Goal: Task Accomplishment & Management: Use online tool/utility

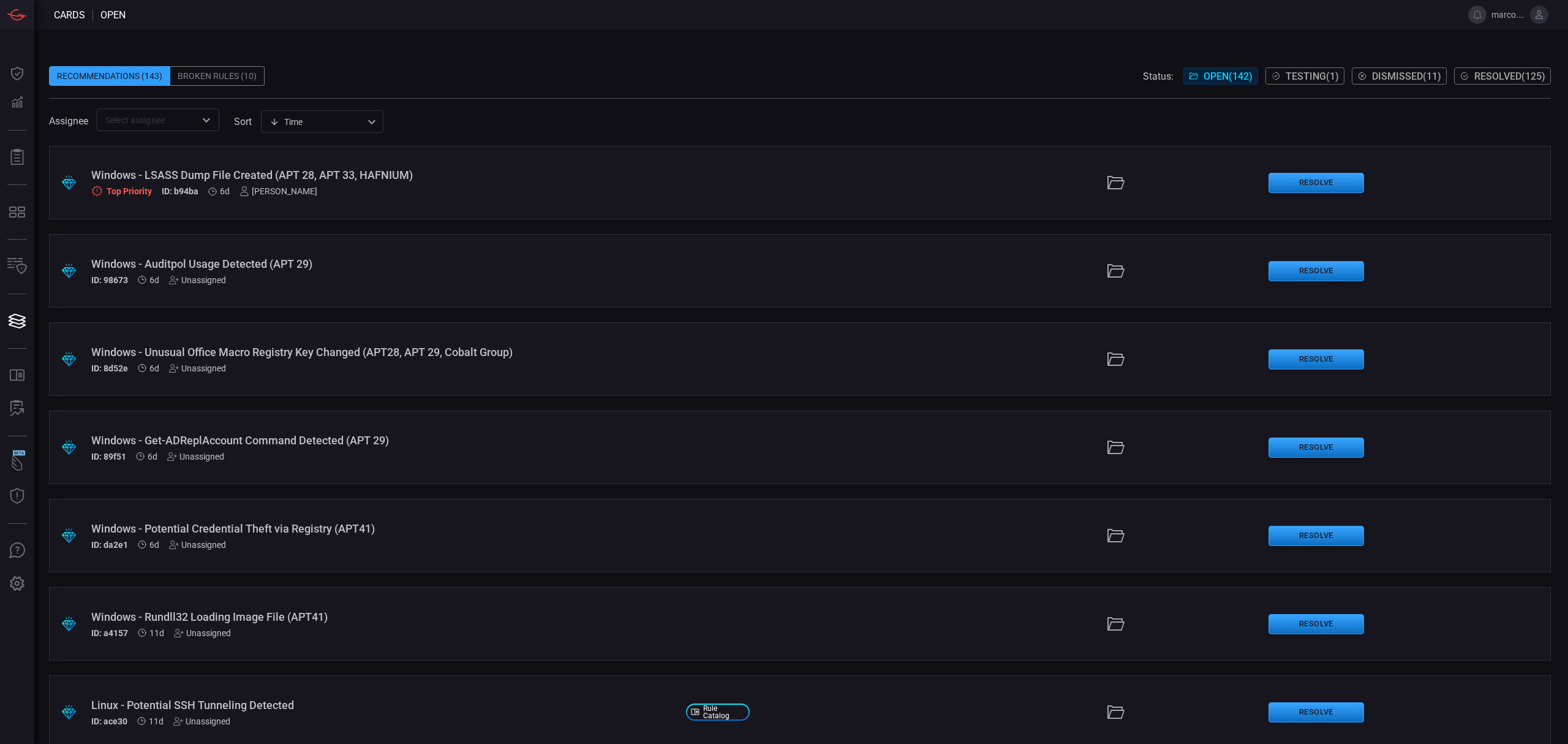
click at [160, 123] on input "text" at bounding box center [148, 120] width 95 height 16
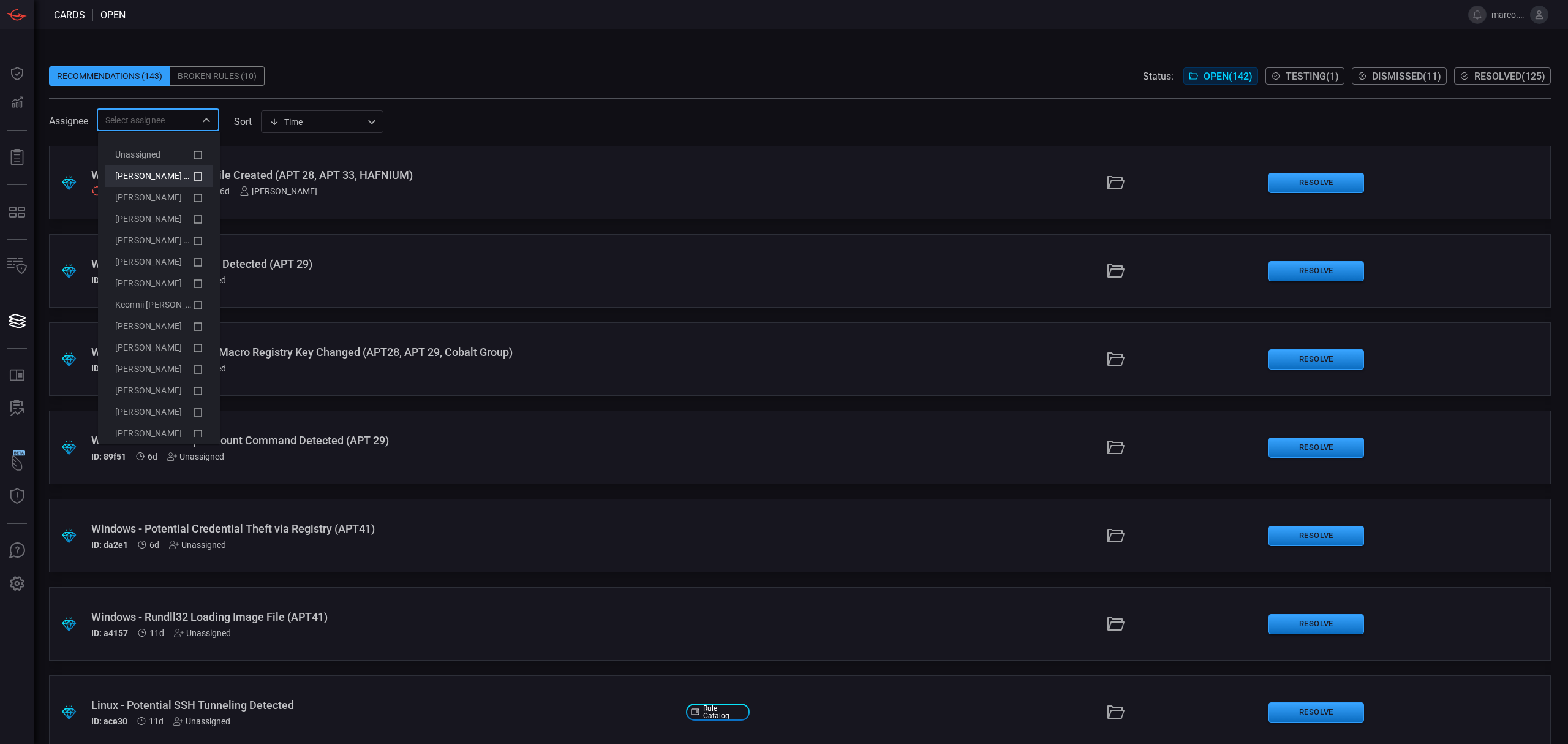
click at [178, 174] on span "[PERSON_NAME] (Myself)" at bounding box center [165, 176] width 100 height 10
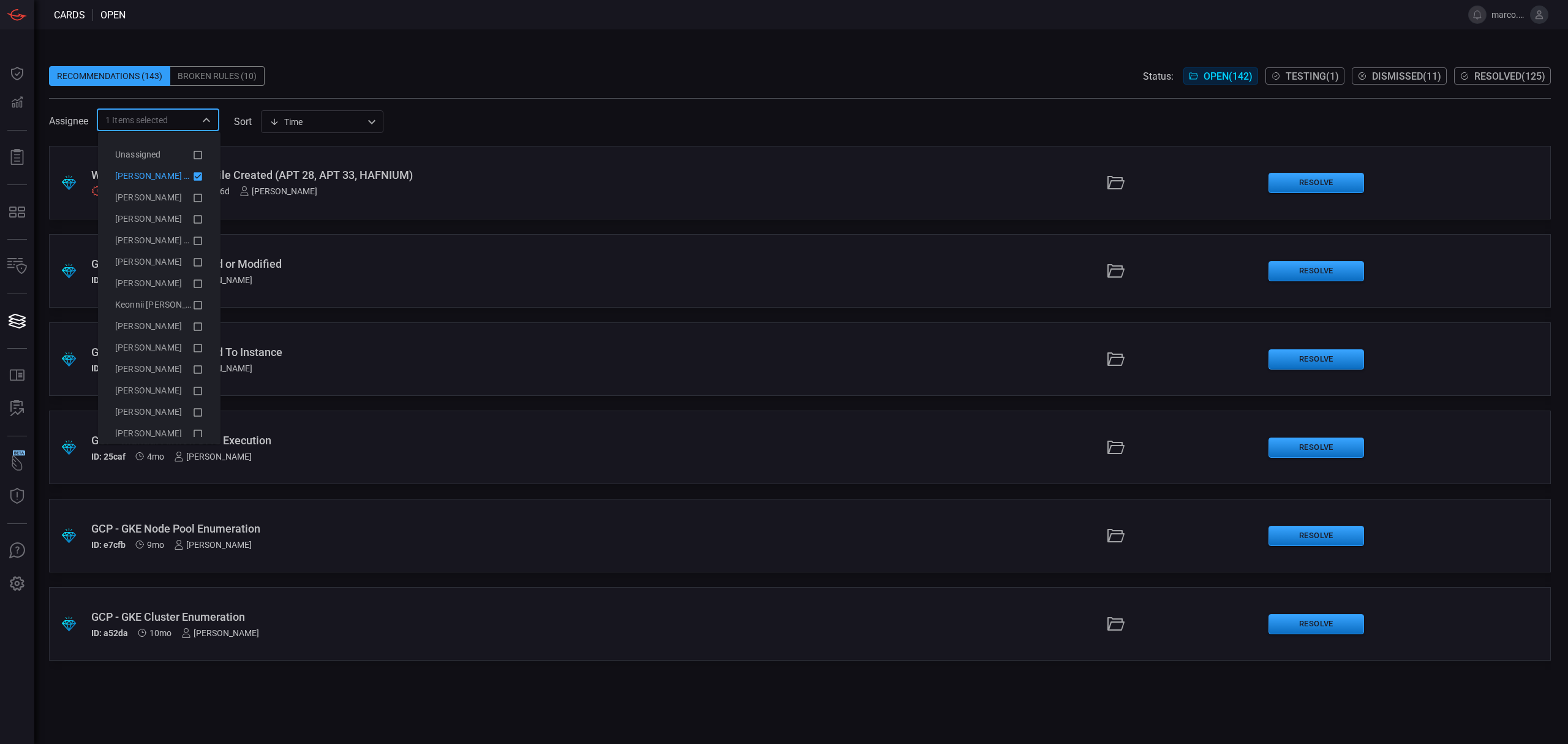
click at [481, 55] on span at bounding box center [799, 57] width 1502 height 19
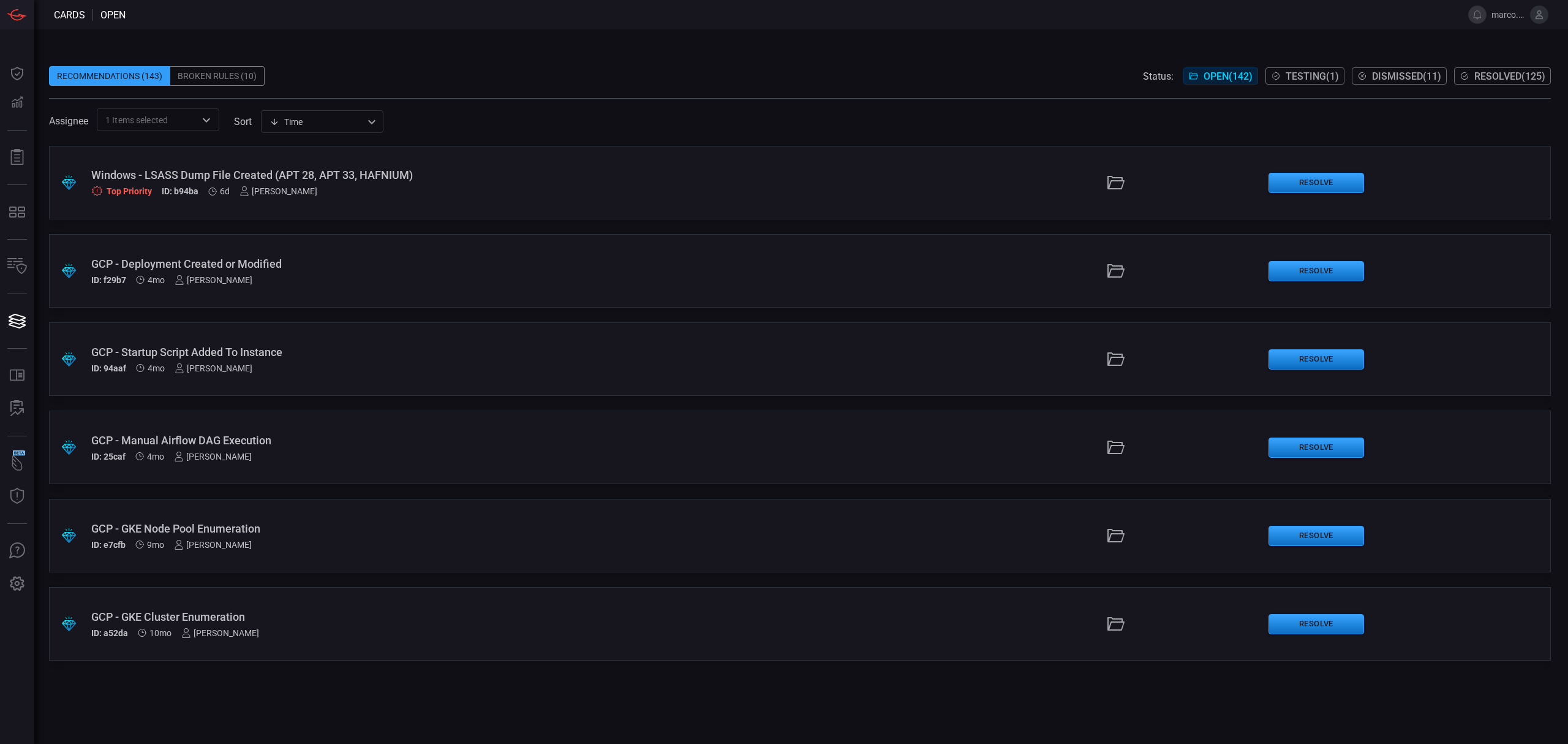
click at [312, 262] on div "GCP - Deployment Created or Modified" at bounding box center [384, 264] width 585 height 13
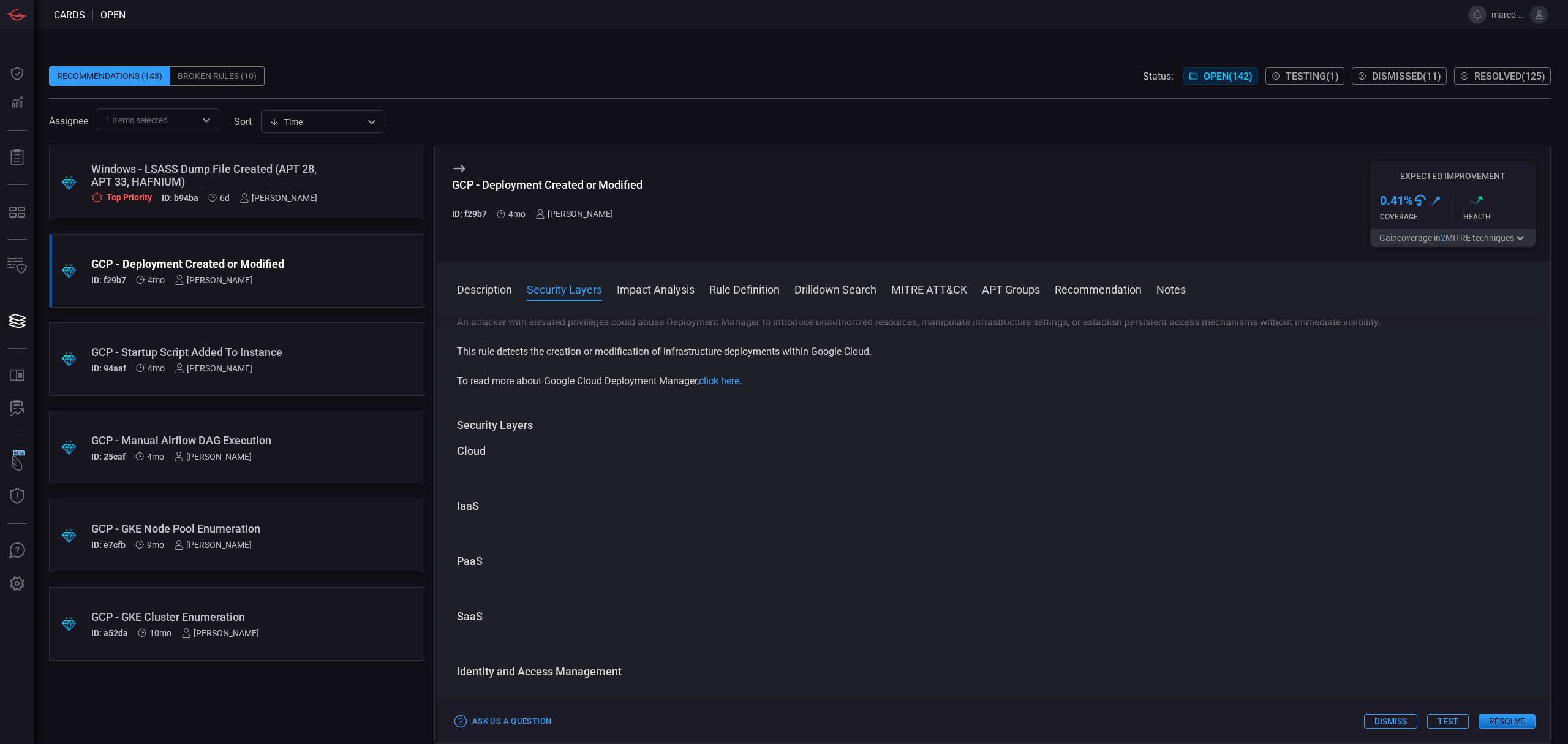
scroll to position [163, 0]
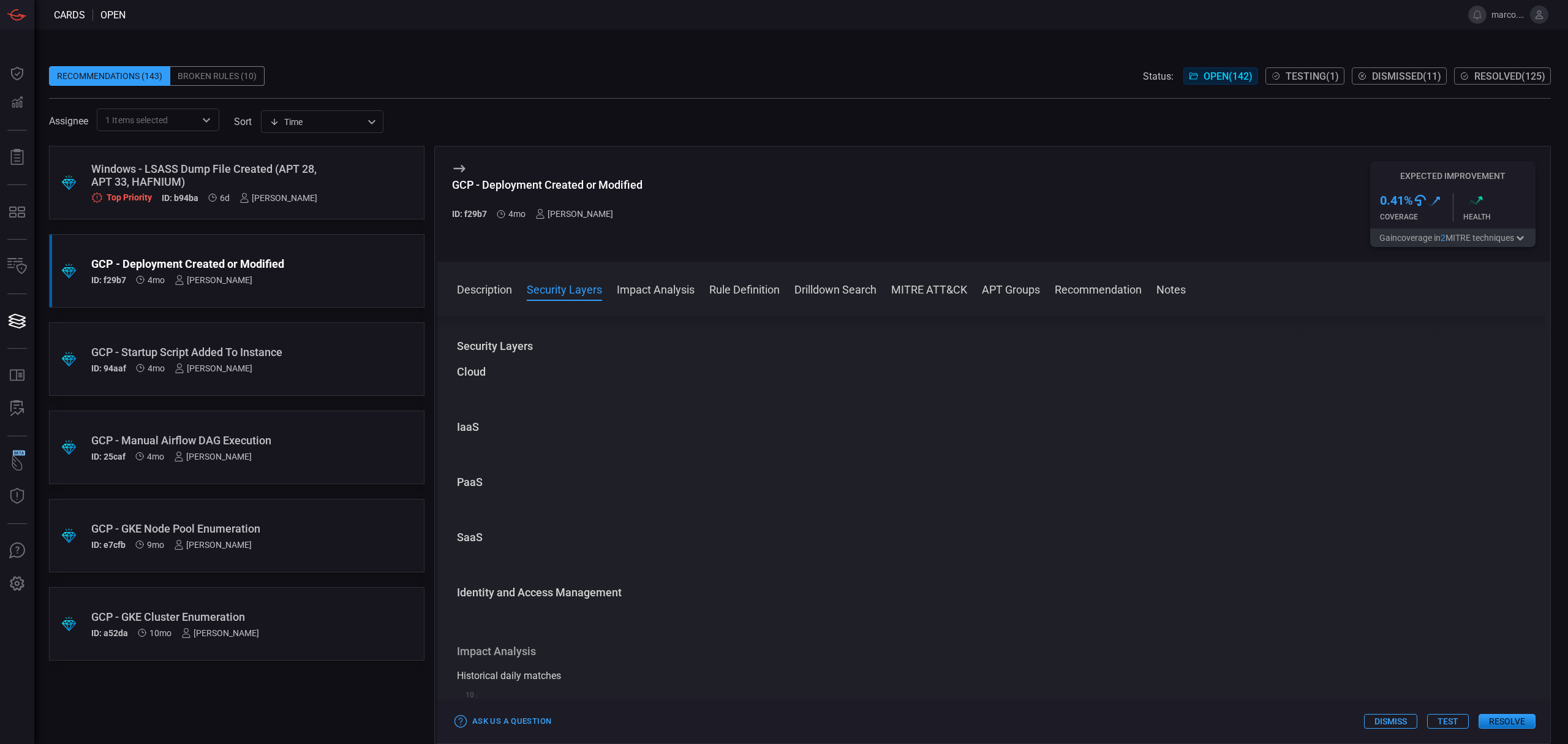
click at [1447, 724] on button "Test" at bounding box center [1447, 721] width 42 height 15
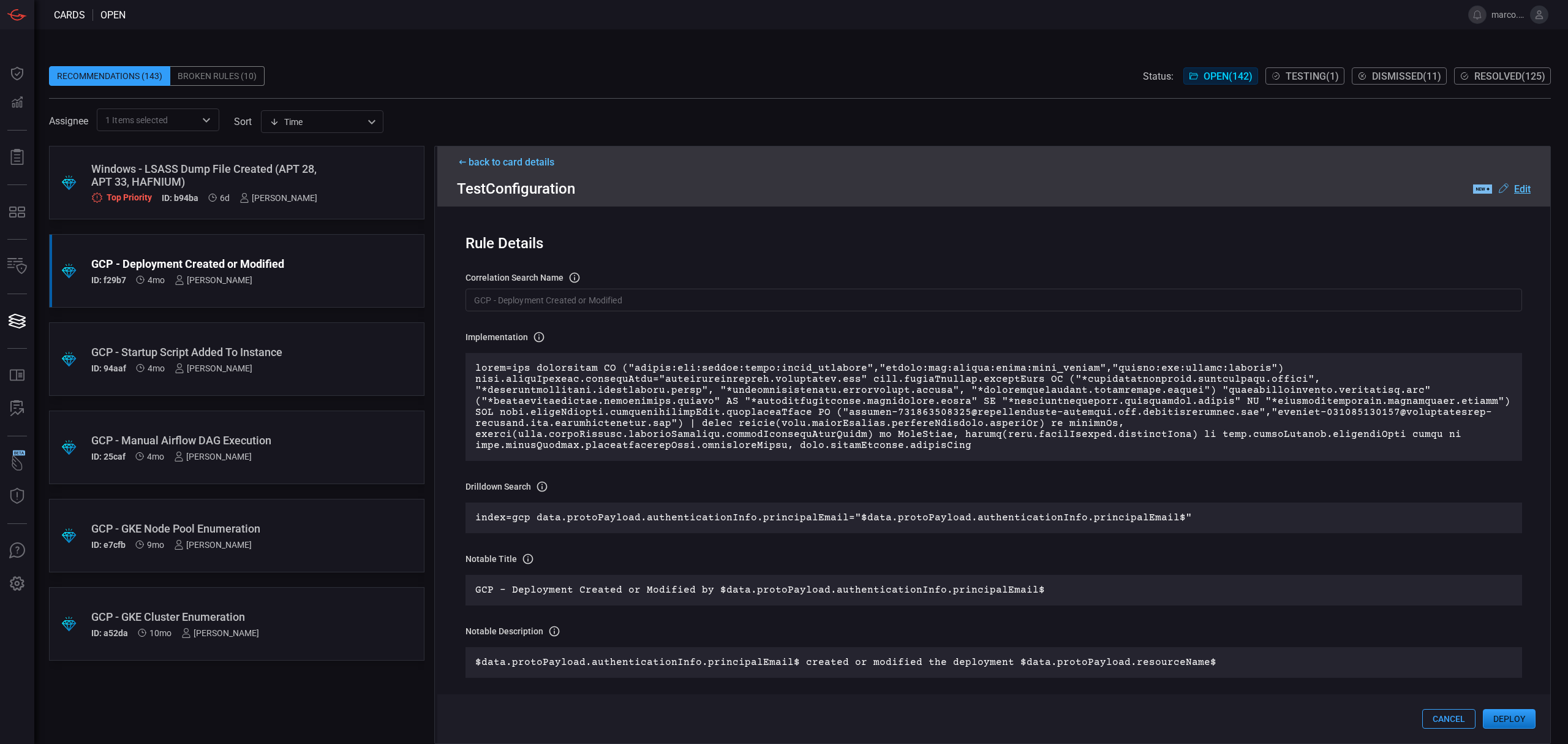
click at [1517, 187] on u "Edit" at bounding box center [1522, 188] width 17 height 12
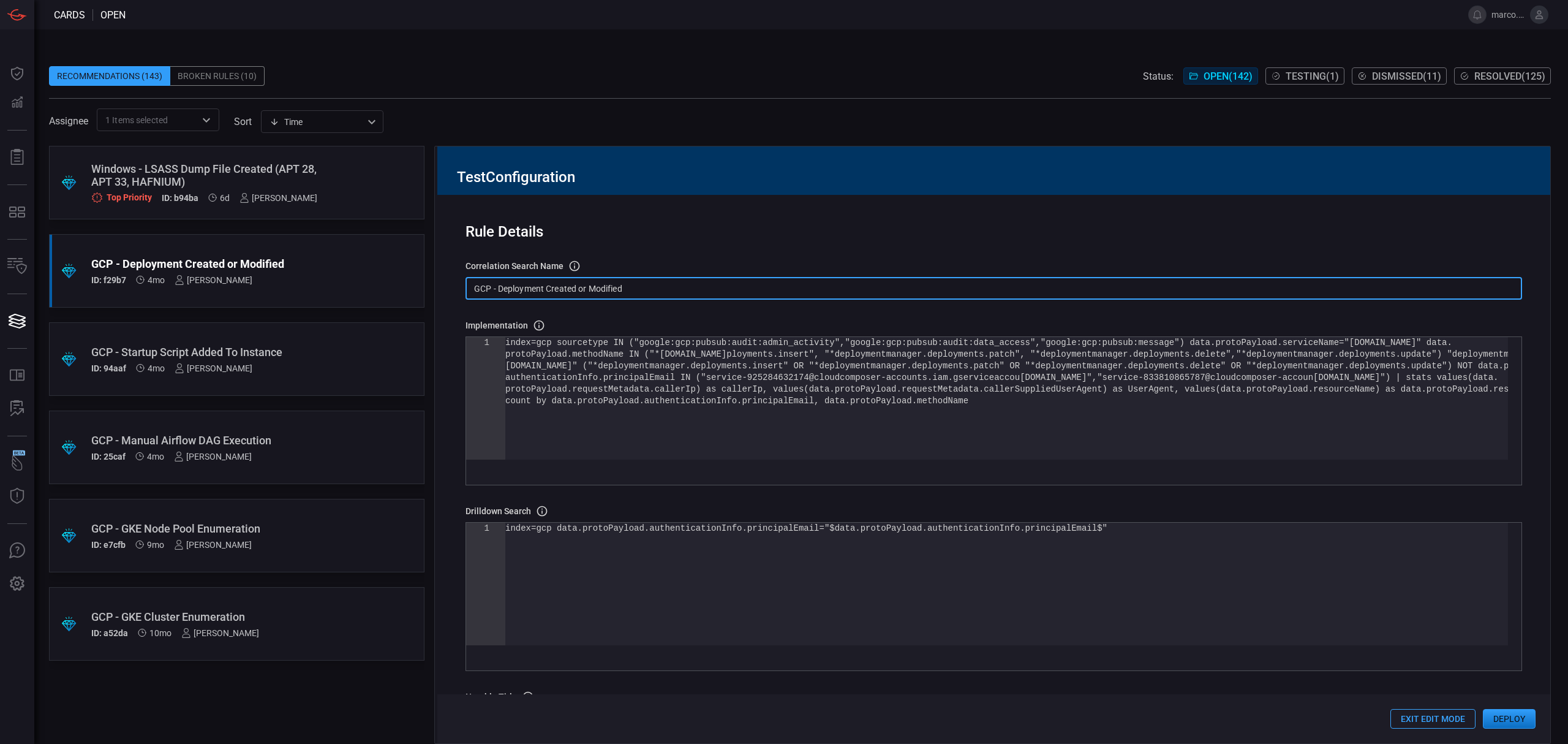
click at [534, 285] on input "GCP - Deployment Created or Modified" at bounding box center [993, 288] width 1056 height 23
click at [985, 418] on div "index=gcp sourcetype IN ("google:gcp:pubsub:audit: admin_activity","google:gcp:…" at bounding box center [1006, 427] width 1003 height 180
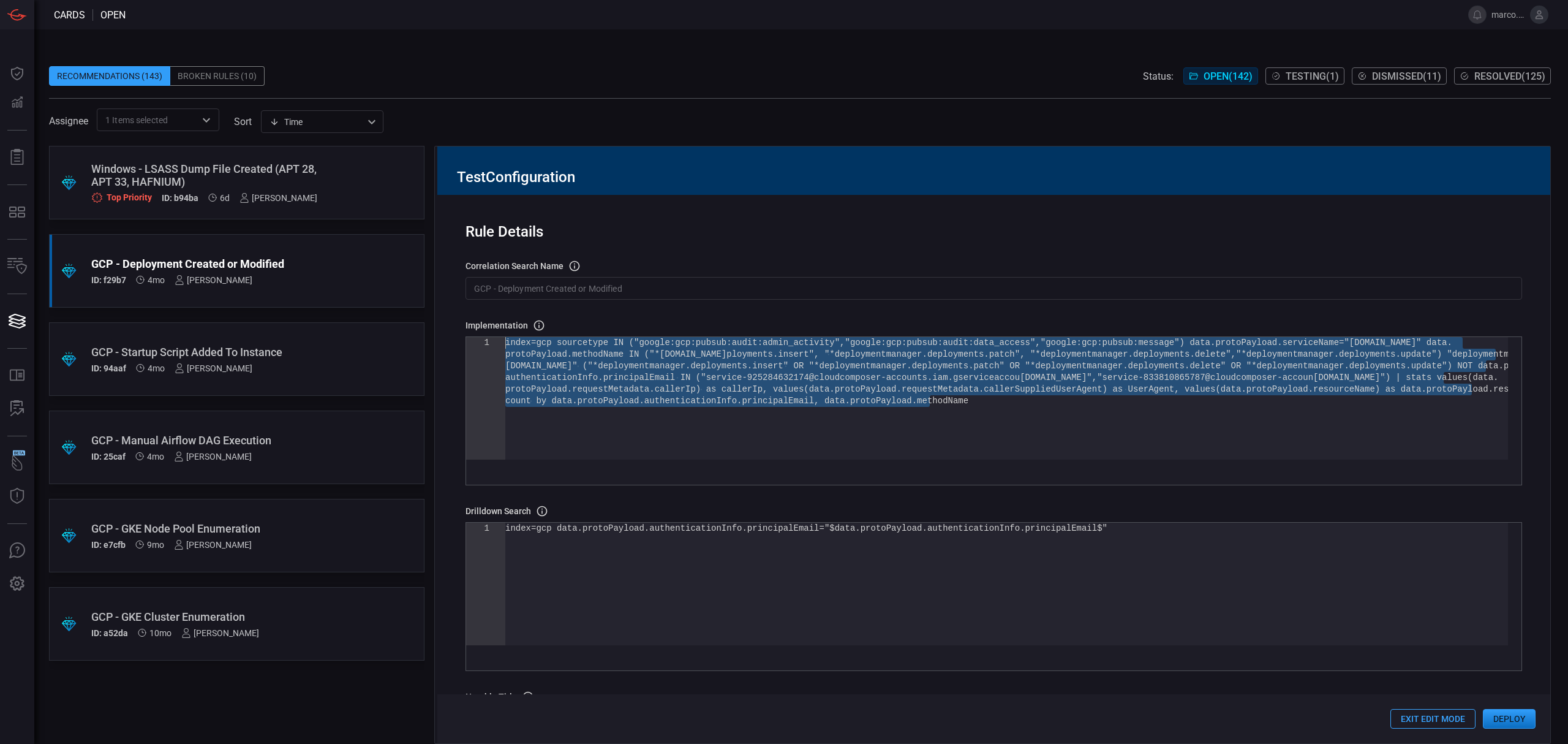
drag, startPoint x: 995, startPoint y: 414, endPoint x: 477, endPoint y: 345, distance: 522.6
click at [505, 345] on div "index=gcp sourcetype IN ("google:gcp:pubsub:audit: admin_activity","google:gcp:…" at bounding box center [1006, 427] width 1003 height 180
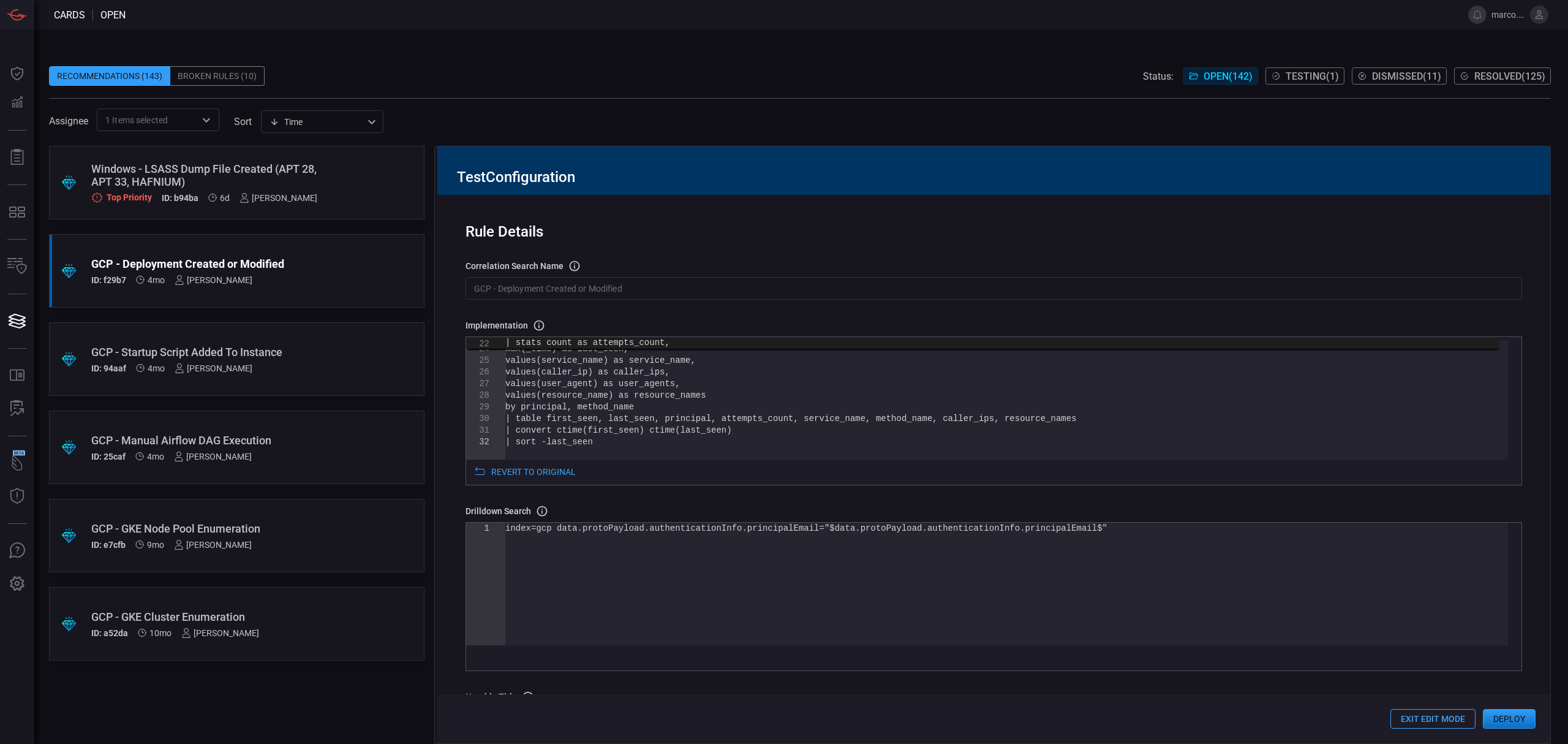
type textarea "| [PERSON_NAME] path=data.protoPayload.resourceName output=resource_name | stat…"
click at [576, 407] on div "values(user_agent) as user_agents, values(resource_name) as resource_names by p…" at bounding box center [1006, 317] width 1003 height 484
drag, startPoint x: 1047, startPoint y: 530, endPoint x: 804, endPoint y: 530, distance: 243.0
click at [804, 530] on div "index=gcp data.protoPayload.authenticationInfo.pri ncipalEmail="$data.protoPayl…" at bounding box center [1006, 584] width 1003 height 123
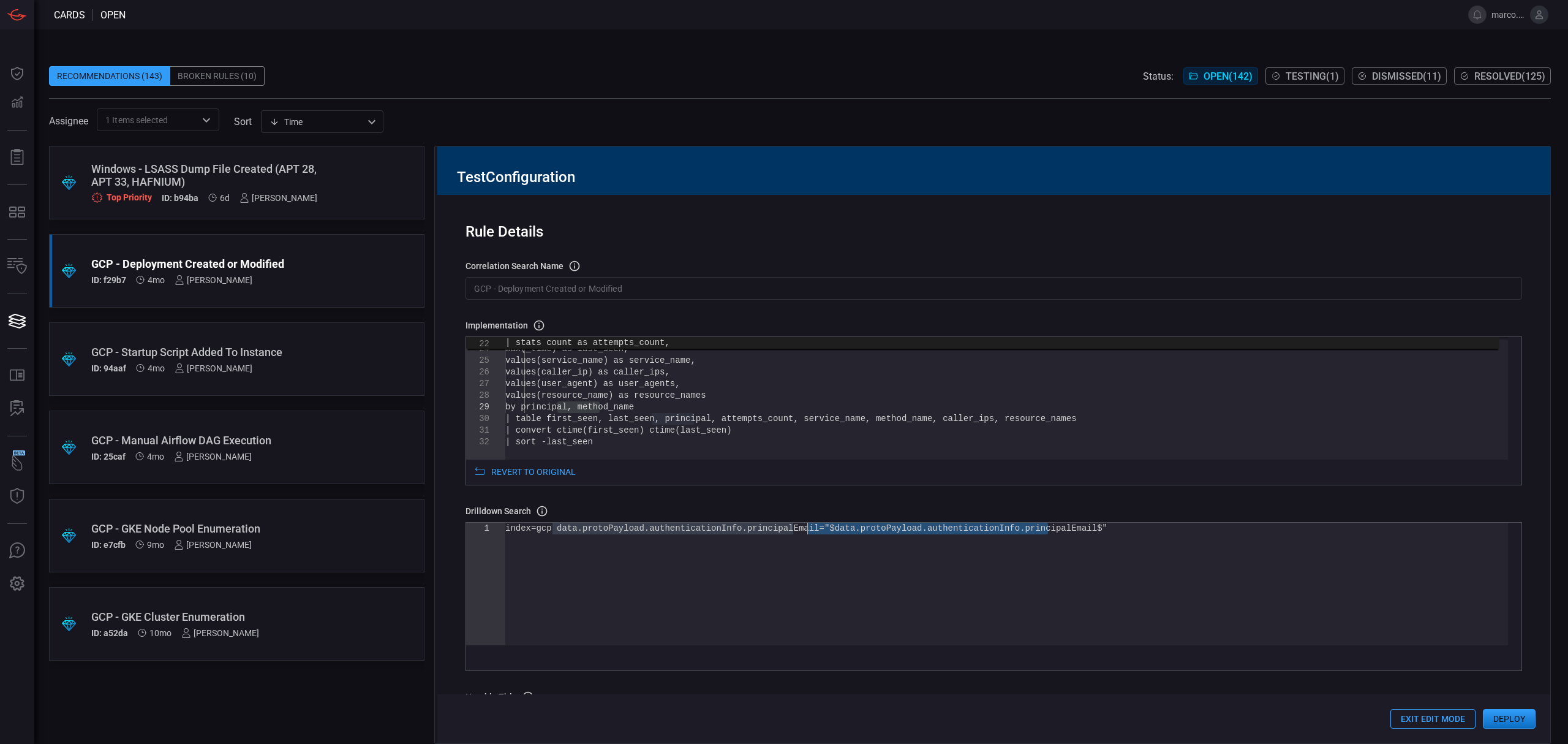
type textarea "index=gcp data.protoPayload.authenticationInfo.principalEmail="$principal$""
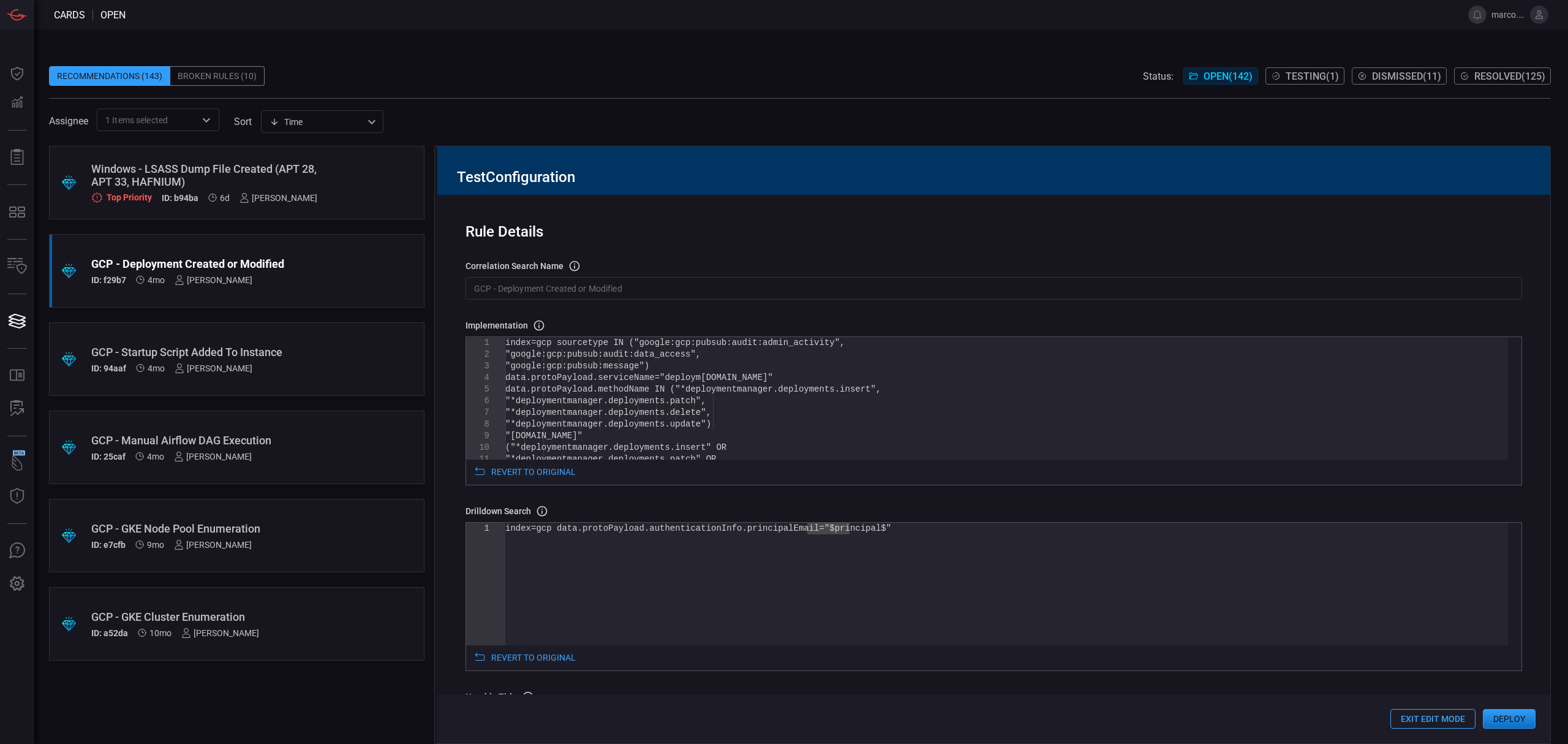
click at [669, 284] on input "GCP - Deployment Created or Modified" at bounding box center [993, 288] width 1056 height 23
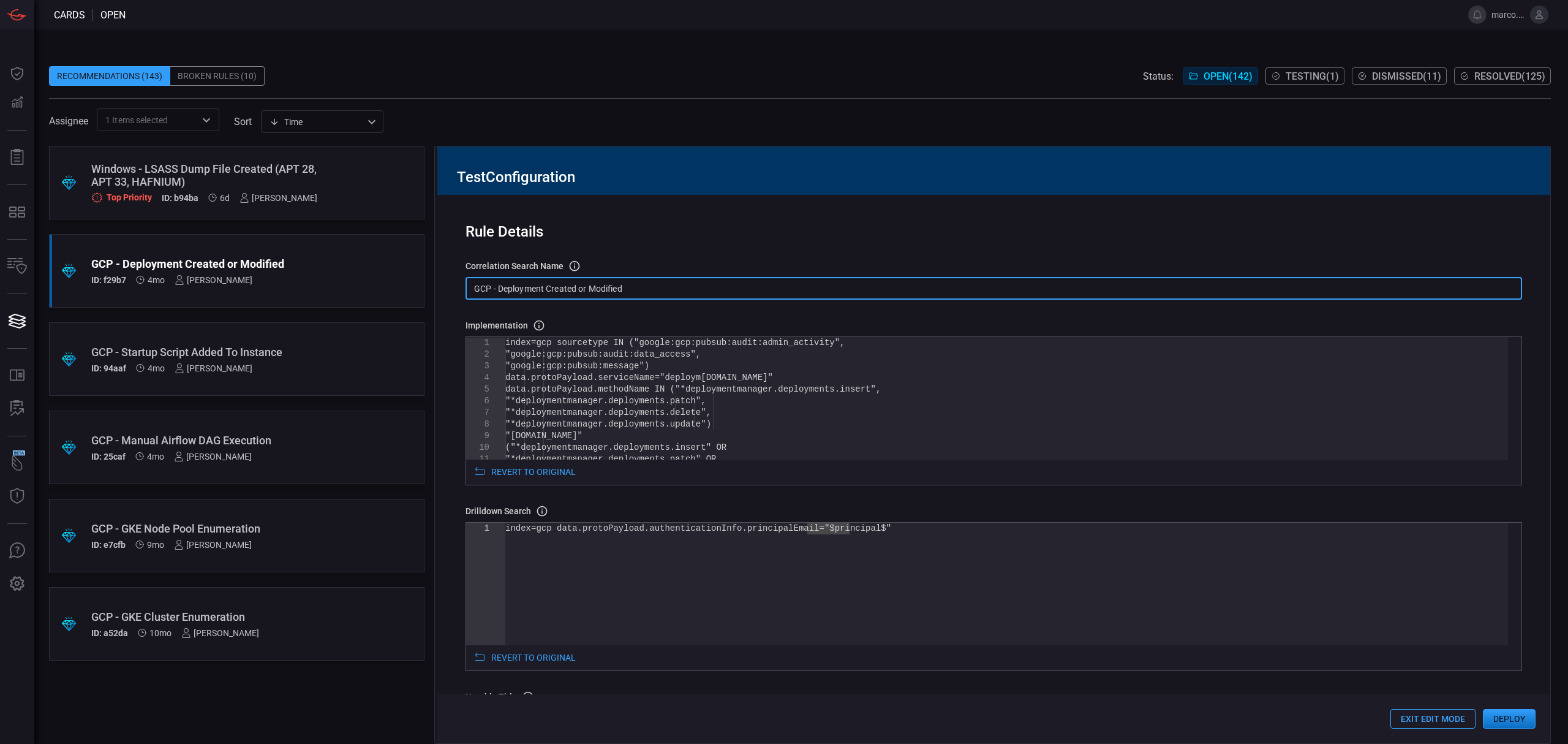
drag, startPoint x: 667, startPoint y: 289, endPoint x: 434, endPoint y: 289, distance: 233.0
click at [434, 289] on div "Test Configuration Rule Details correlation search Name Name of the correlation…" at bounding box center [992, 445] width 1116 height 598
paste input "Updated just now [PERSON_NAME] Edit Share T1072 -"
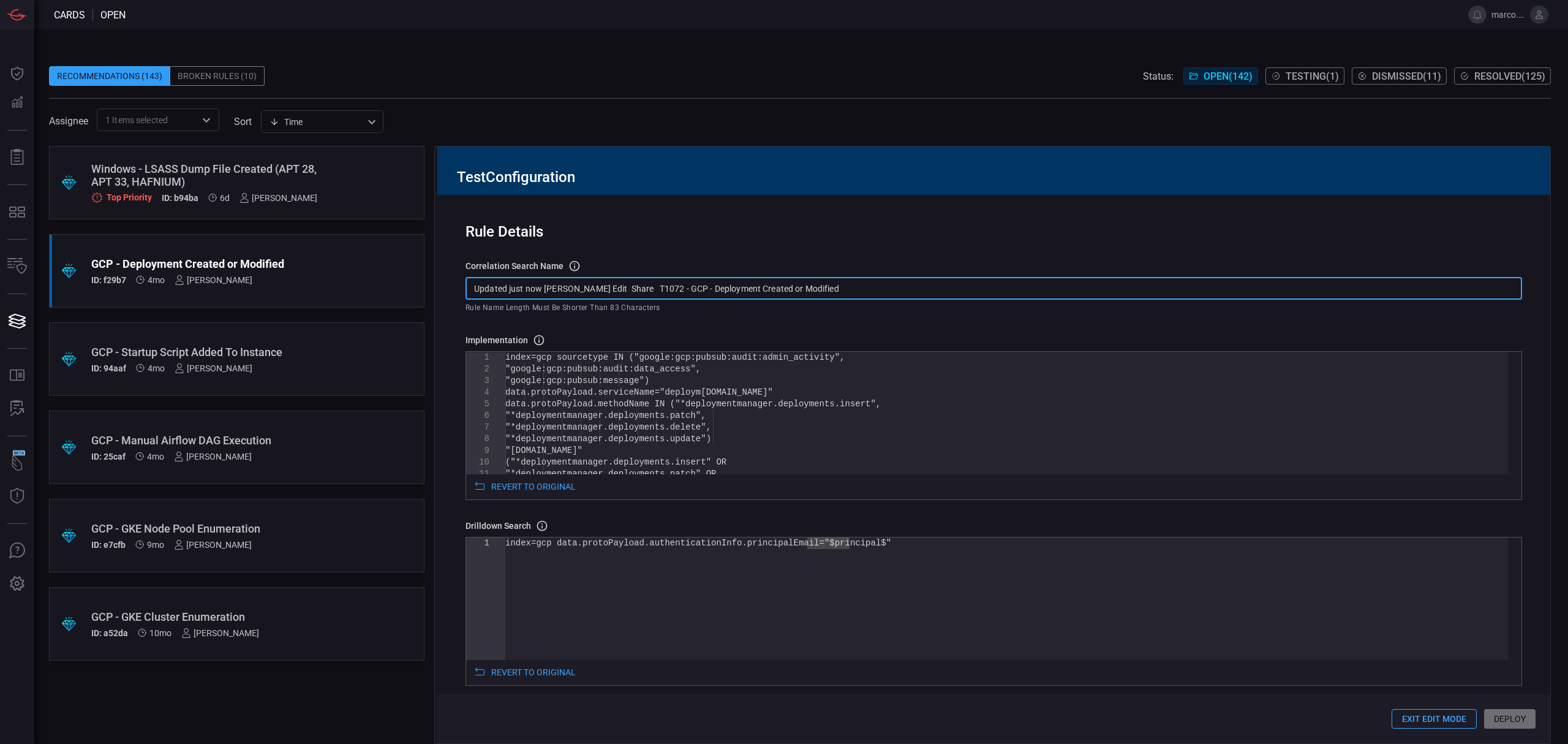
drag, startPoint x: 656, startPoint y: 287, endPoint x: 425, endPoint y: 276, distance: 231.3
click at [425, 276] on div ".suggested_cards_icon{fill:url(#suggested_cards_icon);} Windows - LSASS Dump Fi…" at bounding box center [799, 445] width 1502 height 598
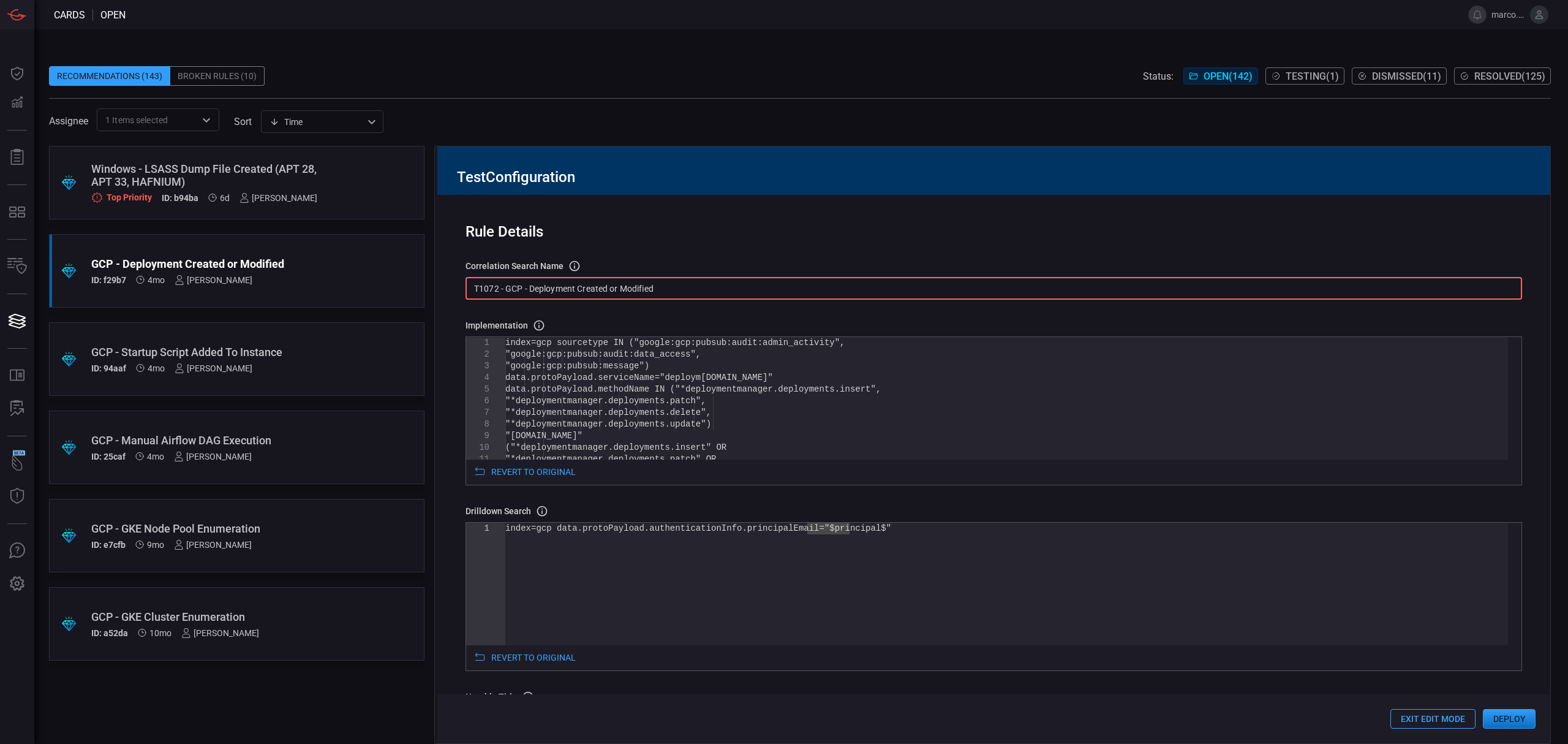
click at [478, 290] on input "T1072 - GCP - Deployment Created or Modified" at bounding box center [993, 288] width 1056 height 23
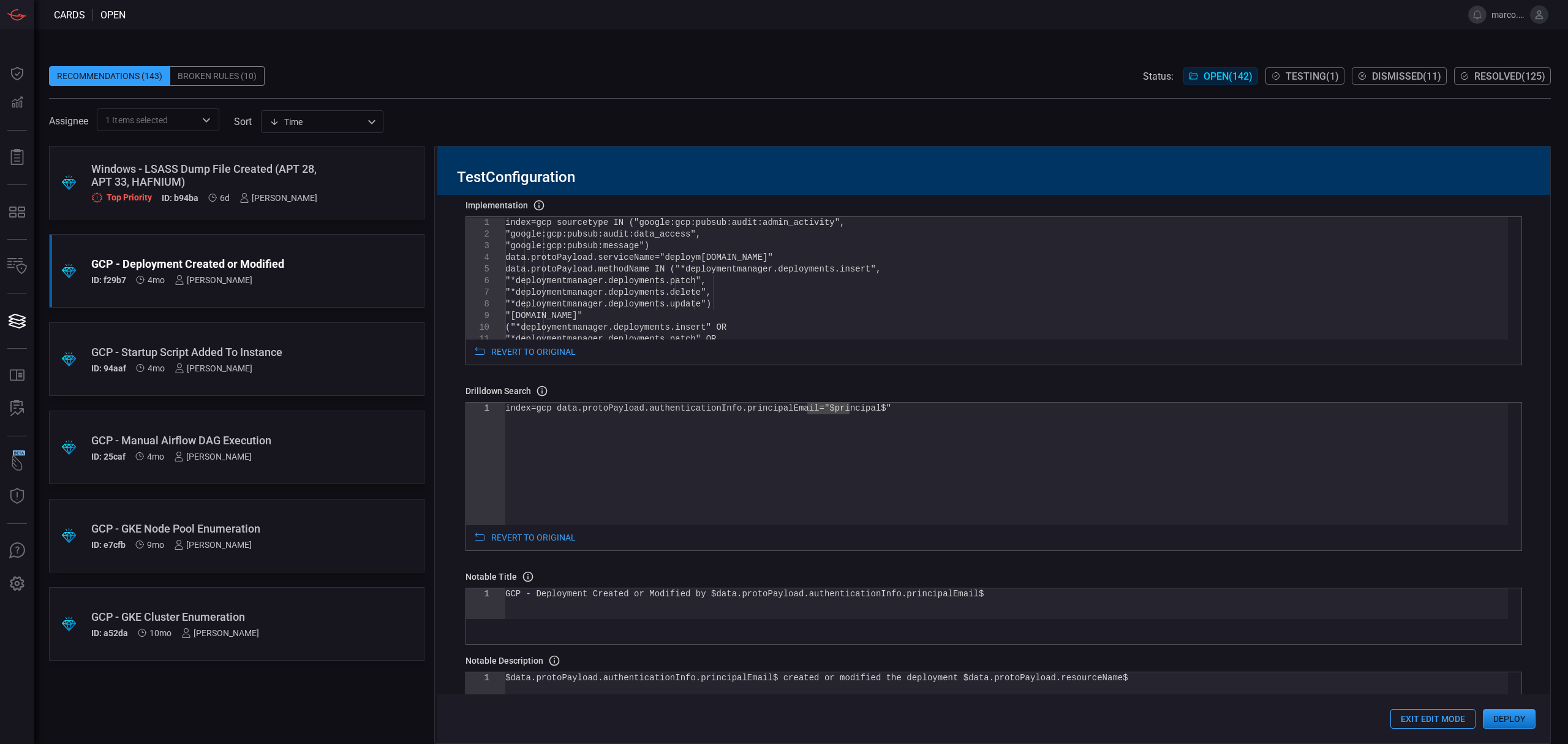
scroll to position [140, 0]
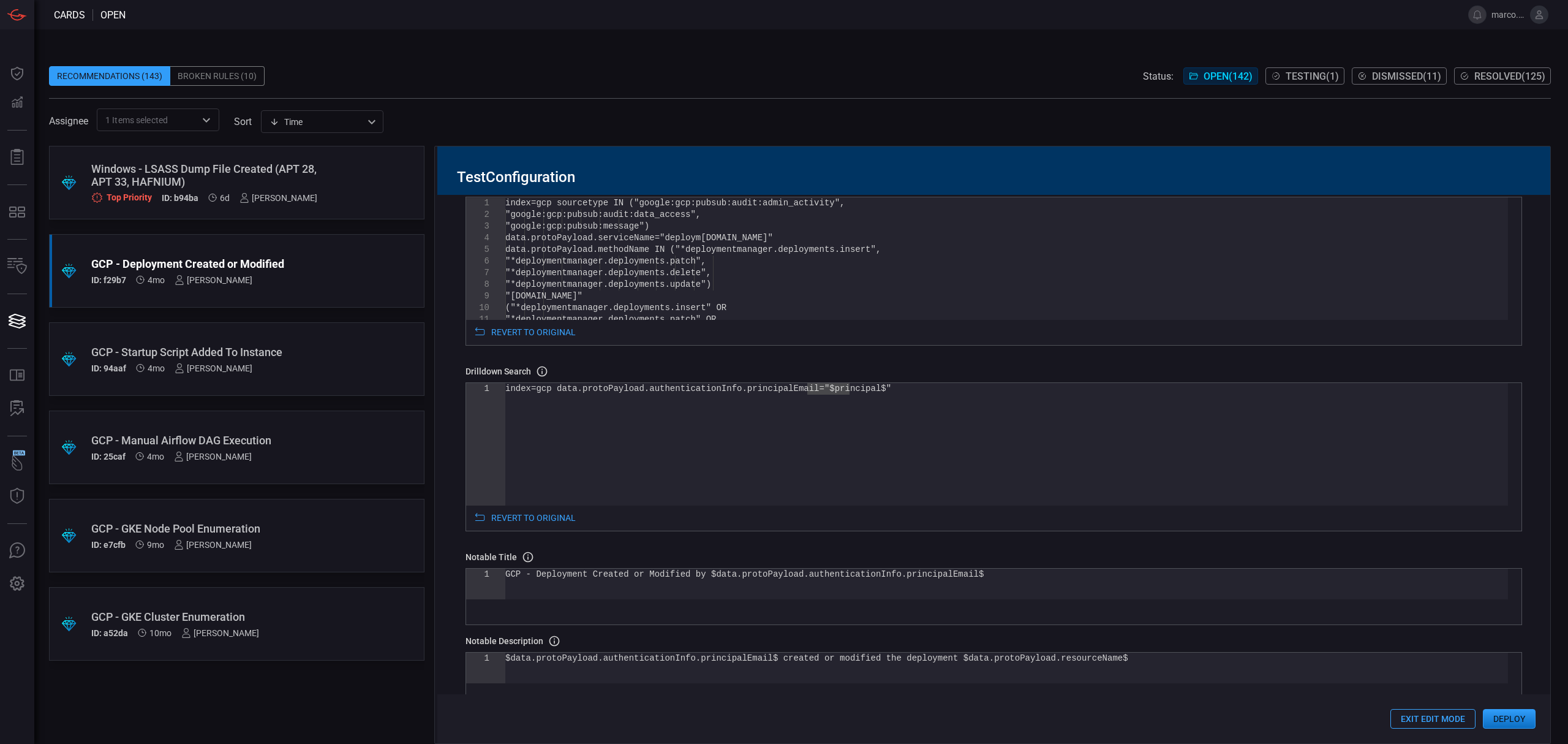
type input "T1072 - GCP - Deployment Created or Modified"
click at [819, 394] on div "index=gcp data.protoPayload.authenticationInfo.pri ncipalEmail="$principal$"" at bounding box center [1006, 445] width 1003 height 123
drag, startPoint x: 937, startPoint y: 577, endPoint x: 930, endPoint y: 578, distance: 7.1
click at [930, 578] on div "GCP - Deployment Created or Modified by $data.prot oPayload.authenticationInfo.…" at bounding box center [1006, 583] width 1003 height 30
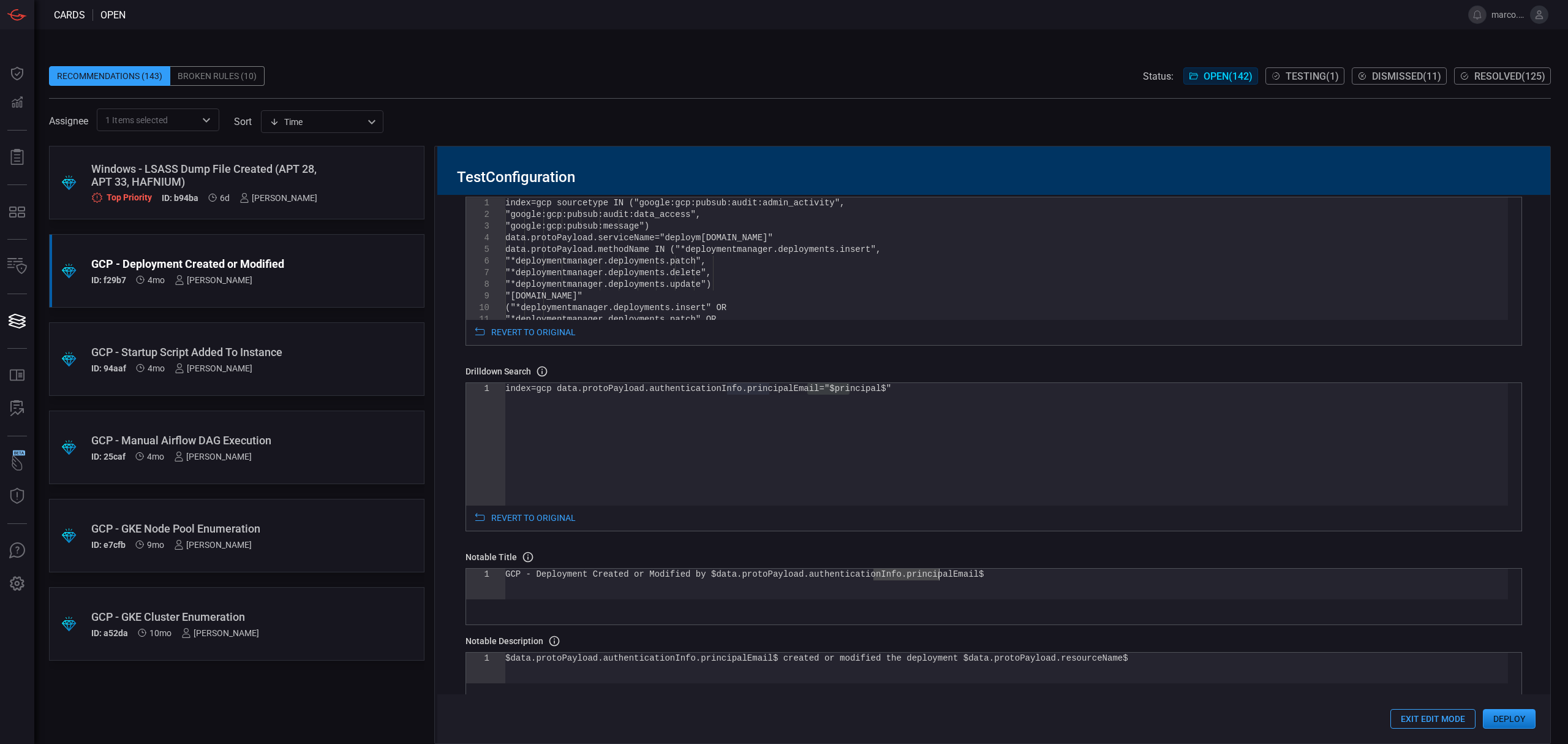
click at [941, 575] on div "GCP - Deployment Created or Modified by $data.prot oPayload.authenticationInfo.…" at bounding box center [1006, 583] width 1003 height 30
drag, startPoint x: 941, startPoint y: 577, endPoint x: 699, endPoint y: 578, distance: 242.0
click at [699, 578] on div "GCP - Deployment Created or Modified by $data.prot oPayload.authenticationInfo.…" at bounding box center [1006, 583] width 1003 height 30
type textarea "GCP - Deployment Created or Modified by $principal$"
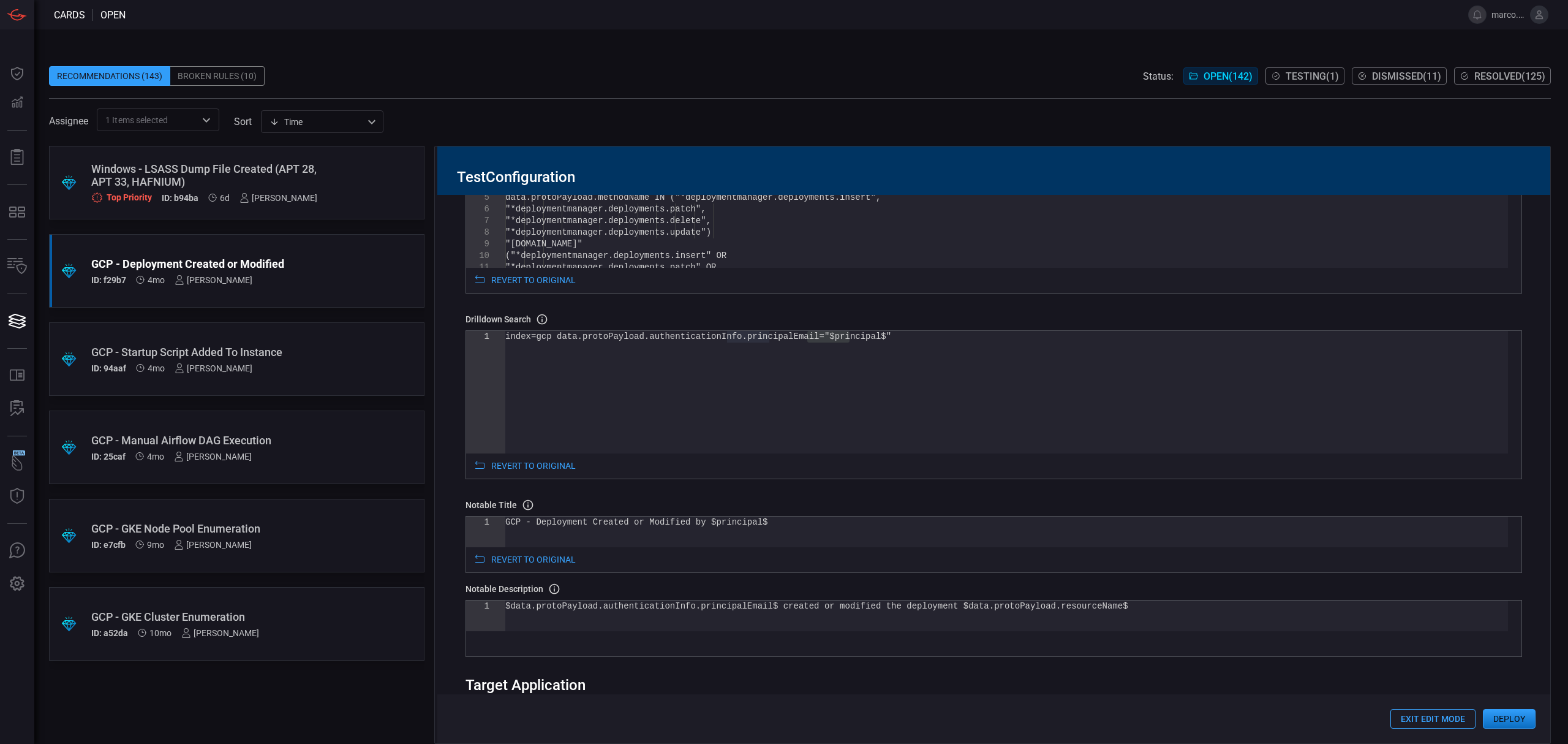
scroll to position [221, 0]
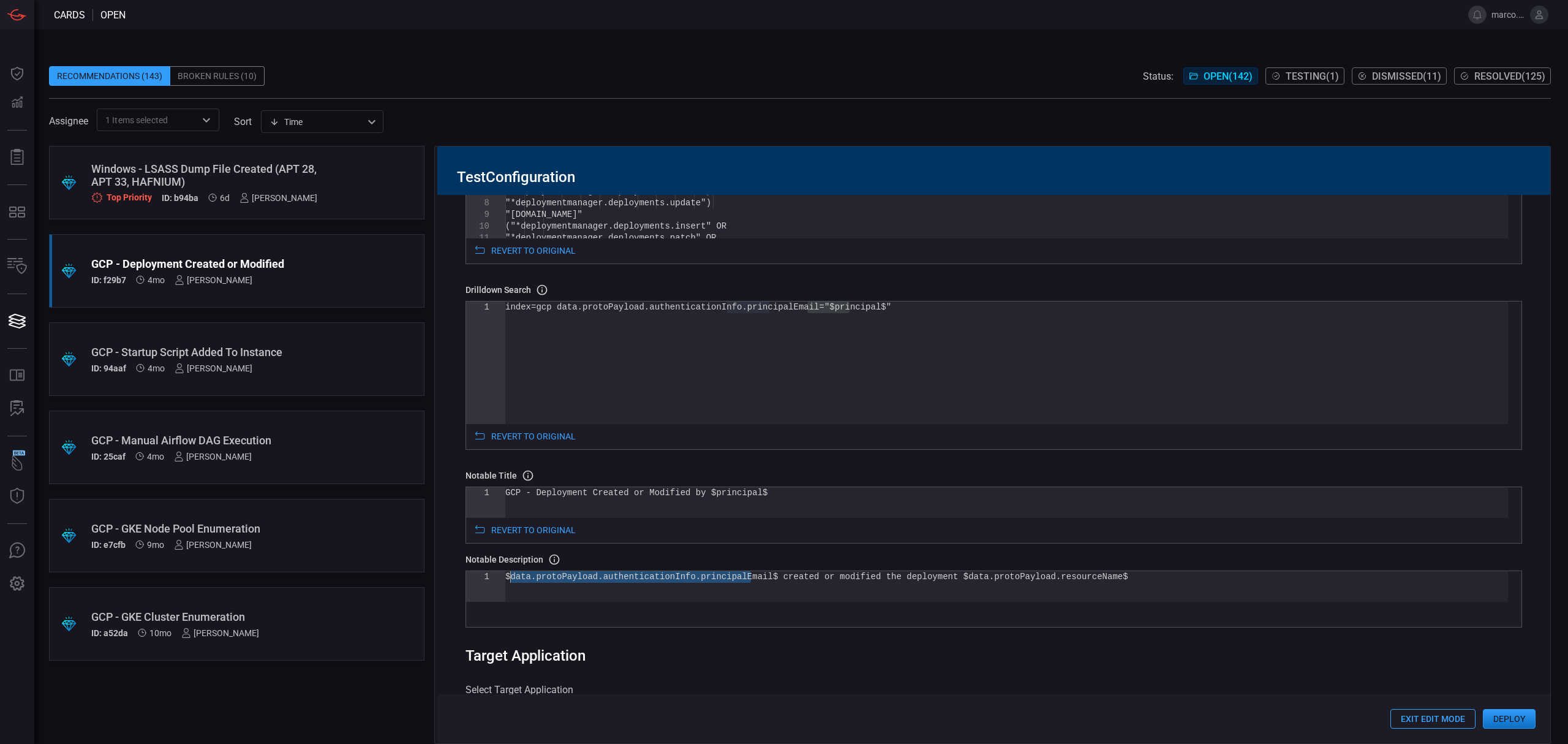
drag, startPoint x: 752, startPoint y: 577, endPoint x: 510, endPoint y: 575, distance: 242.0
click at [510, 575] on div "$data.protoPayload.authenticationInfo.principalEma il$ created or modified the …" at bounding box center [1006, 586] width 1003 height 30
click at [873, 583] on div "$principal$ created or modified the deployment $da ta.protoPayload.resourceName$" at bounding box center [1006, 586] width 1003 height 30
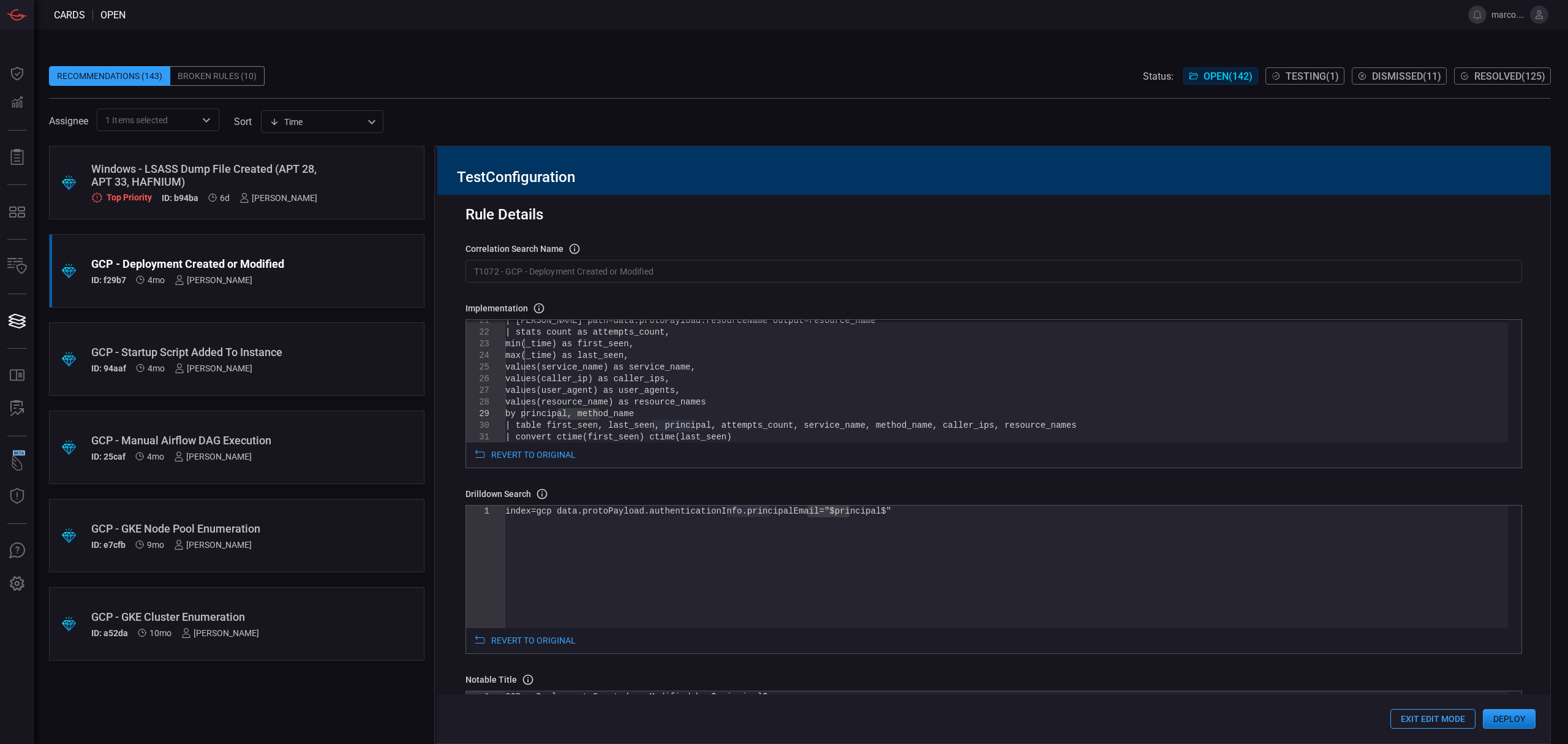
scroll to position [8, 0]
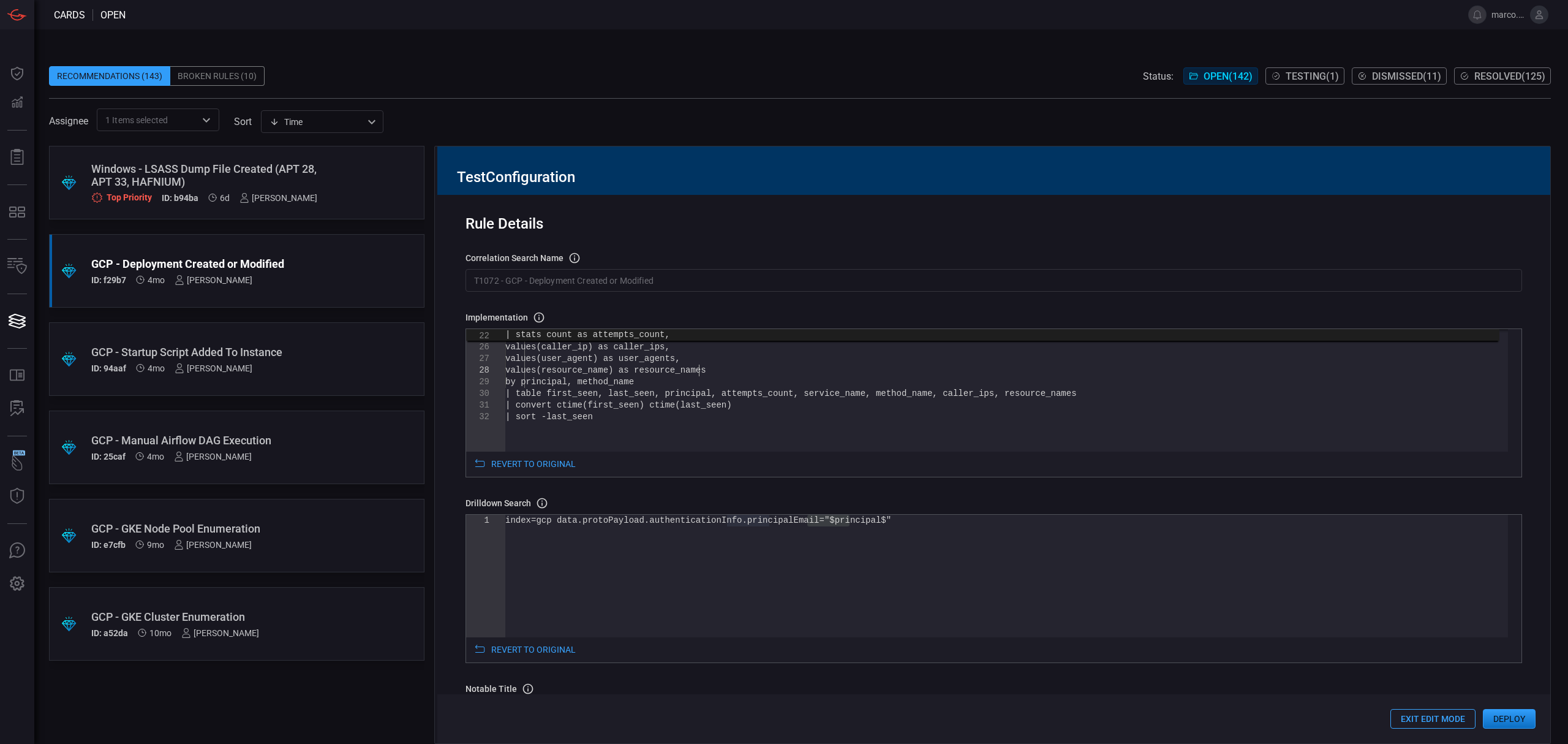
click at [698, 370] on div "max(_time) as last_seen, values(service_name) as service_name, values(caller_ip…" at bounding box center [1006, 292] width 1003 height 484
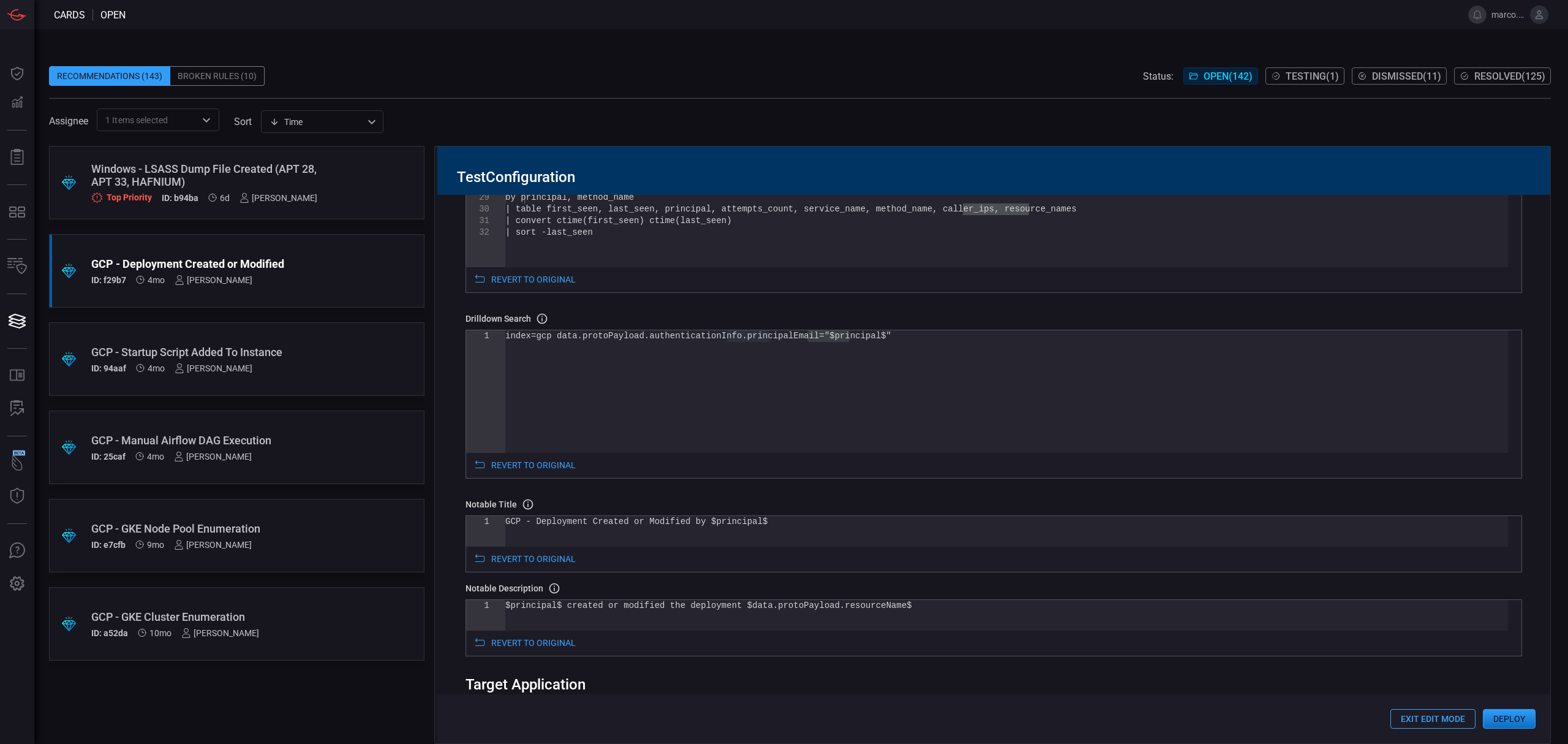
scroll to position [253, 0]
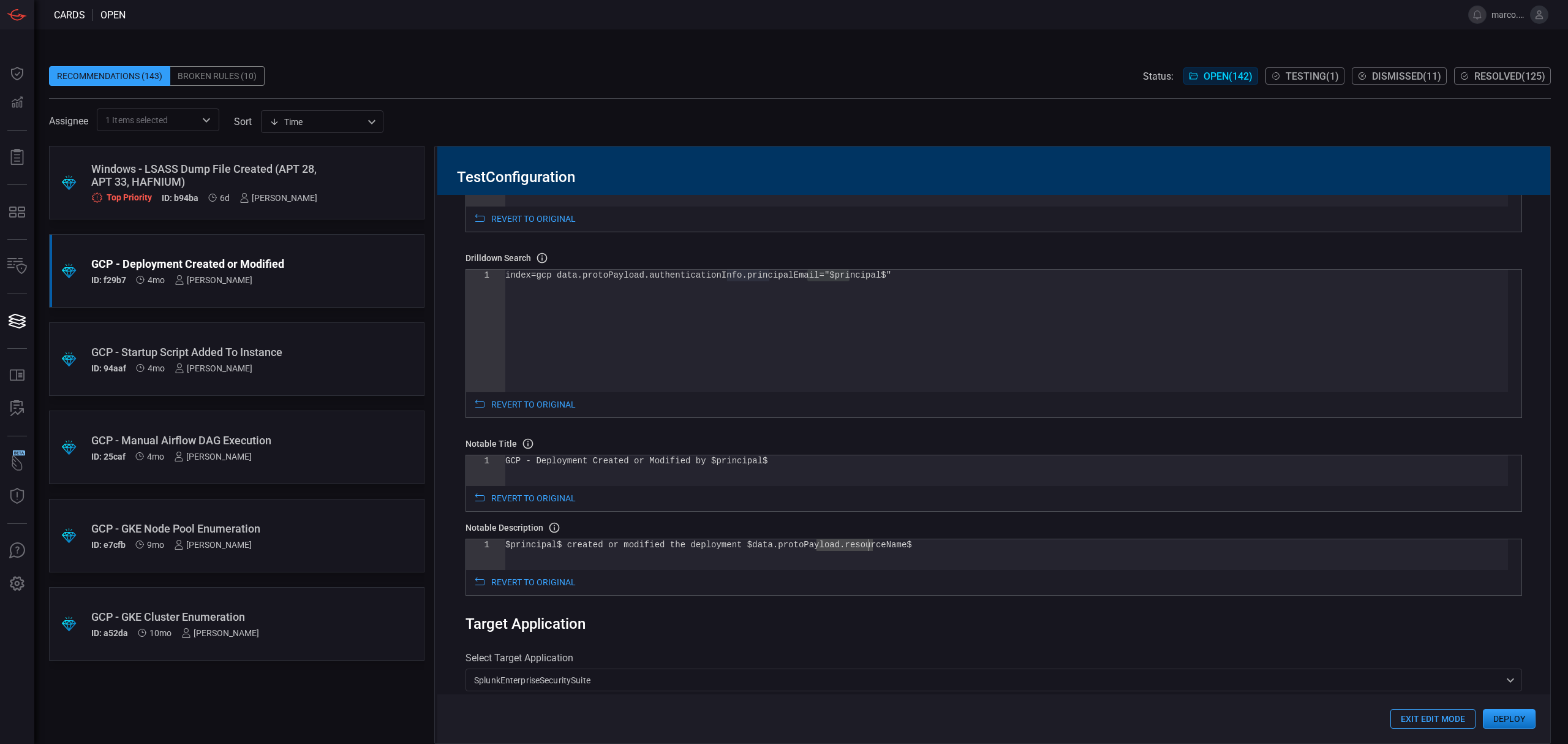
click at [870, 551] on div "$principal$ created or modified the deployment $da ta.protoPayload.resourceName$" at bounding box center [1006, 554] width 1003 height 30
drag, startPoint x: 872, startPoint y: 551, endPoint x: 734, endPoint y: 550, distance: 138.0
click at [734, 550] on div "$principal$ created or modified the deployment $da ta.protoPayload.resourceName$" at bounding box center [1006, 554] width 1003 height 30
type textarea "$principal$ created or modified the deployment $resource_names$"
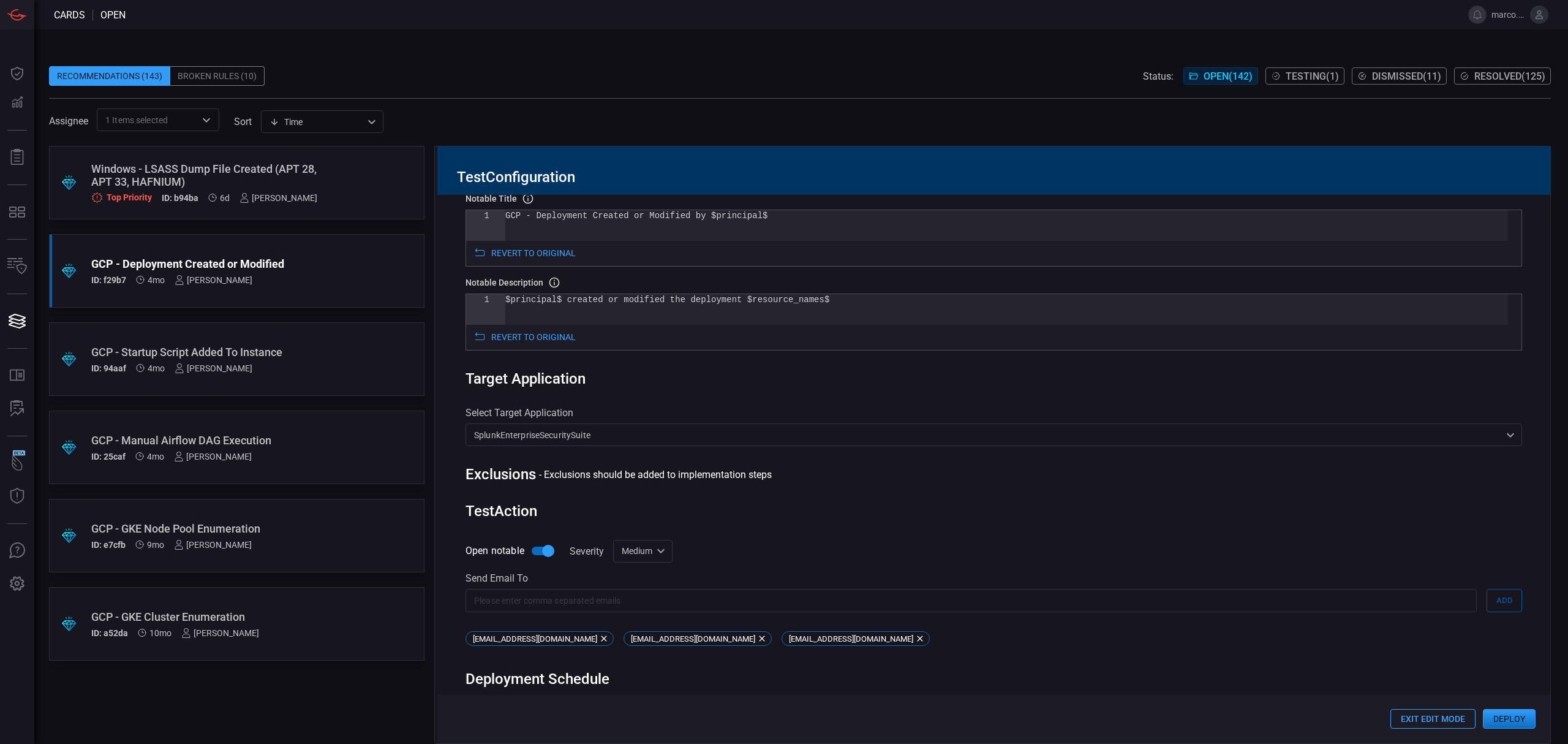
scroll to position [555, 0]
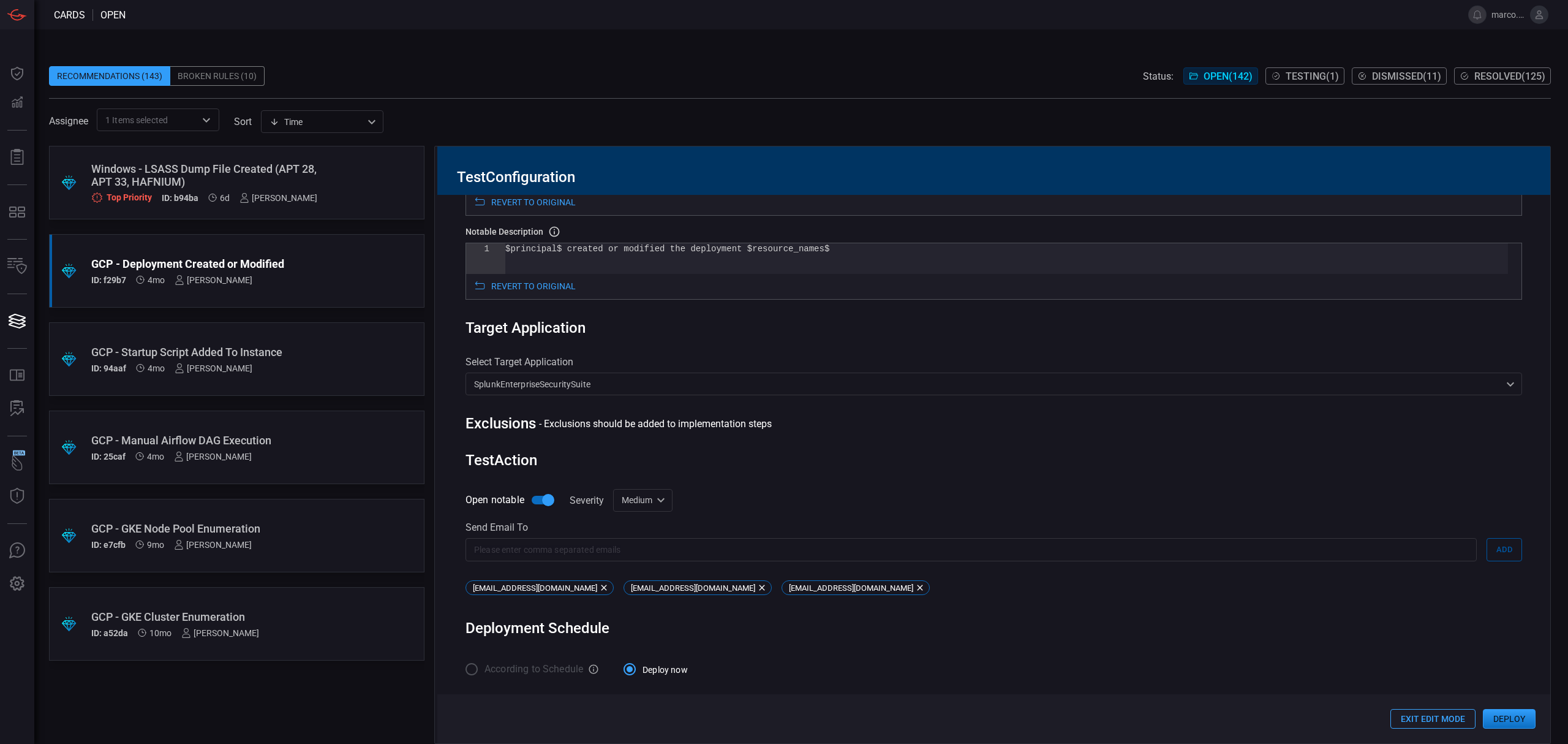
click at [1518, 719] on button "Deploy" at bounding box center [1509, 719] width 53 height 20
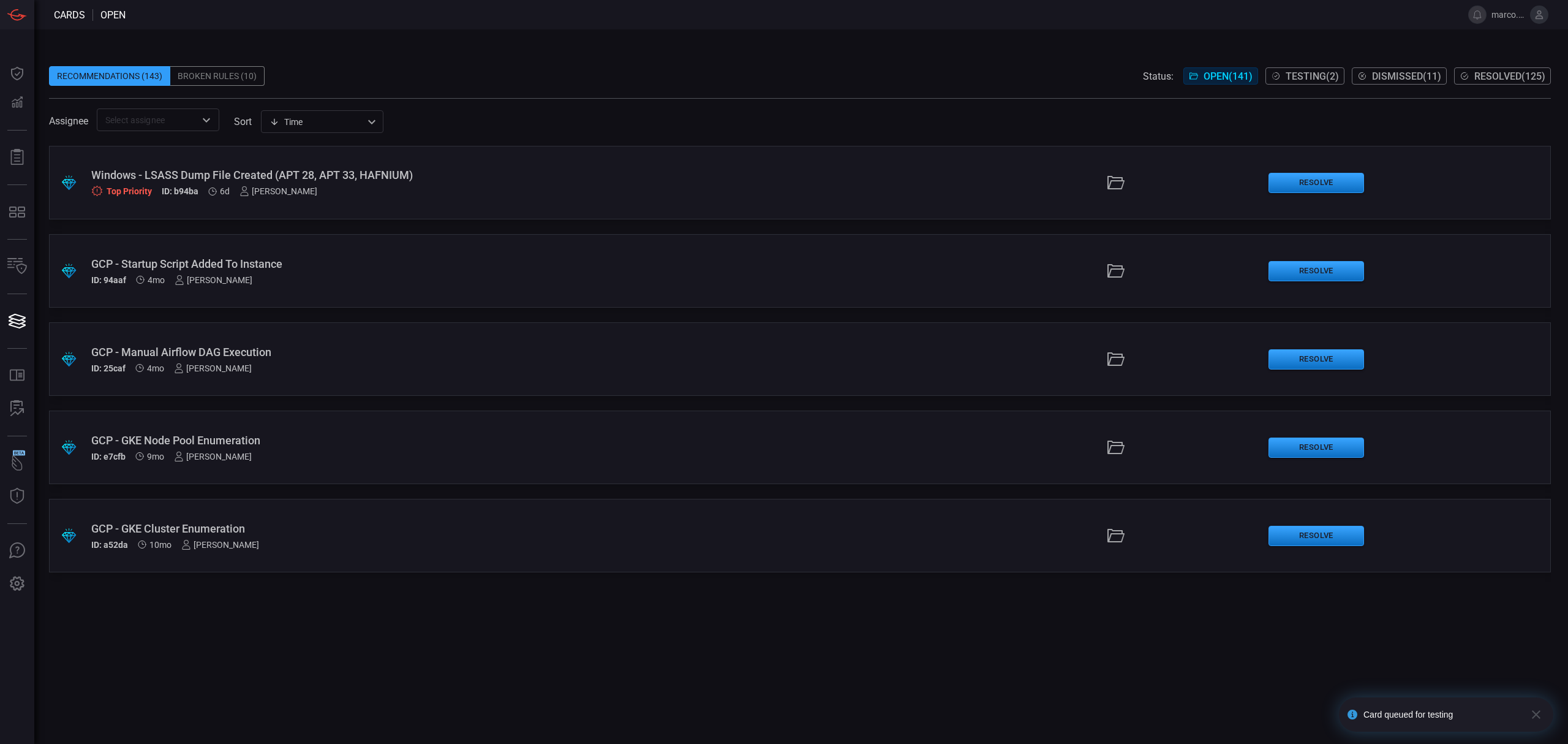
click at [263, 352] on div "GCP - Manual Airflow DAG Execution" at bounding box center [384, 352] width 585 height 13
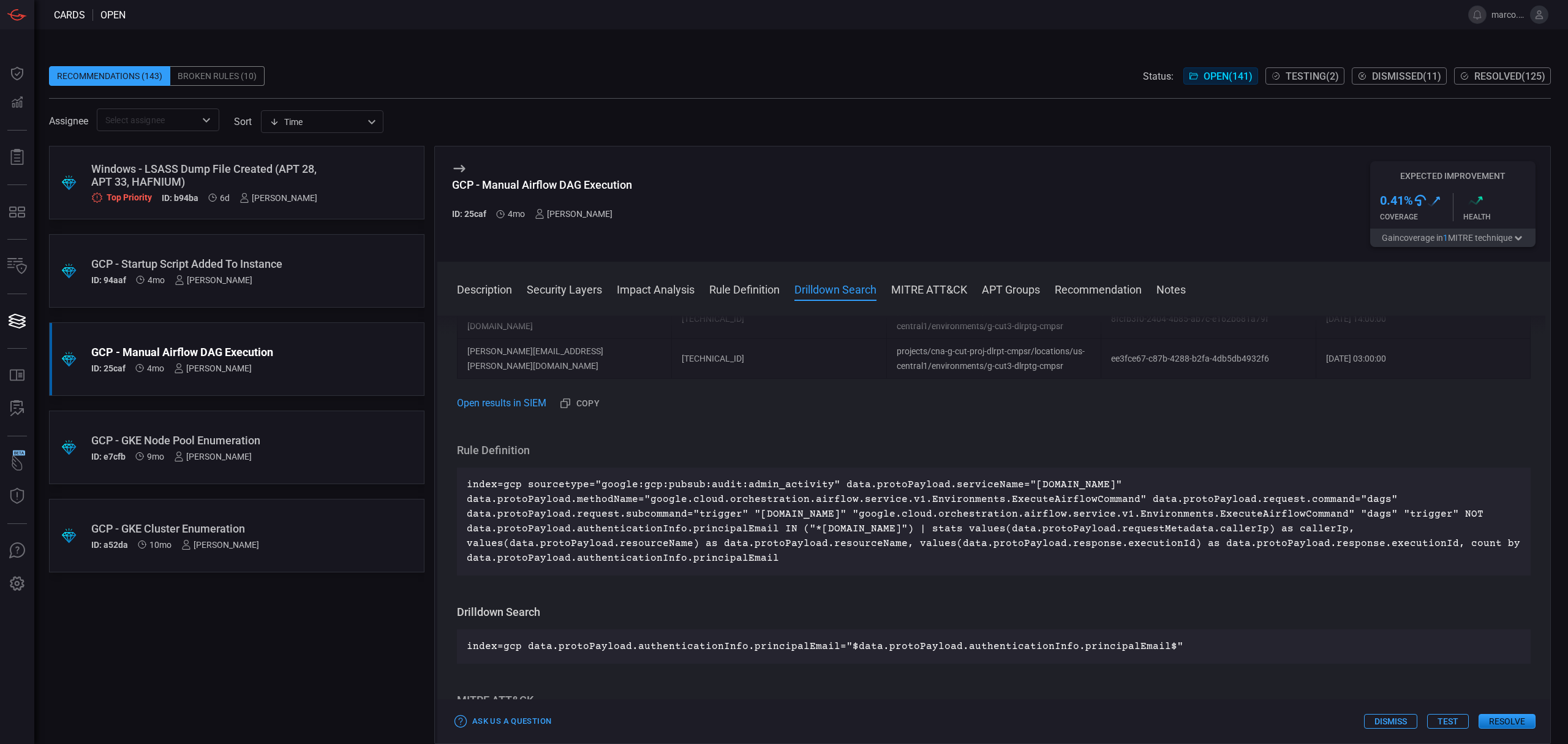
scroll to position [653, 0]
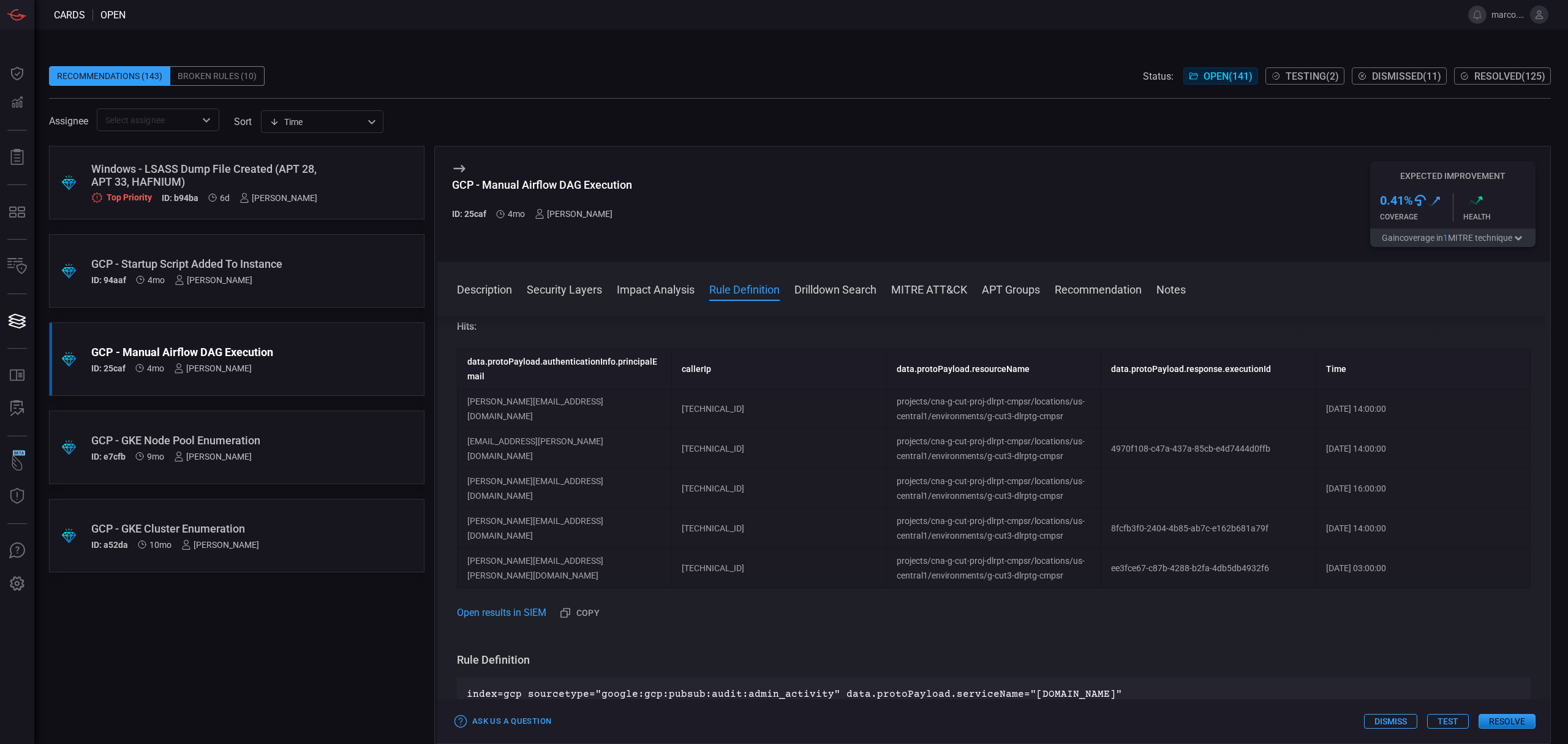
click at [1449, 724] on button "Test" at bounding box center [1447, 721] width 42 height 15
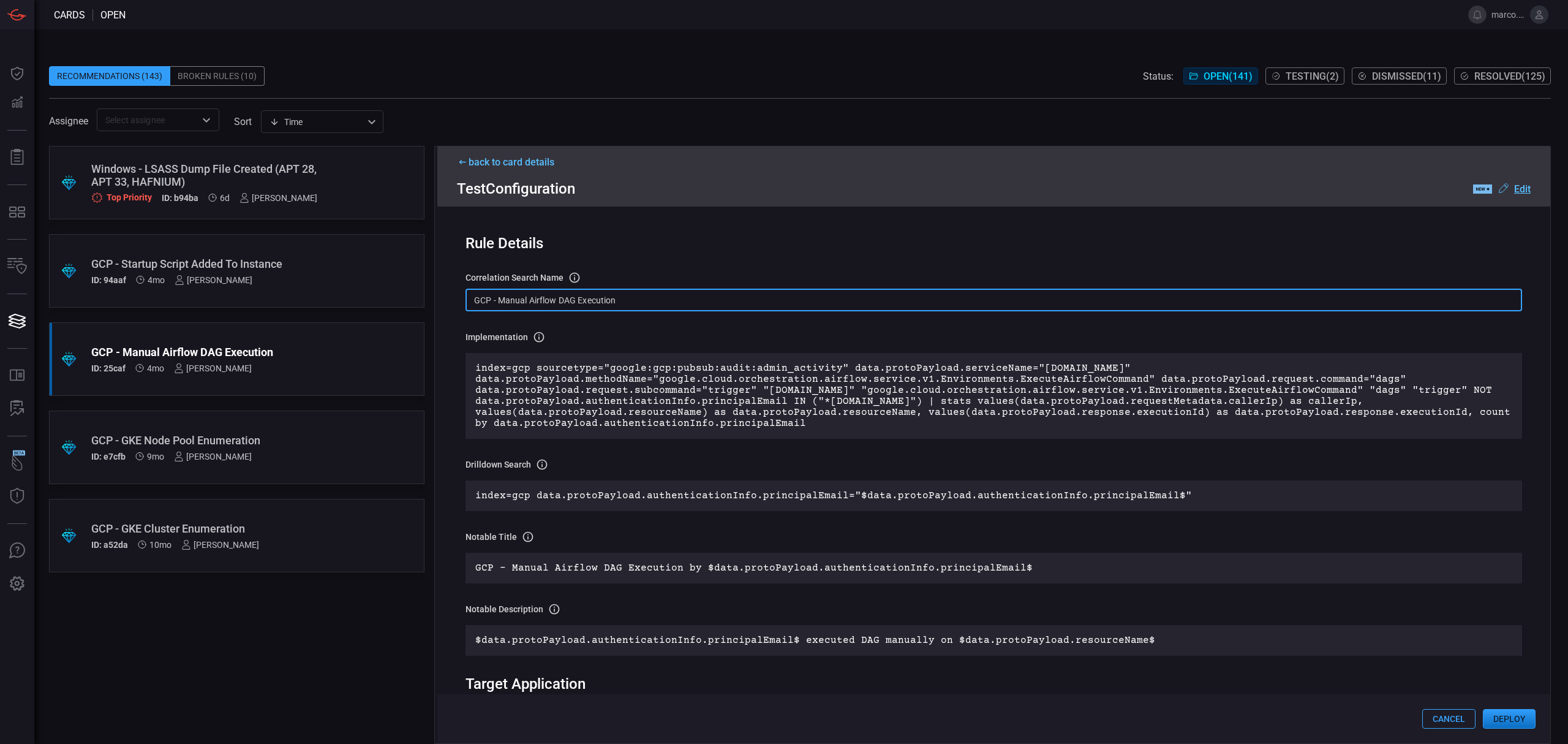
drag, startPoint x: 654, startPoint y: 298, endPoint x: 335, endPoint y: 275, distance: 319.8
click at [335, 275] on div ".suggested_cards_icon{fill:url(#suggested_cards_icon);} Windows - LSASS Dump Fi…" at bounding box center [799, 445] width 1502 height 598
paste input "T1651 -"
type input "T1651 - GCP - Manual Airflow DAG Execution"
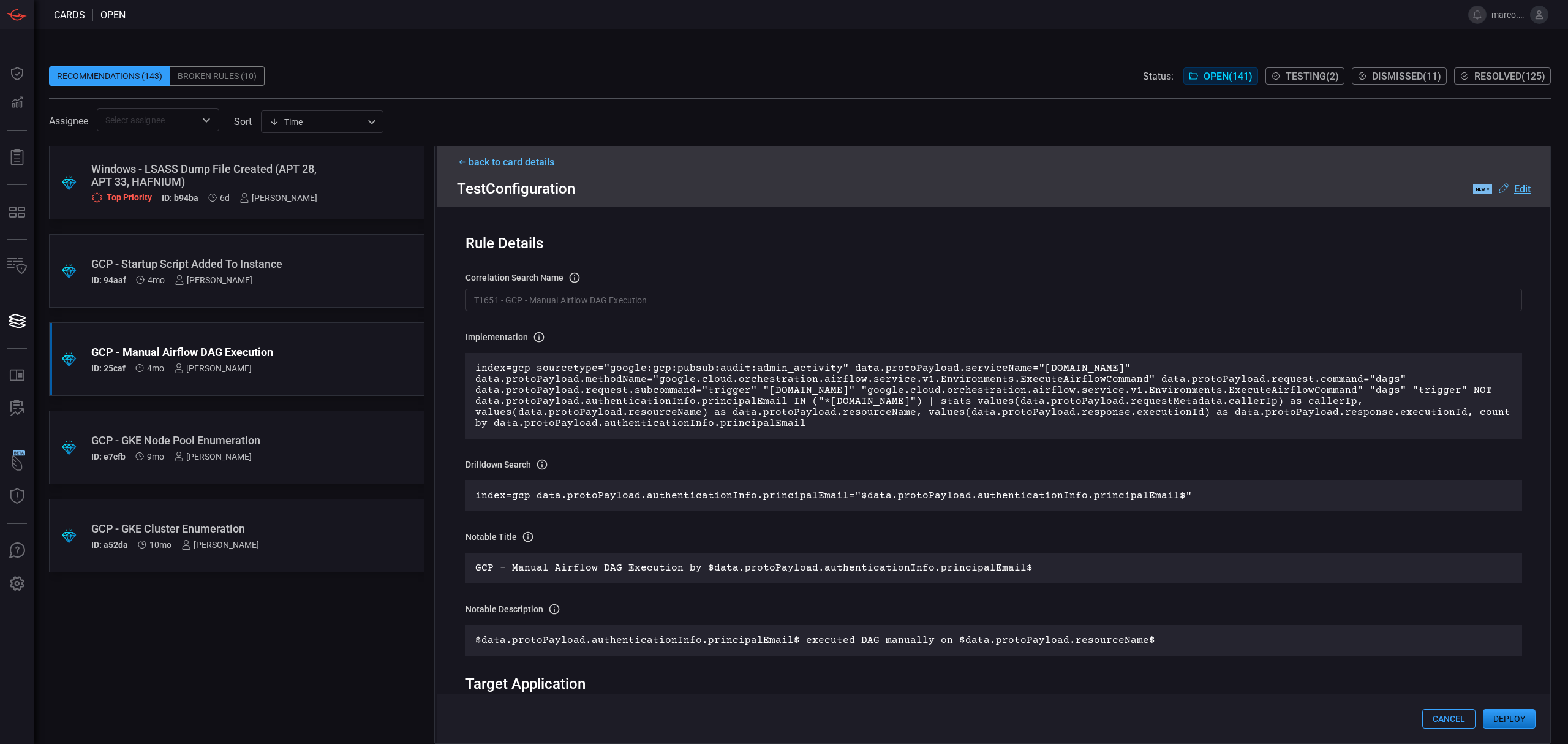
click at [1518, 187] on u "Edit" at bounding box center [1522, 188] width 17 height 12
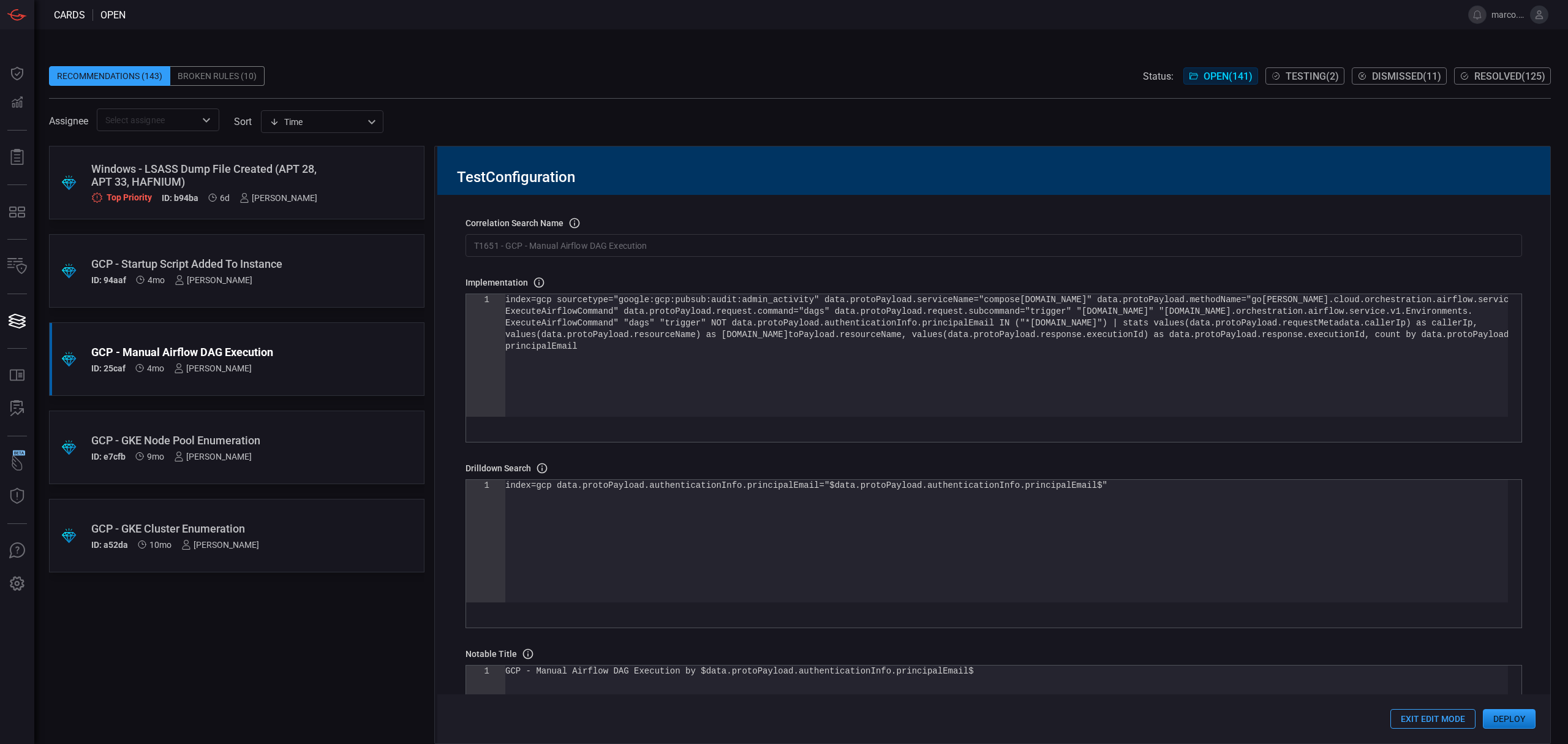
scroll to position [81, 0]
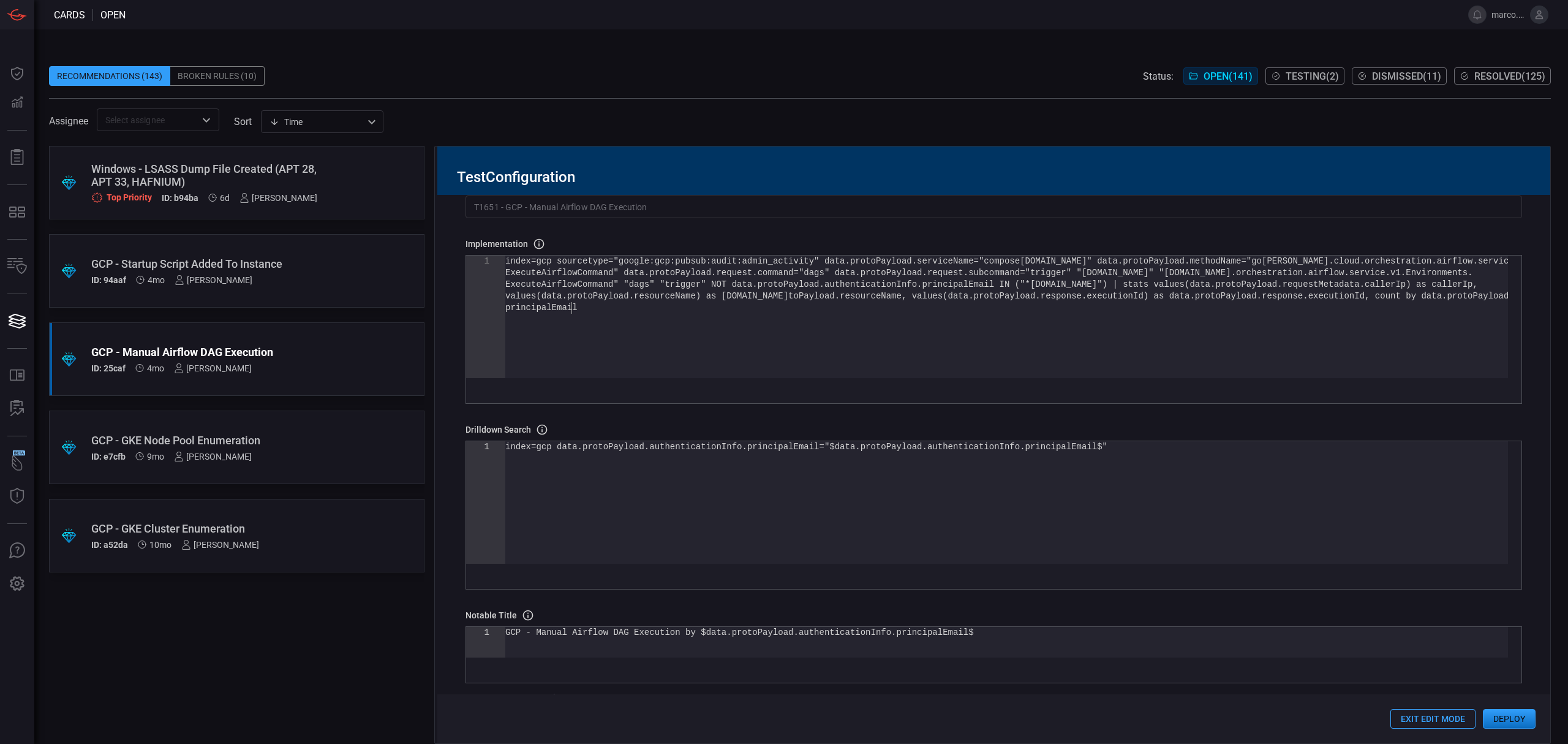
click at [757, 356] on div "values(data.protoPayload.resourceName) as [DOMAIN_NAME] toPayload.resourceName,…" at bounding box center [1006, 340] width 1003 height 169
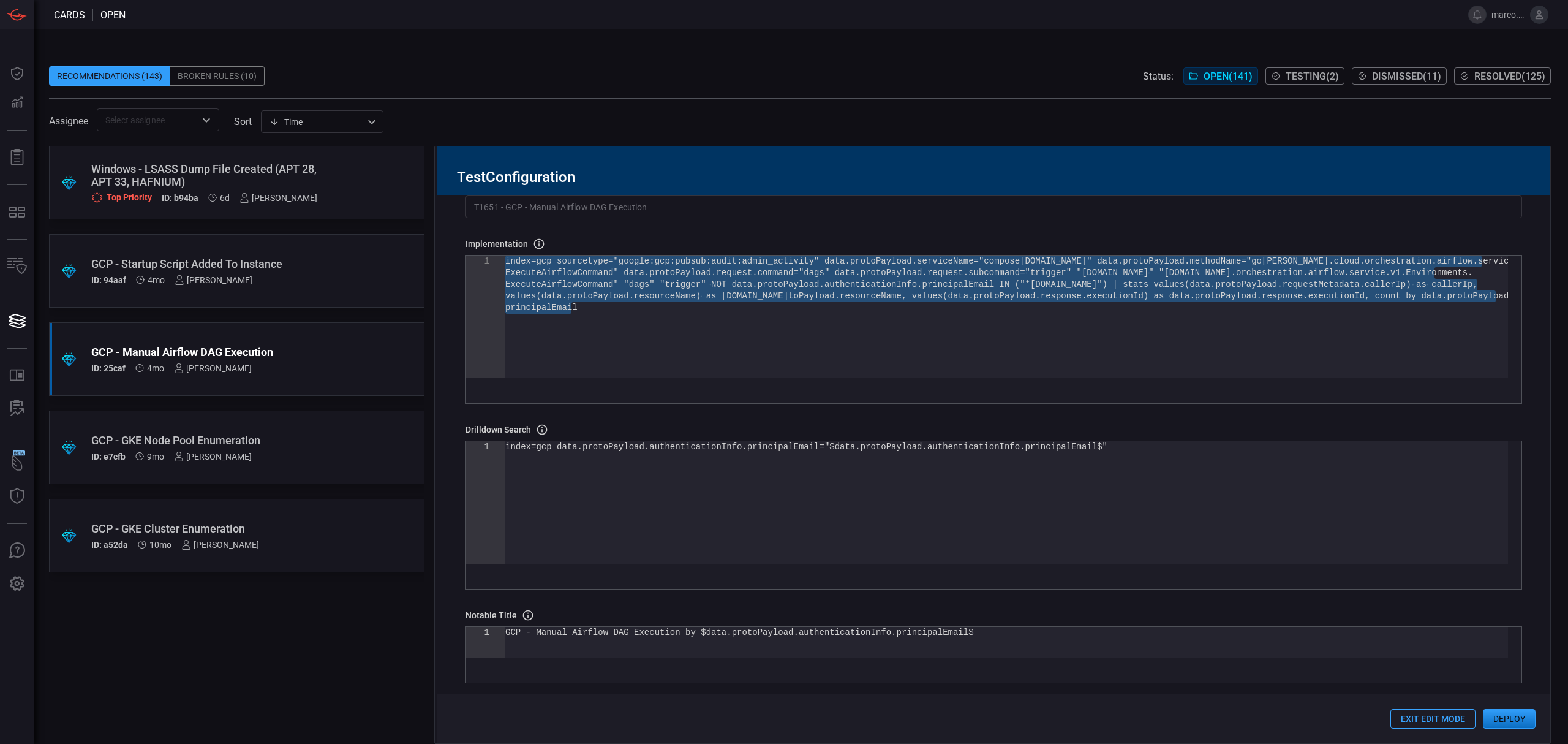
type textarea "by principal | table first_seen, last_seen, principal, attempts_count, service_…"
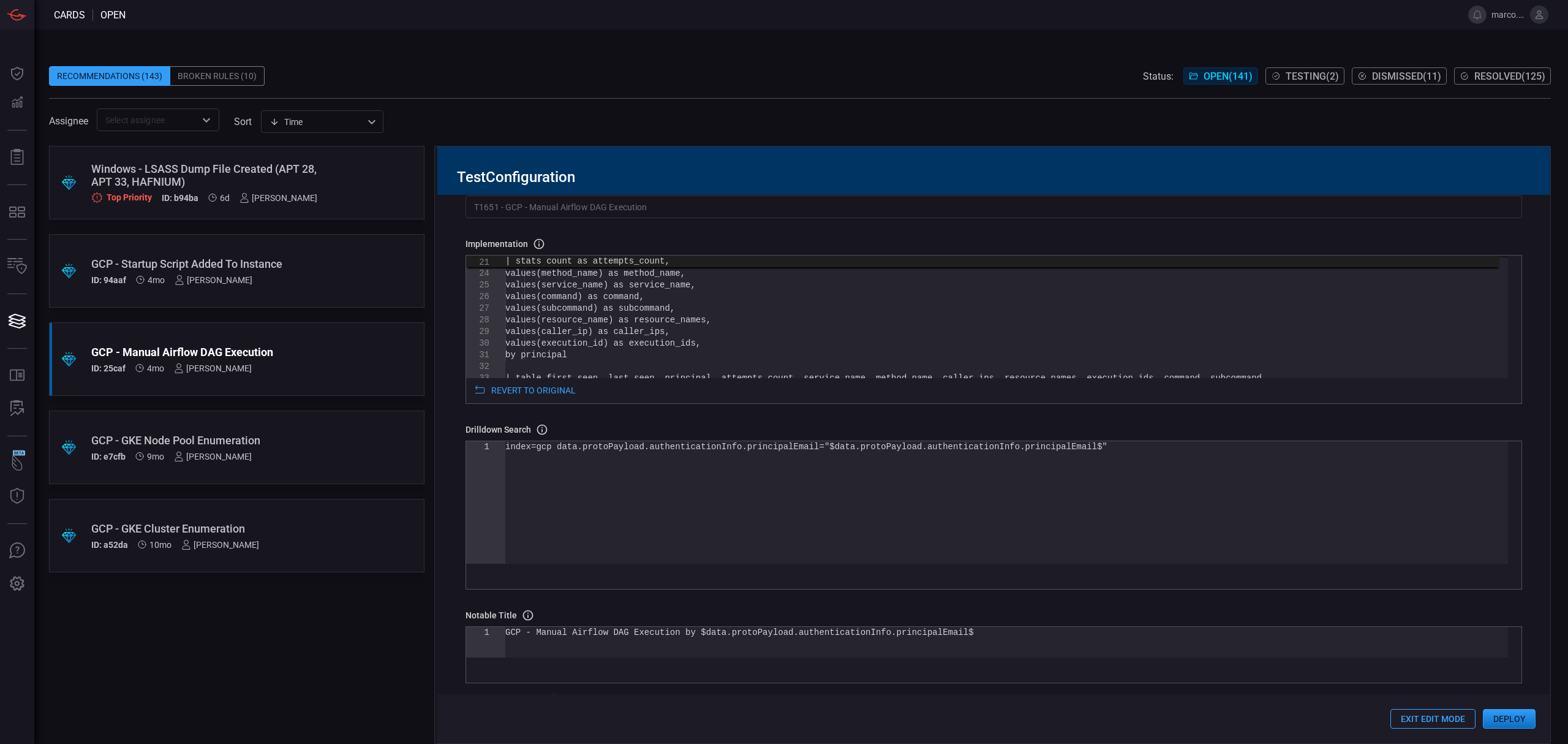
click at [566, 358] on div "values(execution_id) as execution_ids, by principal | table first_seen, last_se…" at bounding box center [1006, 259] width 1003 height 518
drag, startPoint x: 1046, startPoint y: 446, endPoint x: 809, endPoint y: 447, distance: 237.0
click at [809, 447] on div "index=gcp data.protoPayload.authenticationInfo.pri ncipalEmail="$data.protoPayl…" at bounding box center [1006, 502] width 1003 height 123
type textarea "index=gcp data.protoPayload.authenticationInfo.principalEmail="$principal$""
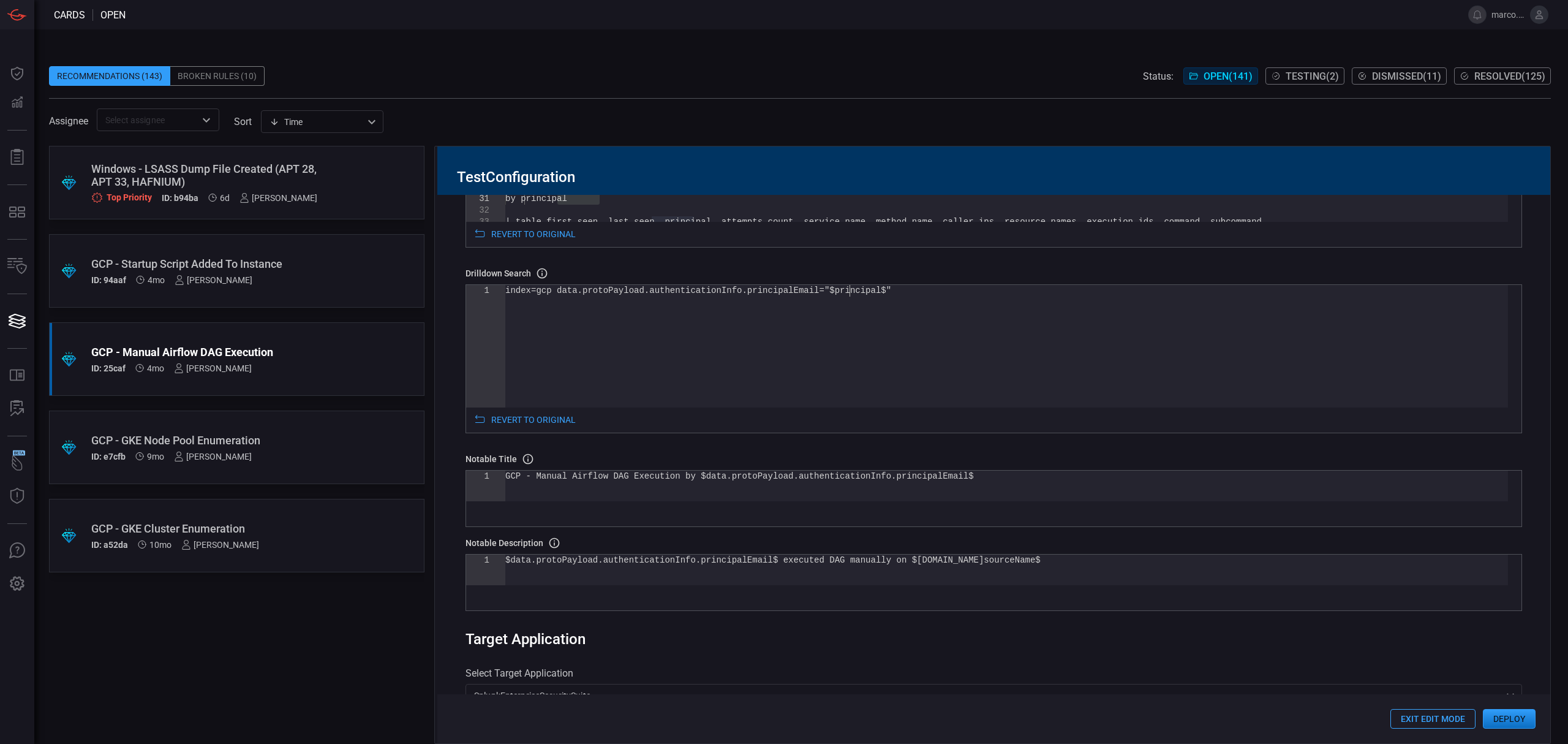
scroll to position [245, 0]
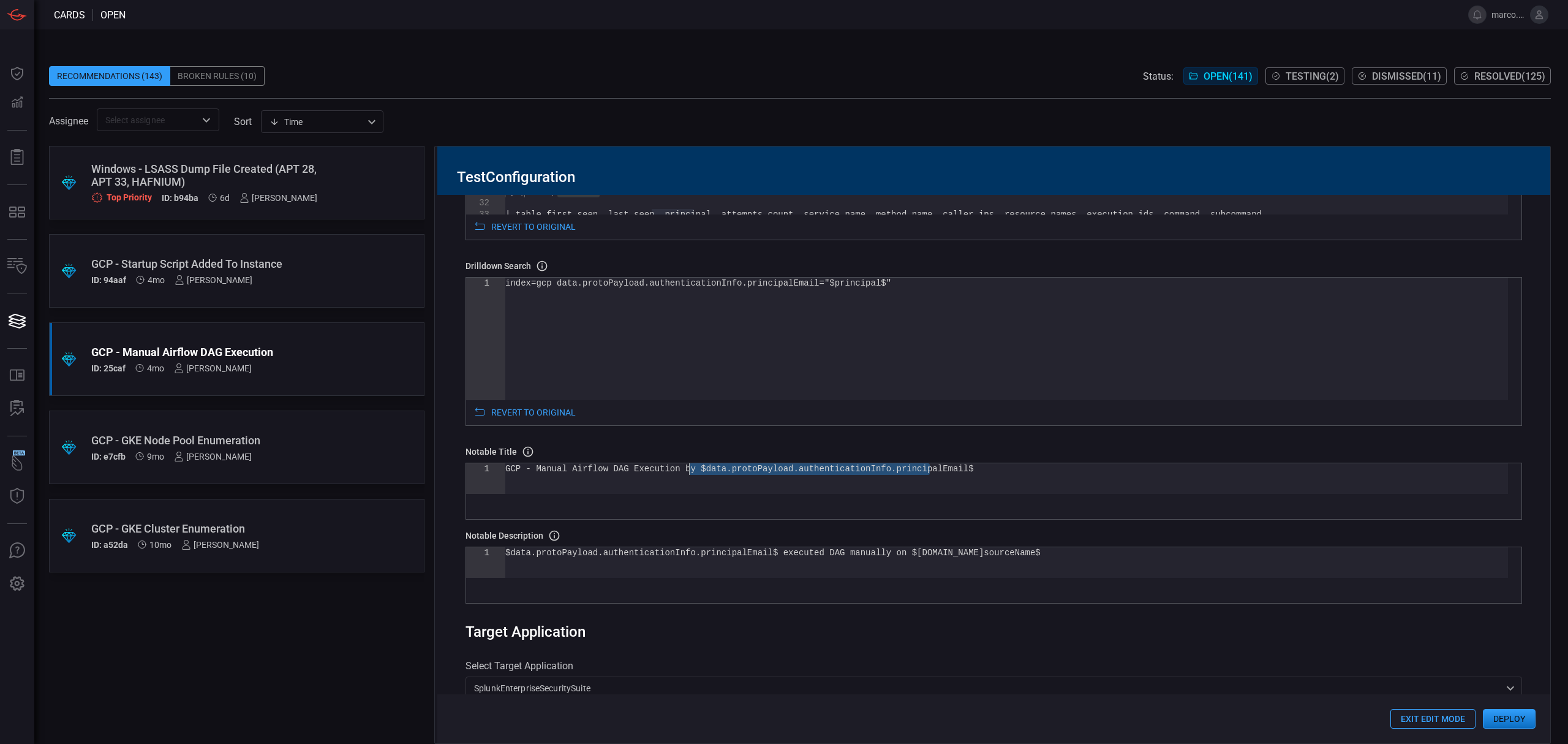
drag, startPoint x: 929, startPoint y: 473, endPoint x: 689, endPoint y: 471, distance: 240.0
click at [689, 471] on div "GCP - Manual Airflow DAG Execution by $data.protoP ayload.authenticationInfo.pr…" at bounding box center [1006, 478] width 1003 height 30
type textarea "GCP - Manual Airflow DAG Execution by $principal$"
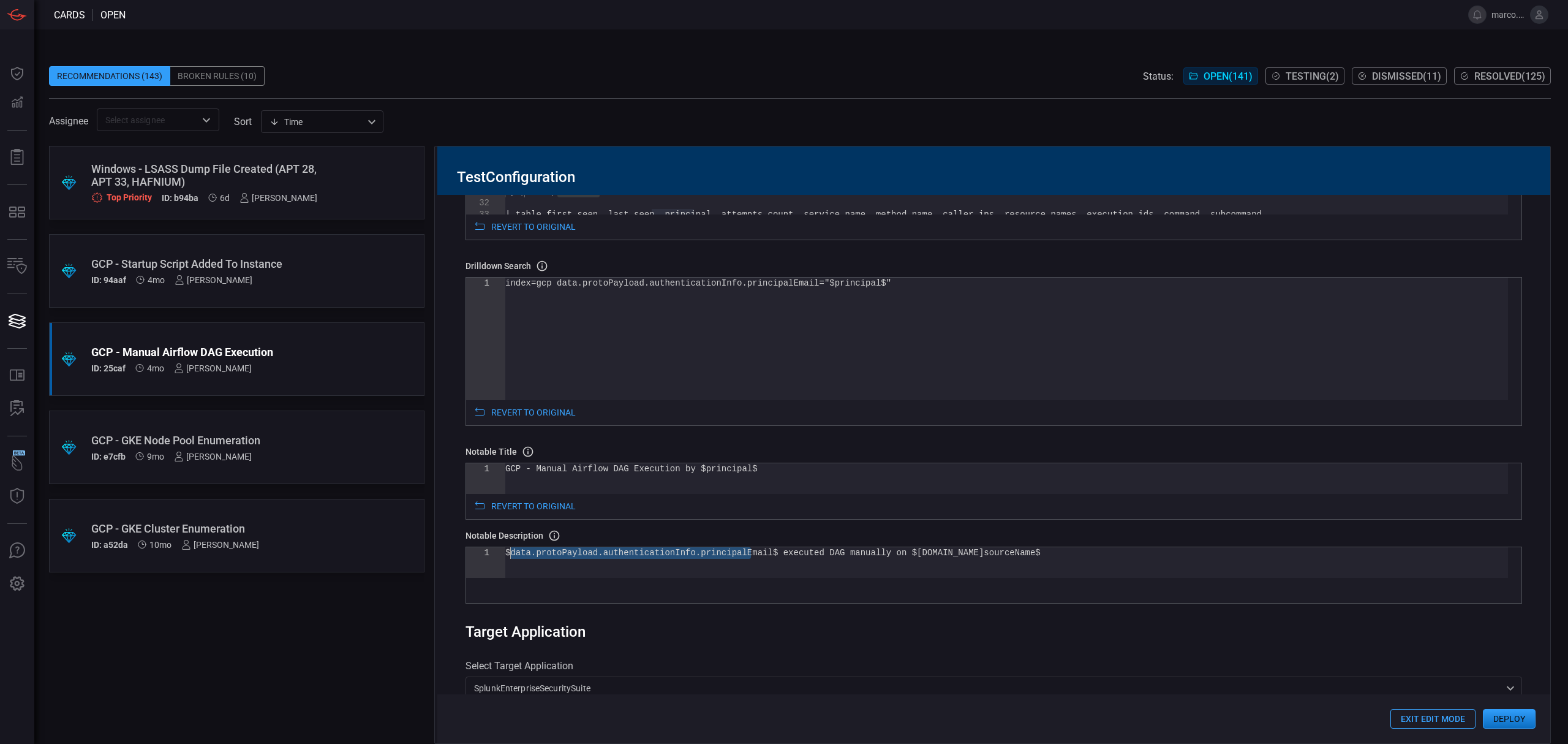
drag, startPoint x: 750, startPoint y: 554, endPoint x: 511, endPoint y: 552, distance: 239.0
click at [511, 552] on div "$data.protoPayload.authenticationInfo.principalEma il$ executed DAG manually on…" at bounding box center [1006, 562] width 1003 height 30
type textarea "$principal$ executed DAG manually on $data.protoPayload.resourceName$"
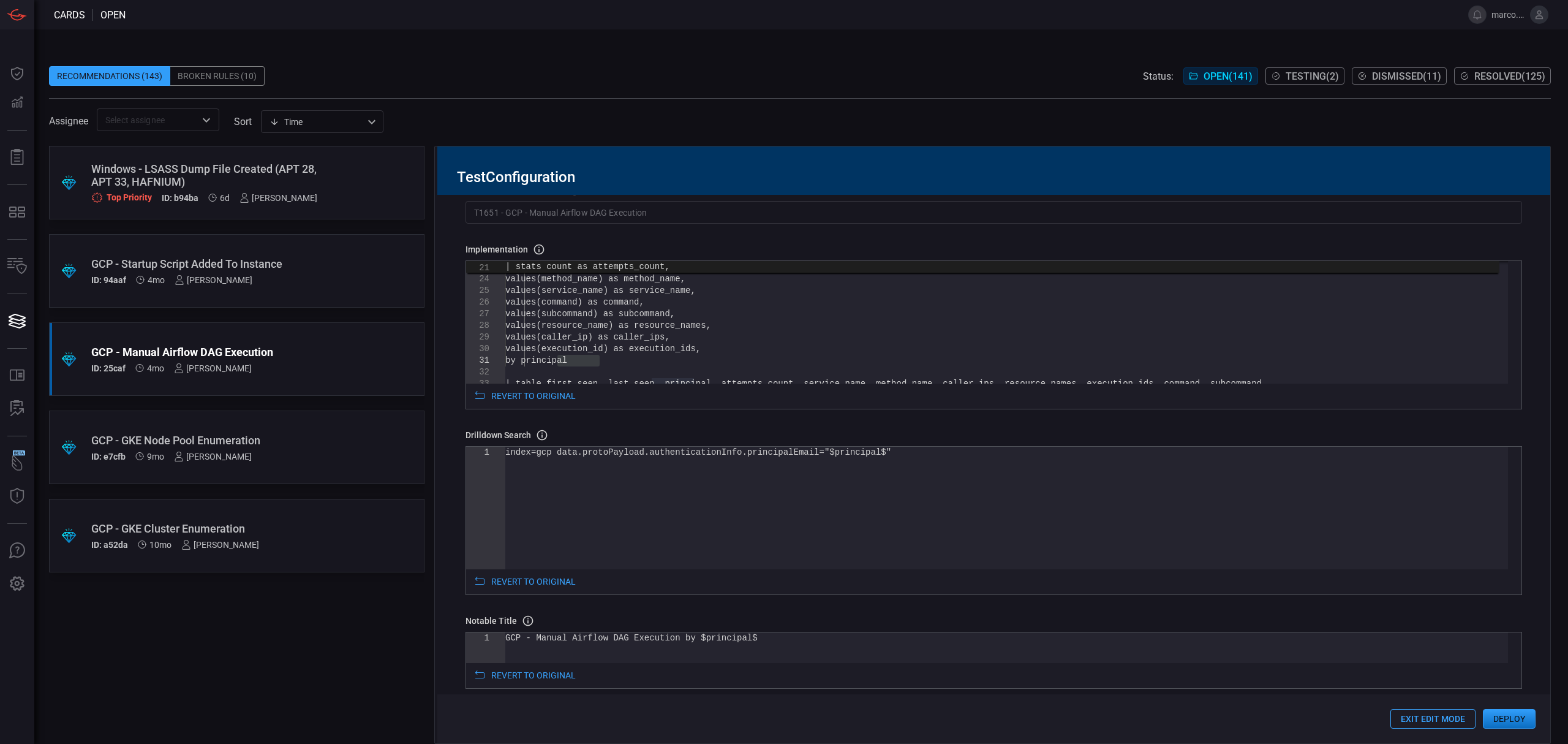
scroll to position [71, 0]
type textarea "| stats count as attempts_count, min(_time) as first_seen, max(_time) as last_s…"
click at [697, 332] on div "values(execution_id) as execution_ids, by principal | table first_seen, last_se…" at bounding box center [1006, 270] width 1003 height 518
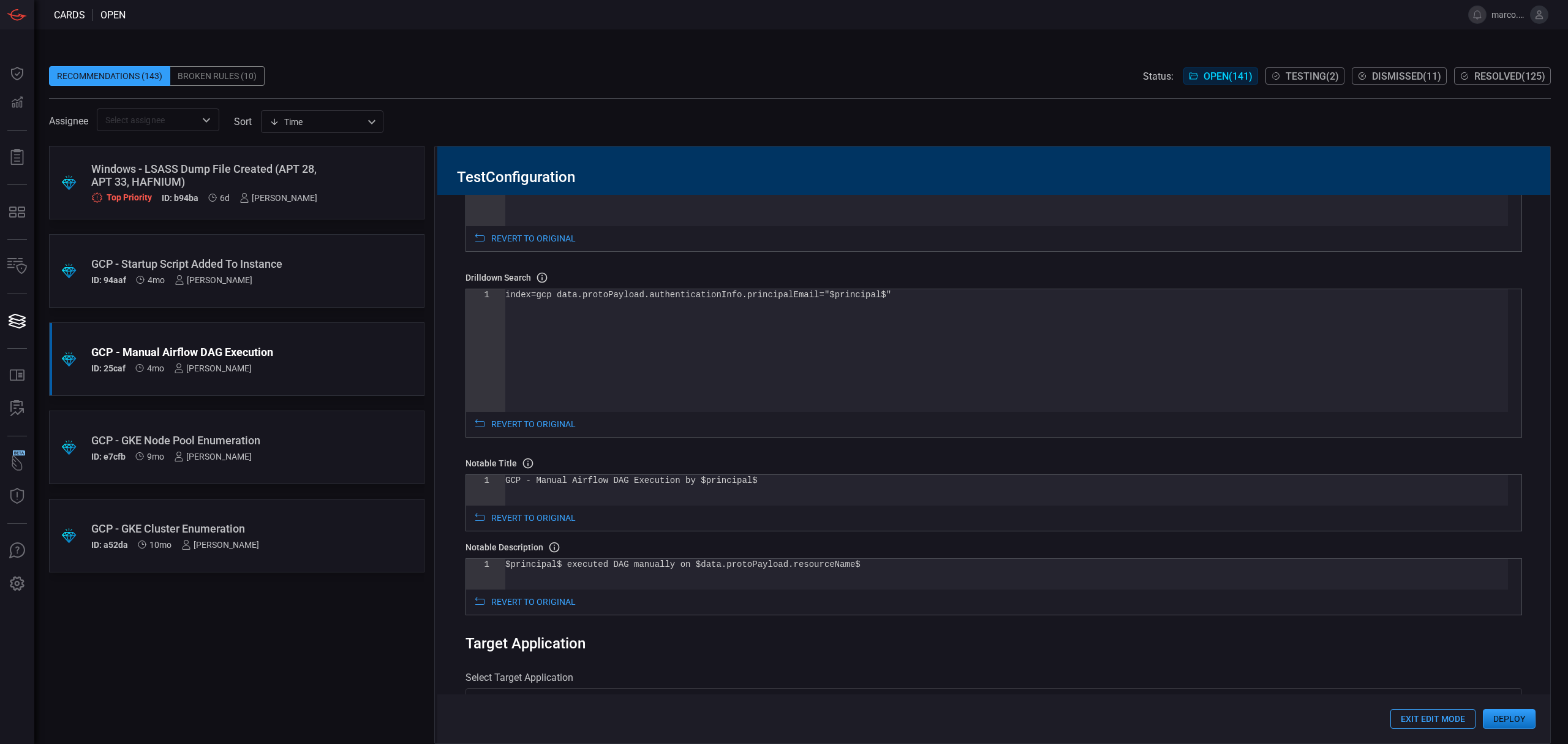
scroll to position [234, 0]
drag, startPoint x: 684, startPoint y: 567, endPoint x: 824, endPoint y: 564, distance: 140.0
click at [824, 564] on div "$principal$ executed DAG manually on $data.protoPa yload.resourceName$" at bounding box center [1006, 573] width 1003 height 30
type textarea "$principal$ executed DAG manually on $resource_names$"
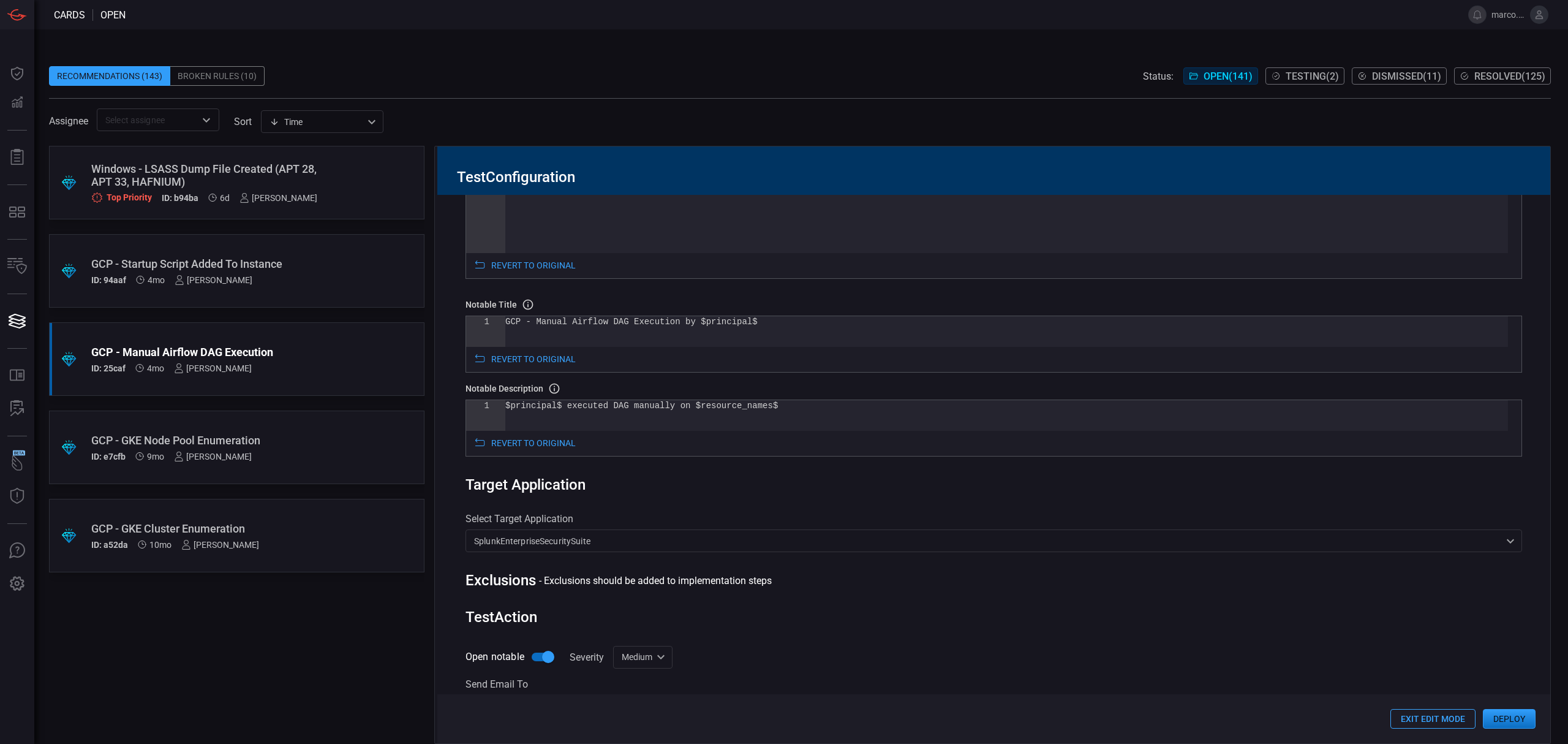
scroll to position [555, 0]
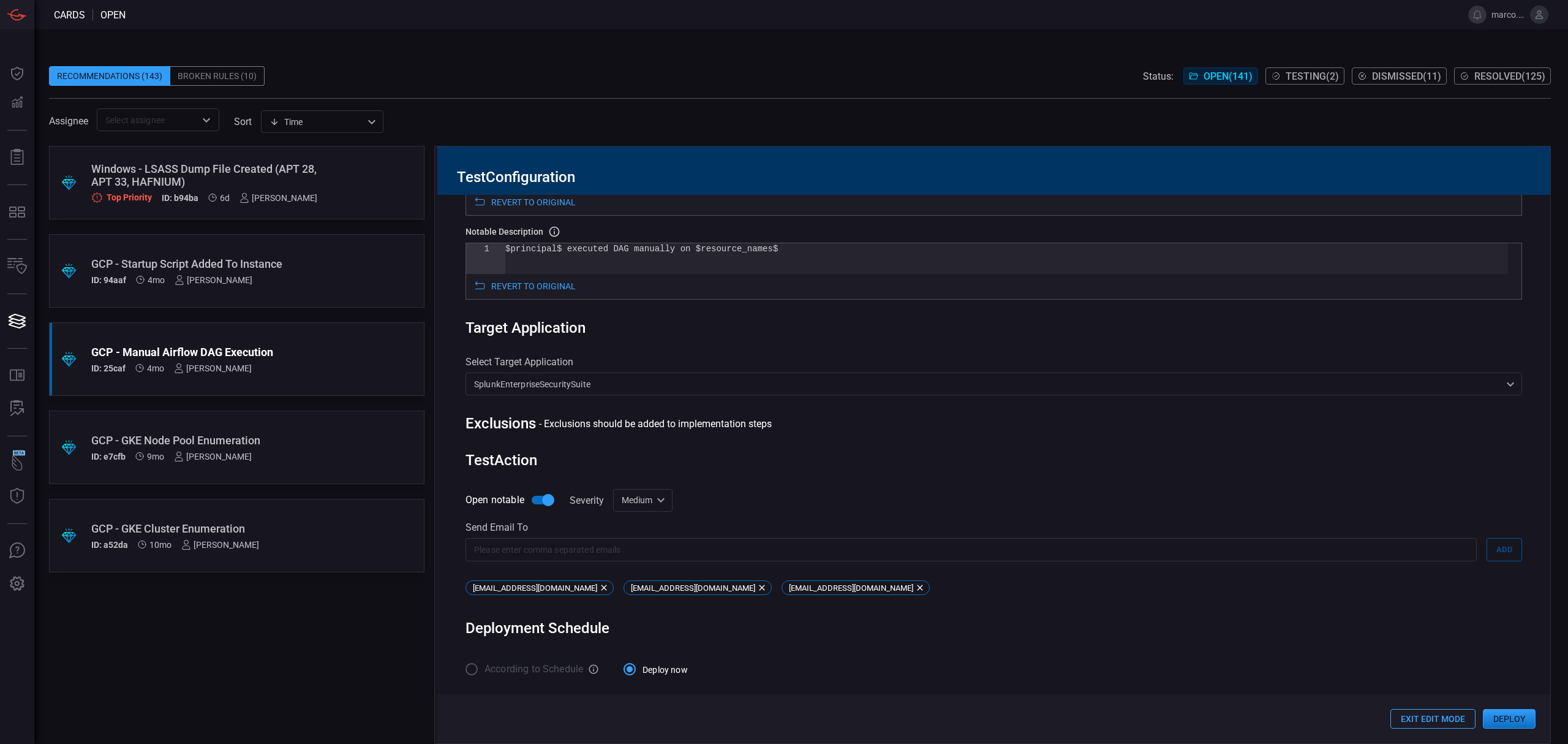
click at [1519, 719] on button "Deploy" at bounding box center [1509, 719] width 53 height 20
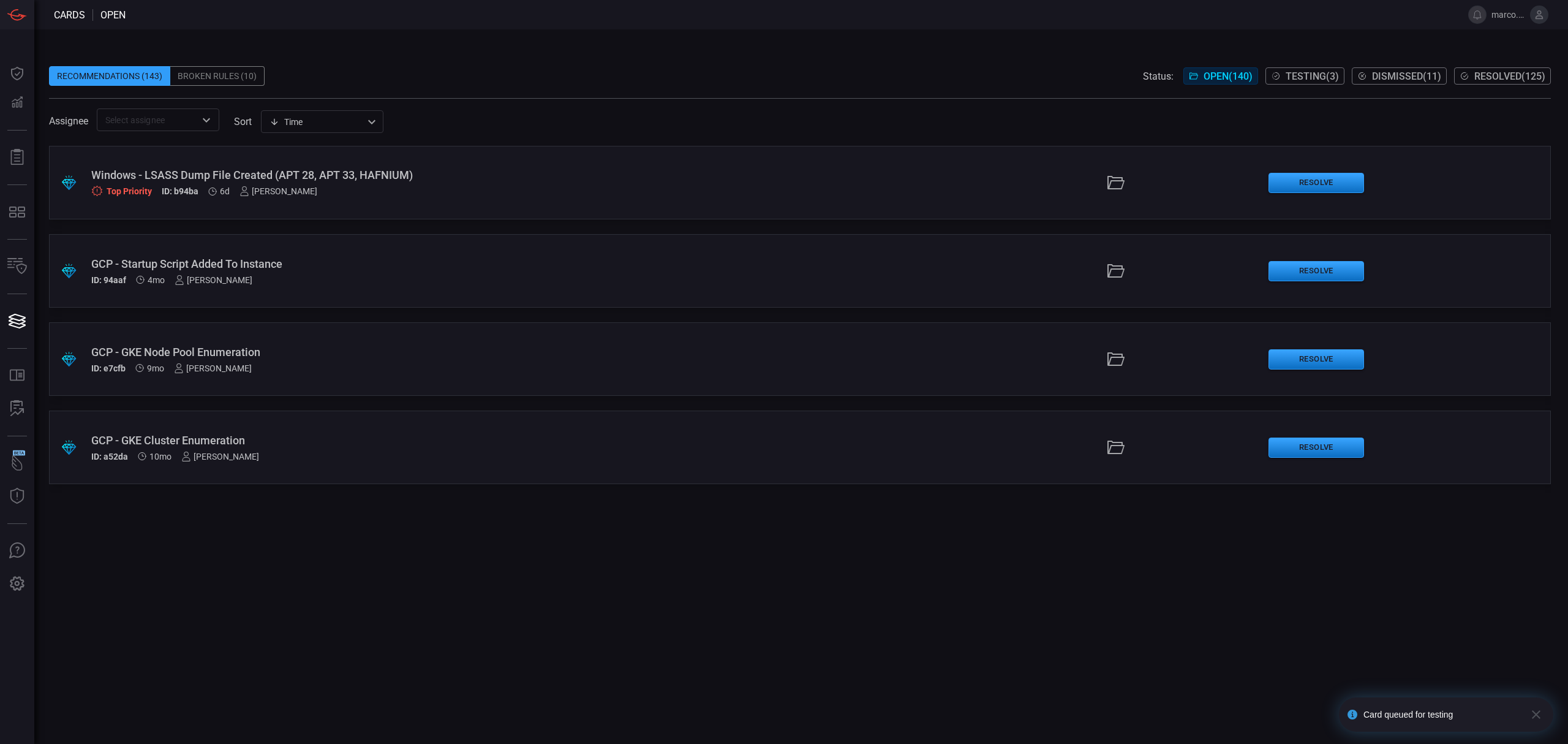
click at [325, 273] on div "GCP - Startup Script Added To Instance ID: 94aaf 4mo [PERSON_NAME]" at bounding box center [384, 271] width 585 height 27
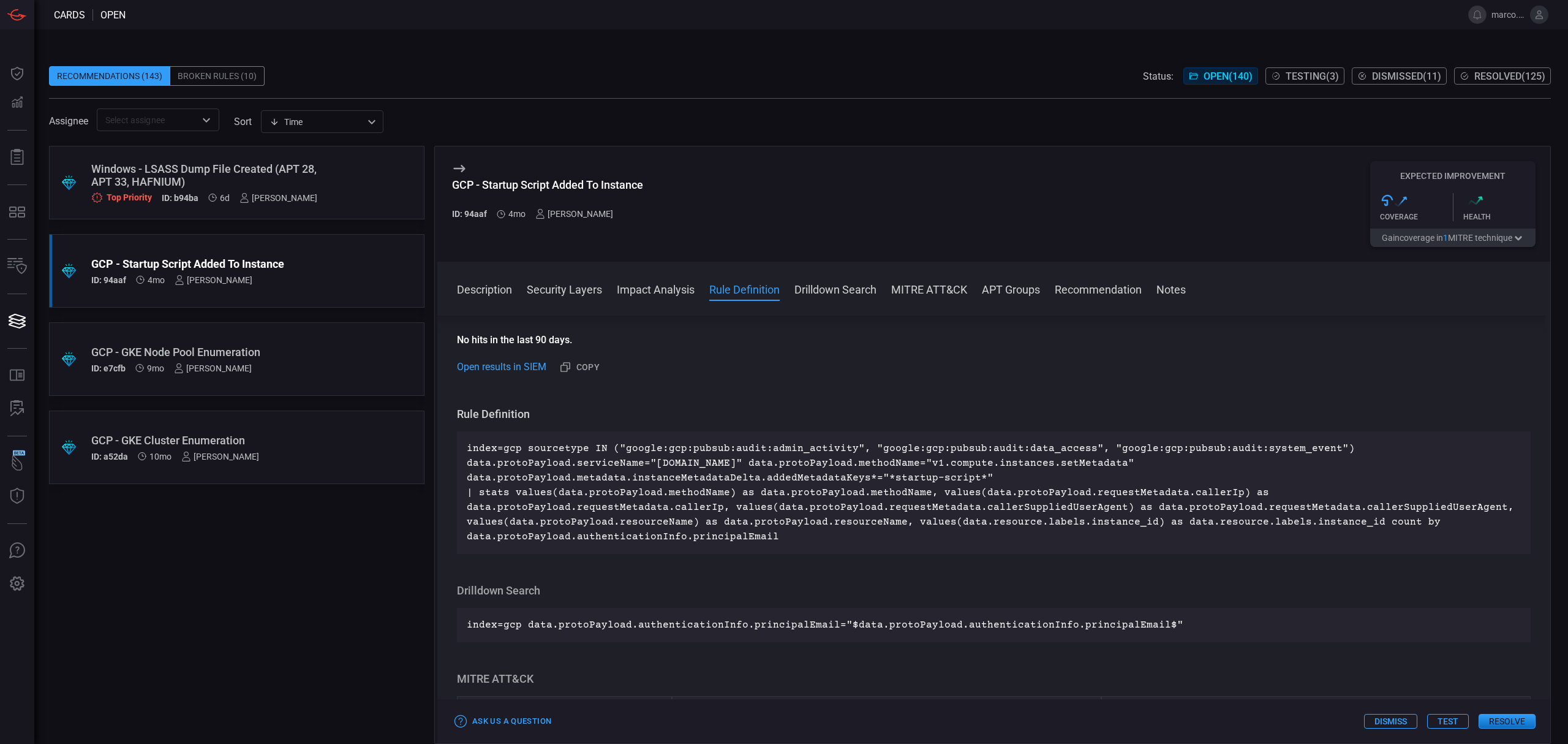
scroll to position [735, 0]
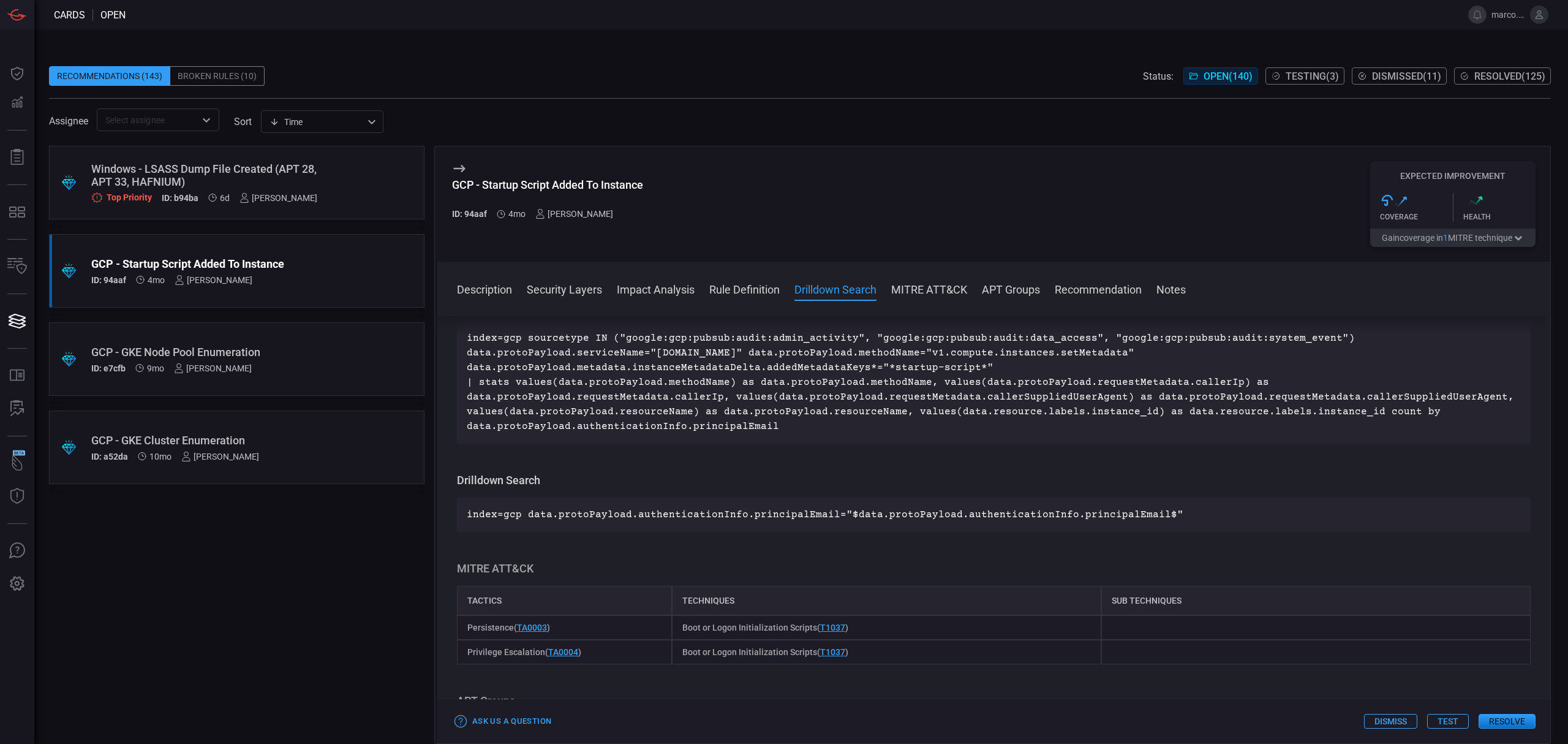
click at [1449, 719] on button "Test" at bounding box center [1447, 721] width 42 height 15
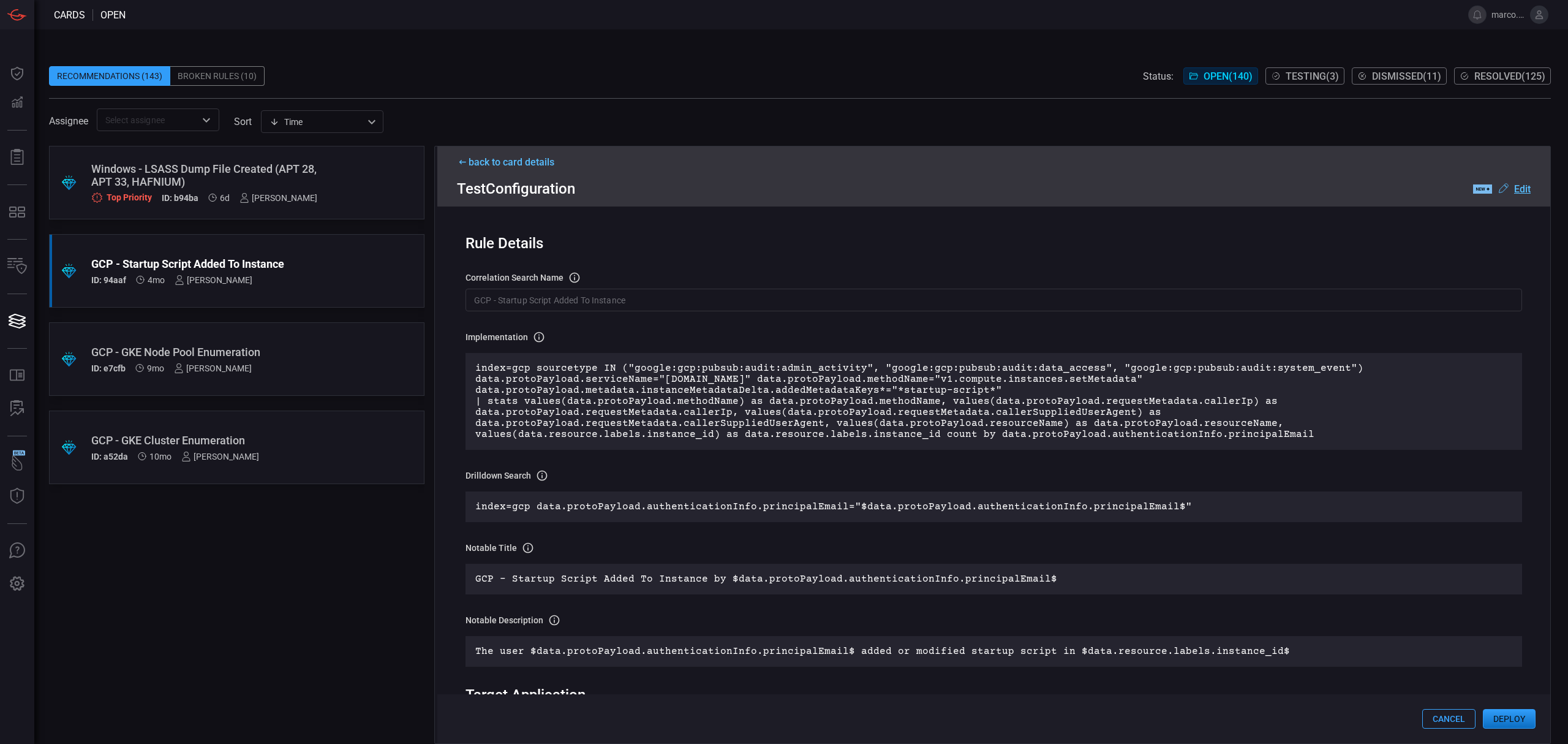
click at [1517, 186] on u "Edit" at bounding box center [1522, 188] width 17 height 12
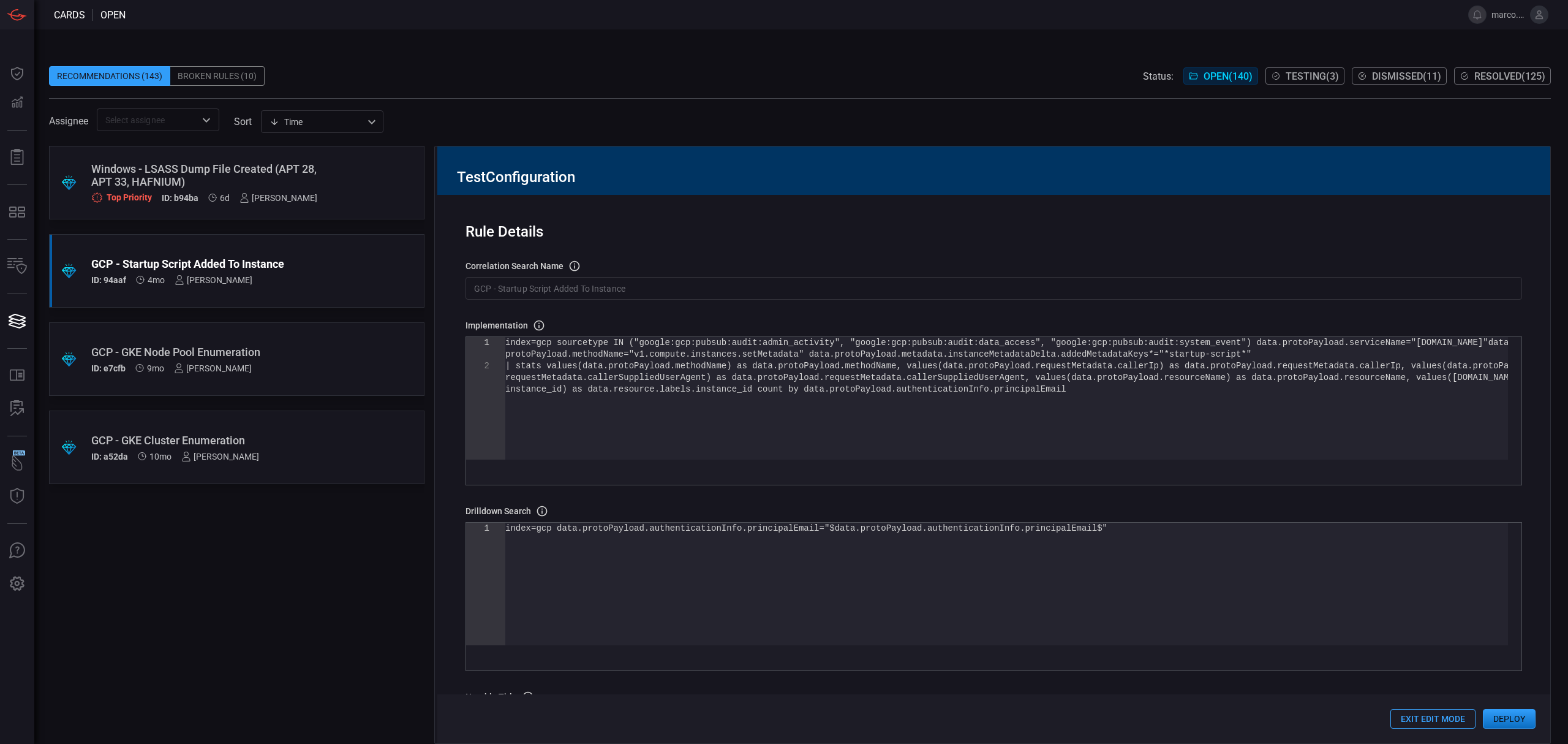
scroll to position [0, 0]
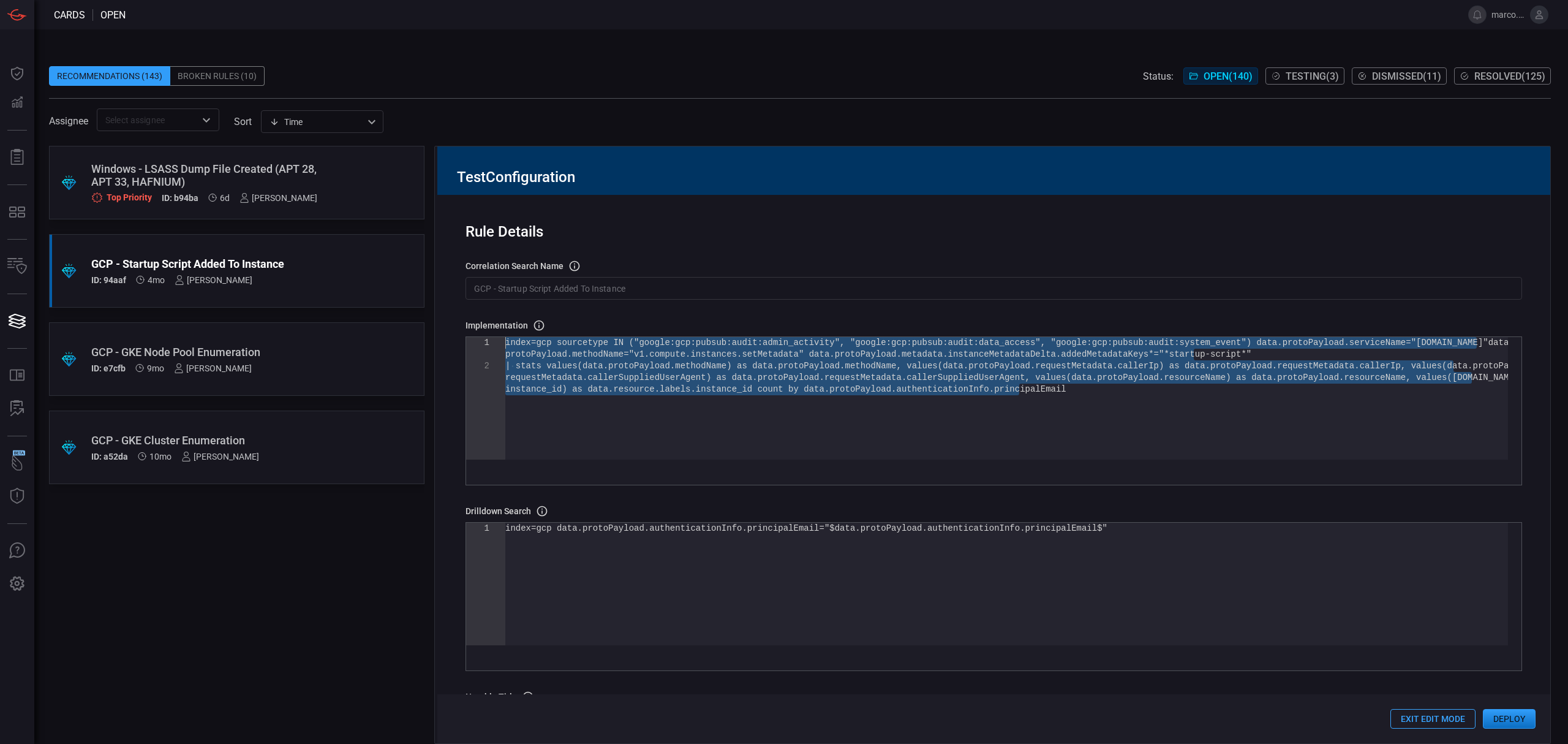
drag, startPoint x: 1098, startPoint y: 393, endPoint x: 443, endPoint y: 345, distance: 656.8
click at [505, 345] on div "index=gcp sourcetype IN ("google:gcp:pubsub:audit: admin_activity", "google:gcp…" at bounding box center [1006, 421] width 1003 height 169
type textarea "values(resource_name) as resource_names, values(caller_ip) as caller_ips, value…"
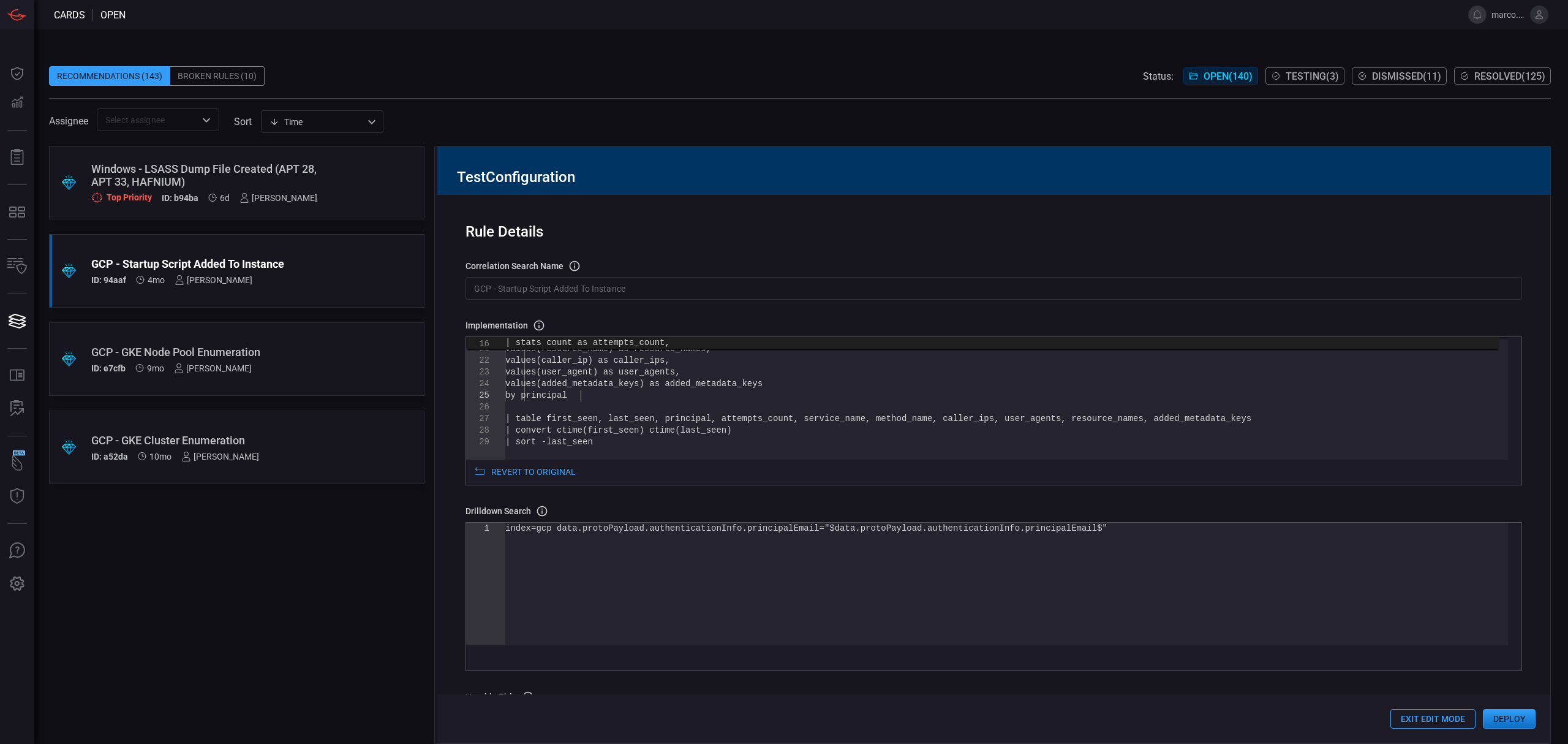
click at [579, 397] on div "values(added_metadata_keys) as added_metadata_ke ys by principal | table first_…" at bounding box center [1006, 334] width 1003 height 448
click at [1052, 533] on div "index=gcp data.protoPayload.authenticationInfo.pri ncipalEmail="$data.protoPayl…" at bounding box center [1006, 584] width 1003 height 123
drag, startPoint x: 1047, startPoint y: 533, endPoint x: 806, endPoint y: 529, distance: 241.0
click at [806, 529] on div "index=gcp data.protoPayload.authenticationInfo.pri ncipalEmail="$data.protoPayl…" at bounding box center [1006, 584] width 1003 height 123
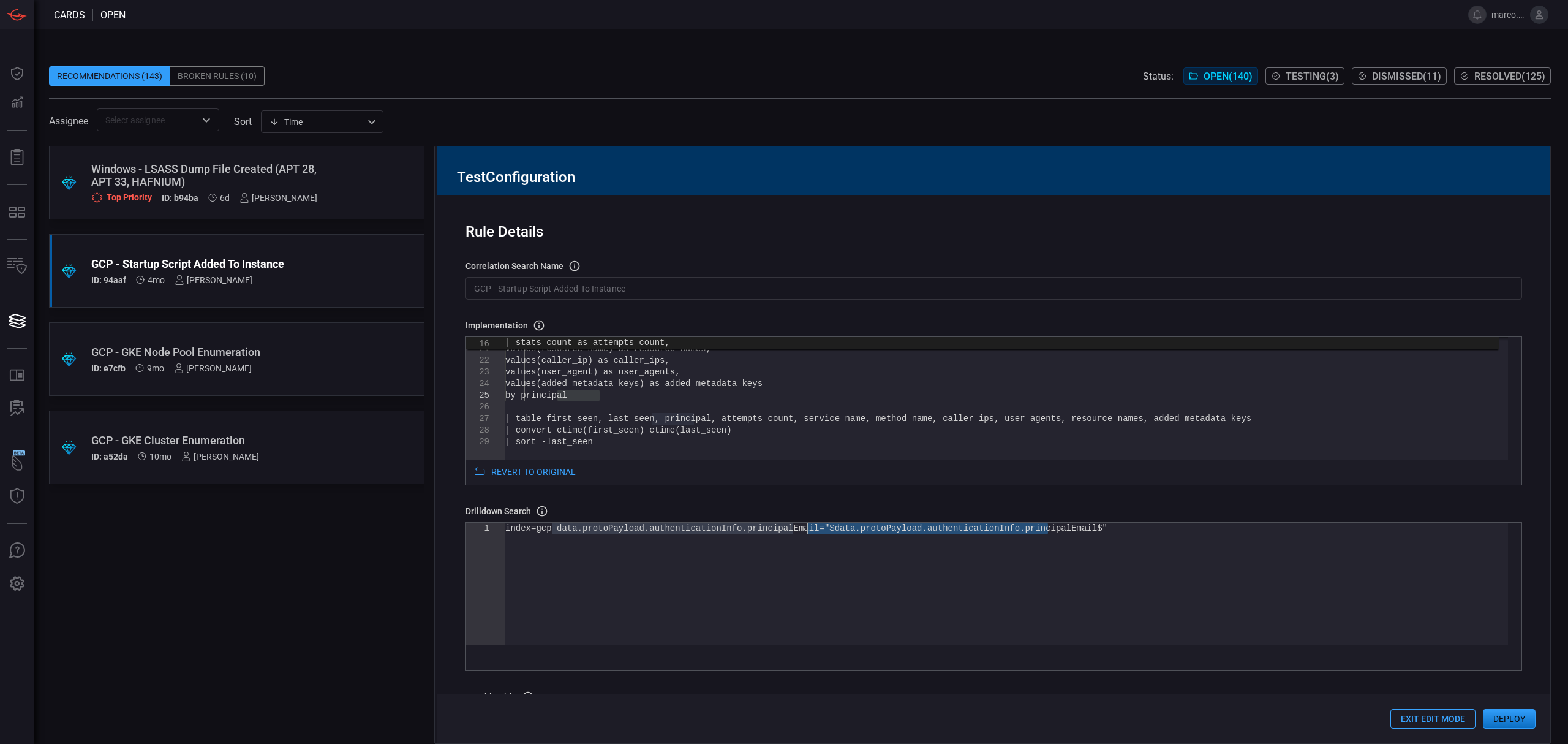
type textarea "index=gcp data.protoPayload.authenticationInfo.principalEmail="$principal$""
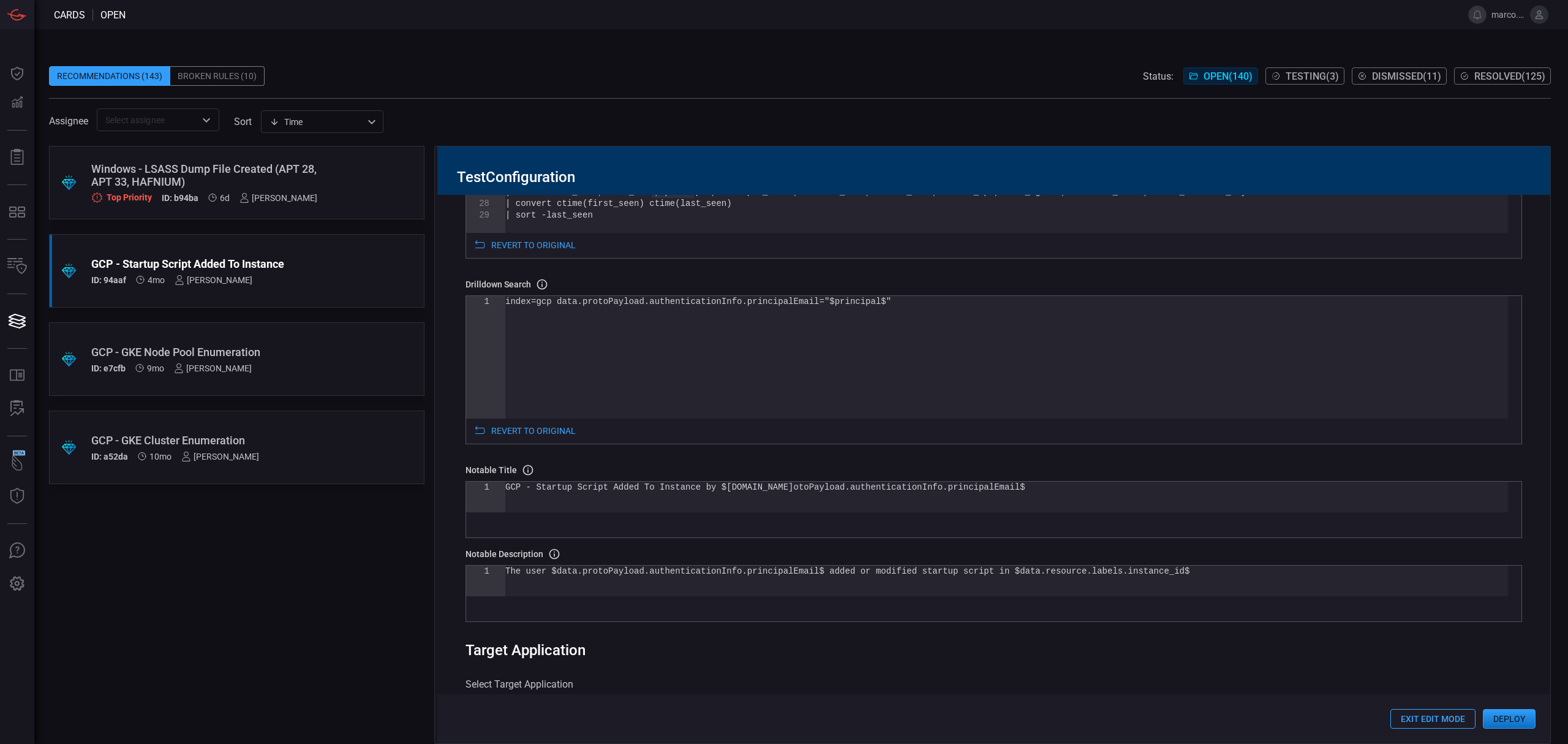
scroll to position [245, 0]
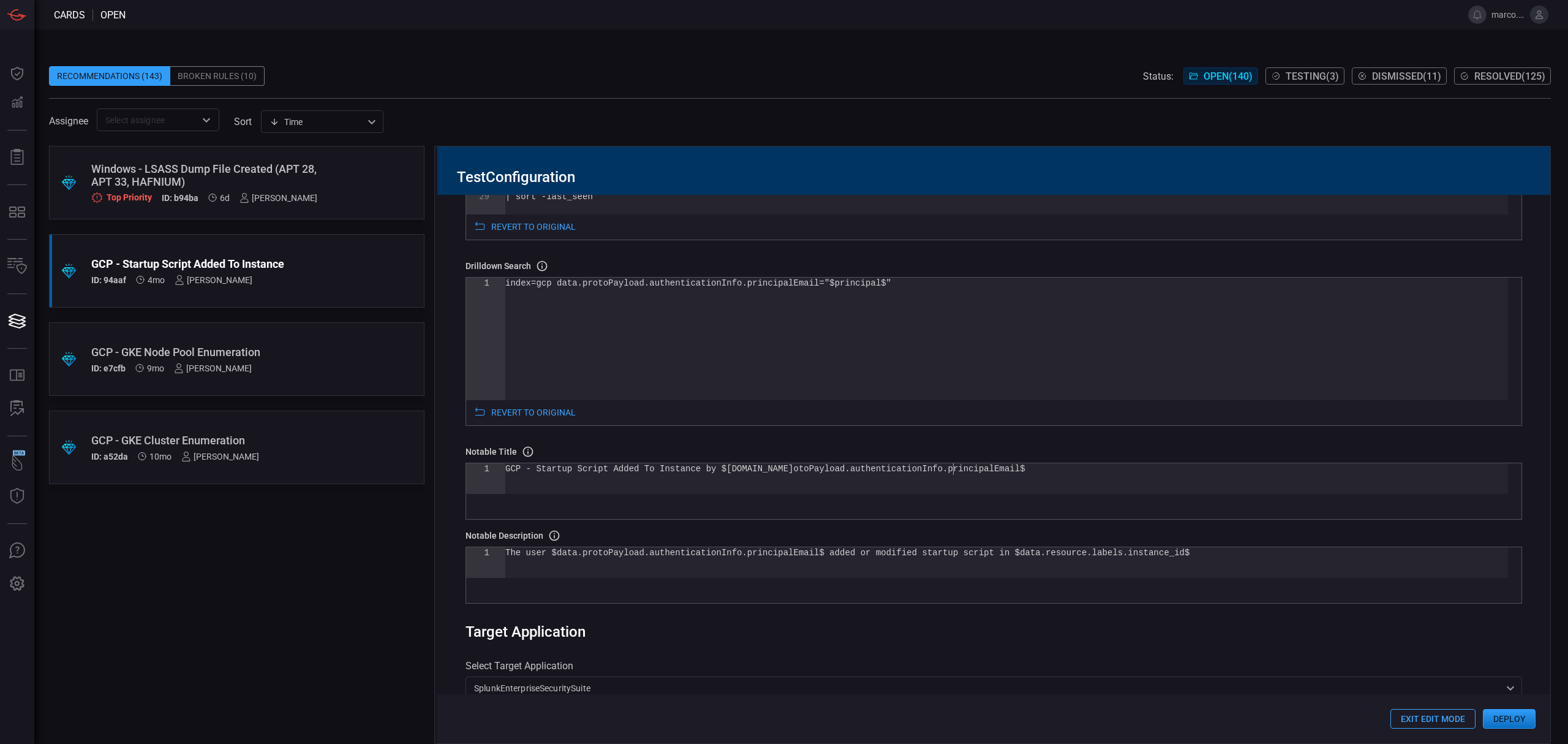
click at [952, 476] on div "GCP - Startup Script Added To Instance by $[DOMAIN_NAME] otoPayload.authenticat…" at bounding box center [1006, 478] width 1003 height 30
drag, startPoint x: 948, startPoint y: 476, endPoint x: 710, endPoint y: 471, distance: 238.1
click at [710, 471] on div "GCP - Startup Script Added To Instance by $[DOMAIN_NAME] otoPayload.authenticat…" at bounding box center [1006, 478] width 1003 height 30
type textarea "GCP - Startup Script Added To Instance by $principal$"
drag, startPoint x: 791, startPoint y: 554, endPoint x: 552, endPoint y: 556, distance: 239.0
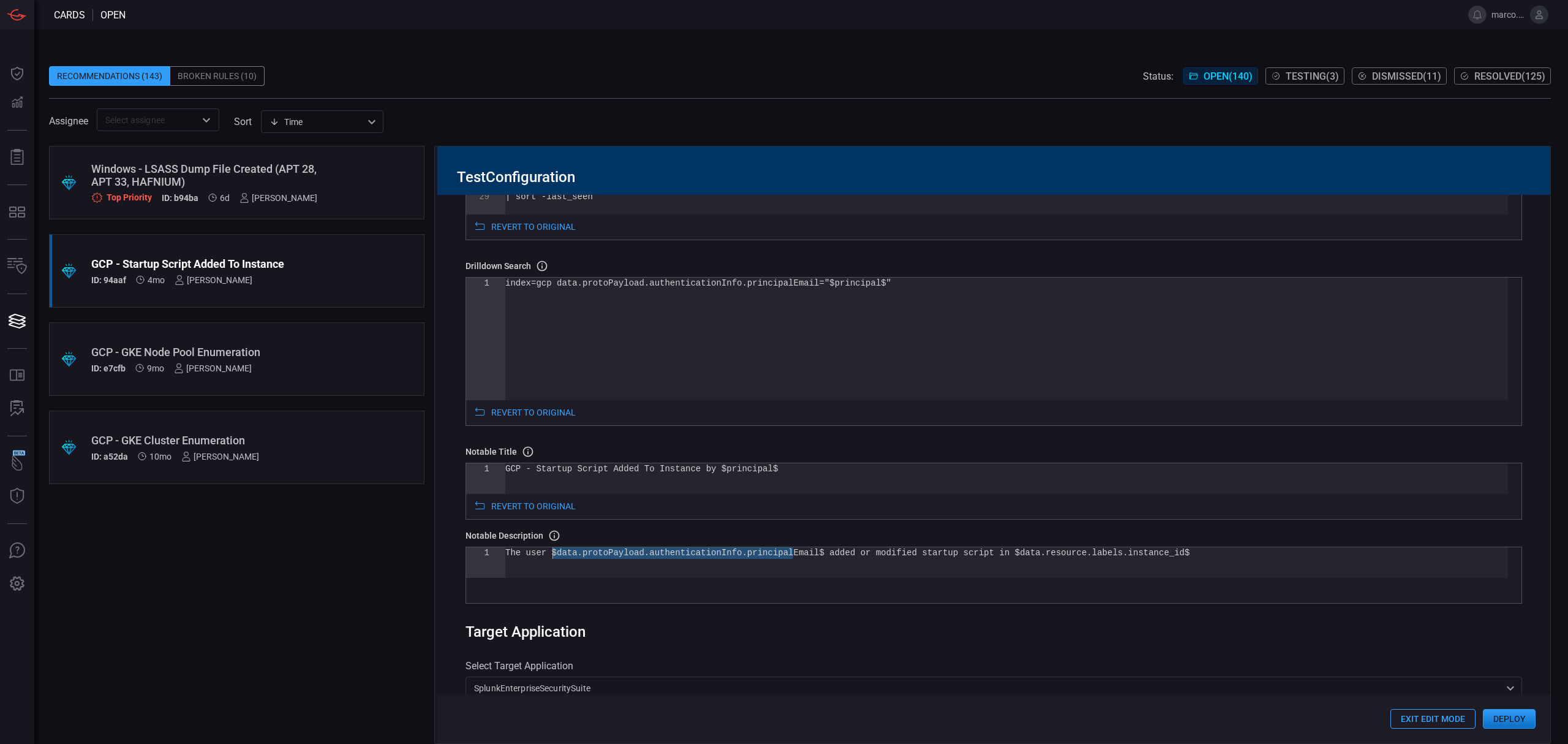
click at [552, 556] on div "The user $data.protoPayload.authenticationInfo.pri ncipalEmail$ added or modifi…" at bounding box center [1006, 562] width 1003 height 30
type textarea "The user $principal$ added or modified startup script in $data.resource.labels.…"
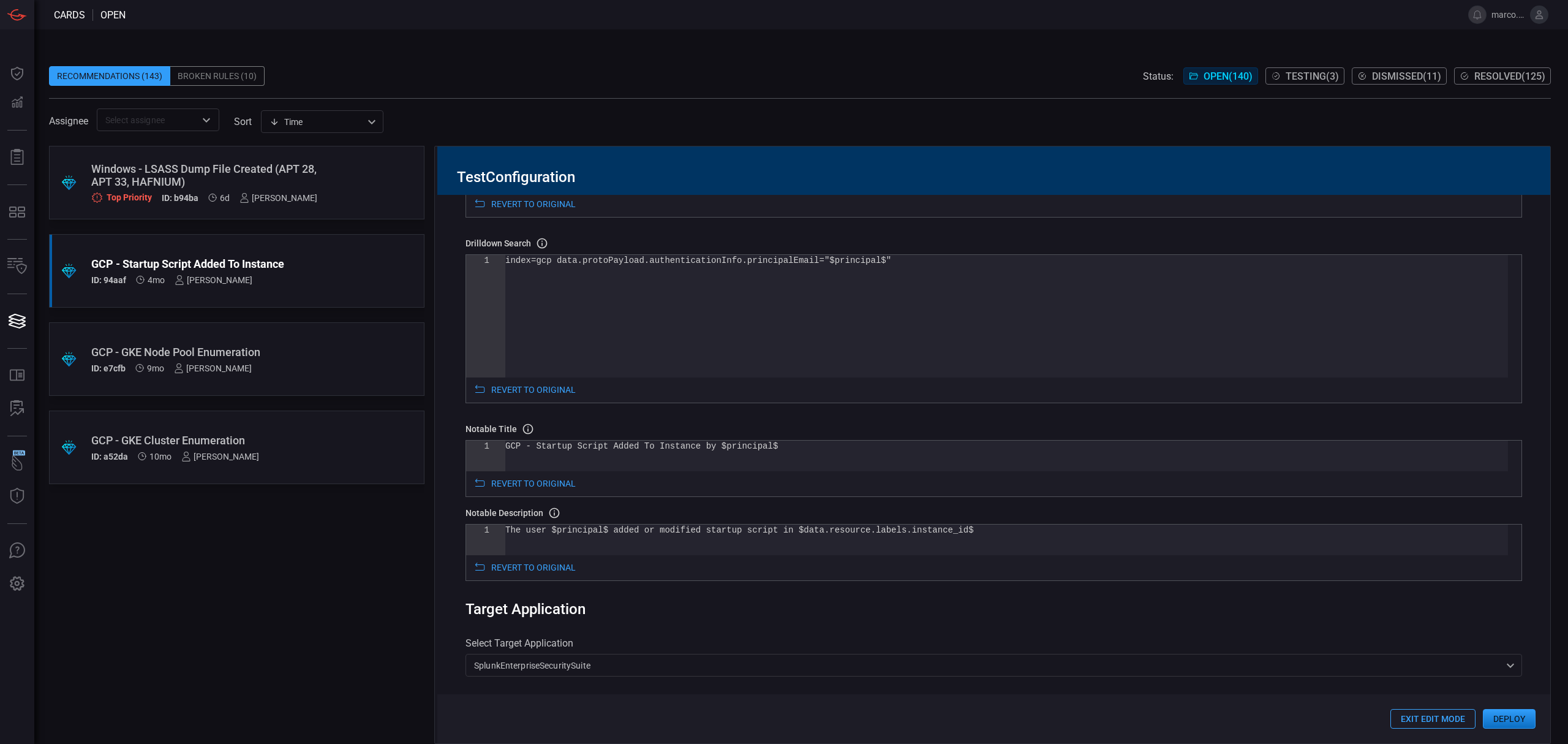
scroll to position [408, 0]
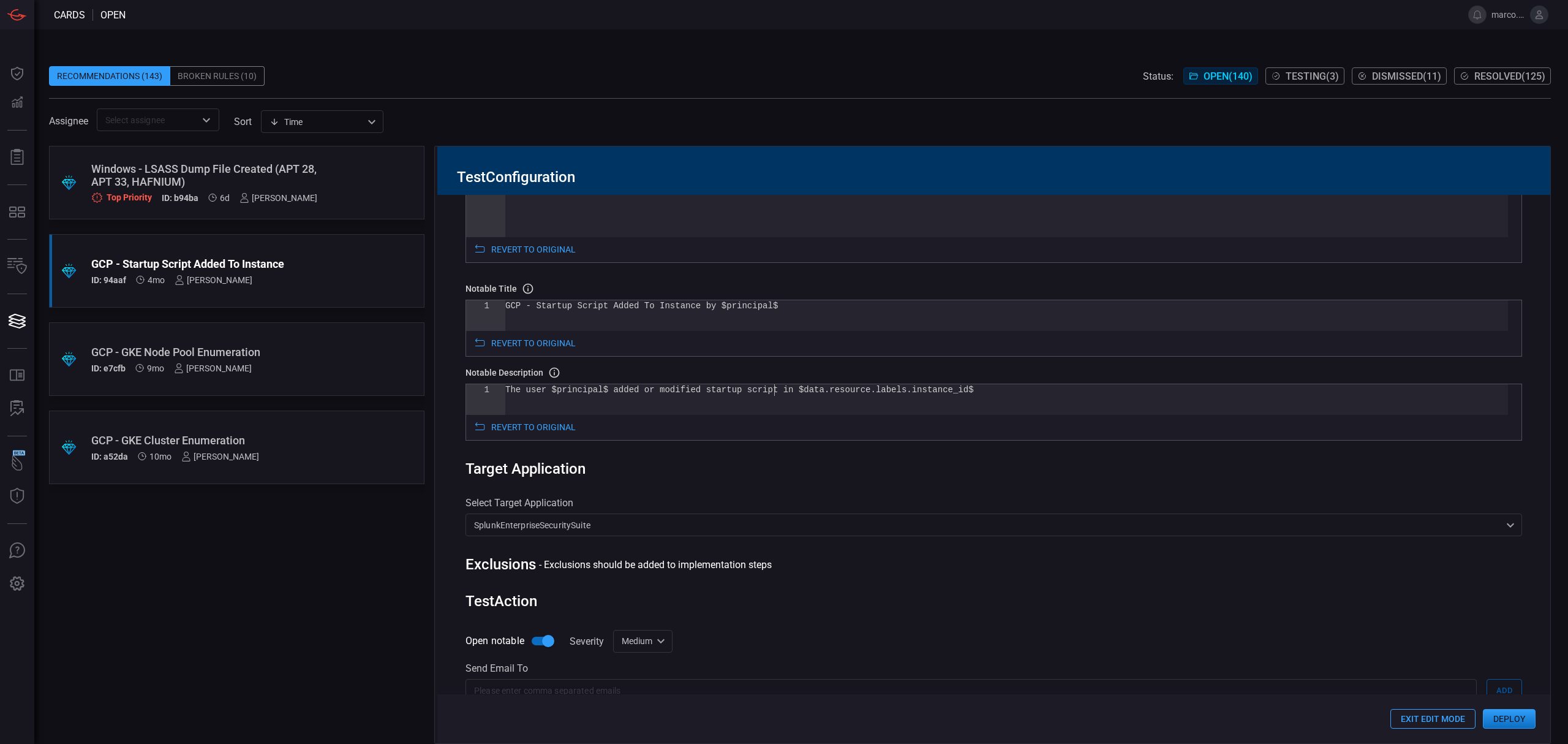
click at [775, 392] on div "The user $principal$ added or modified startup scr ipt in $data.resource.labels…" at bounding box center [1006, 399] width 1003 height 30
drag, startPoint x: 779, startPoint y: 391, endPoint x: 929, endPoint y: 389, distance: 150.0
click at [929, 389] on div "The user $principal$ added or modified startup scr ipt in $data.resource.labels…" at bounding box center [1006, 399] width 1003 height 30
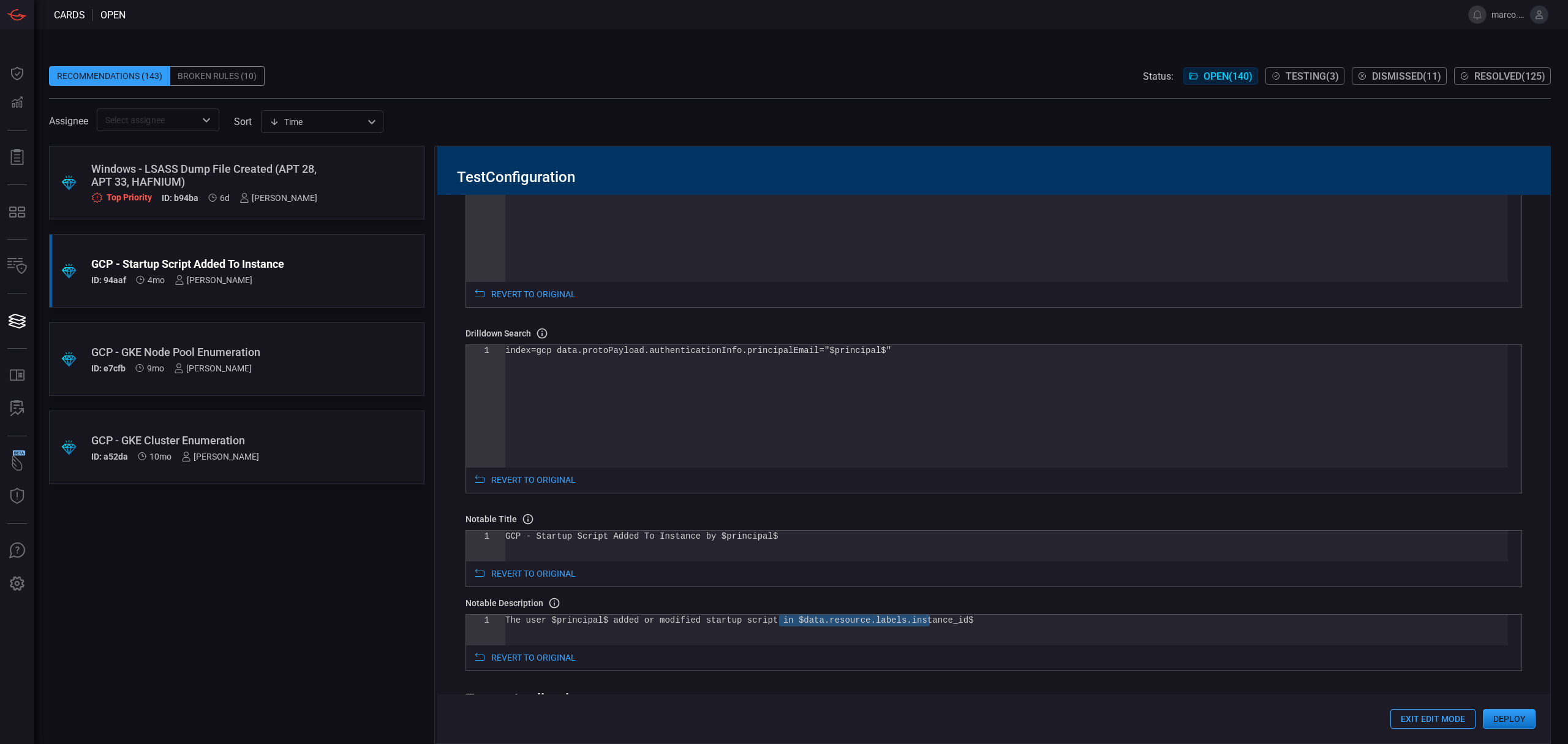
scroll to position [0, 0]
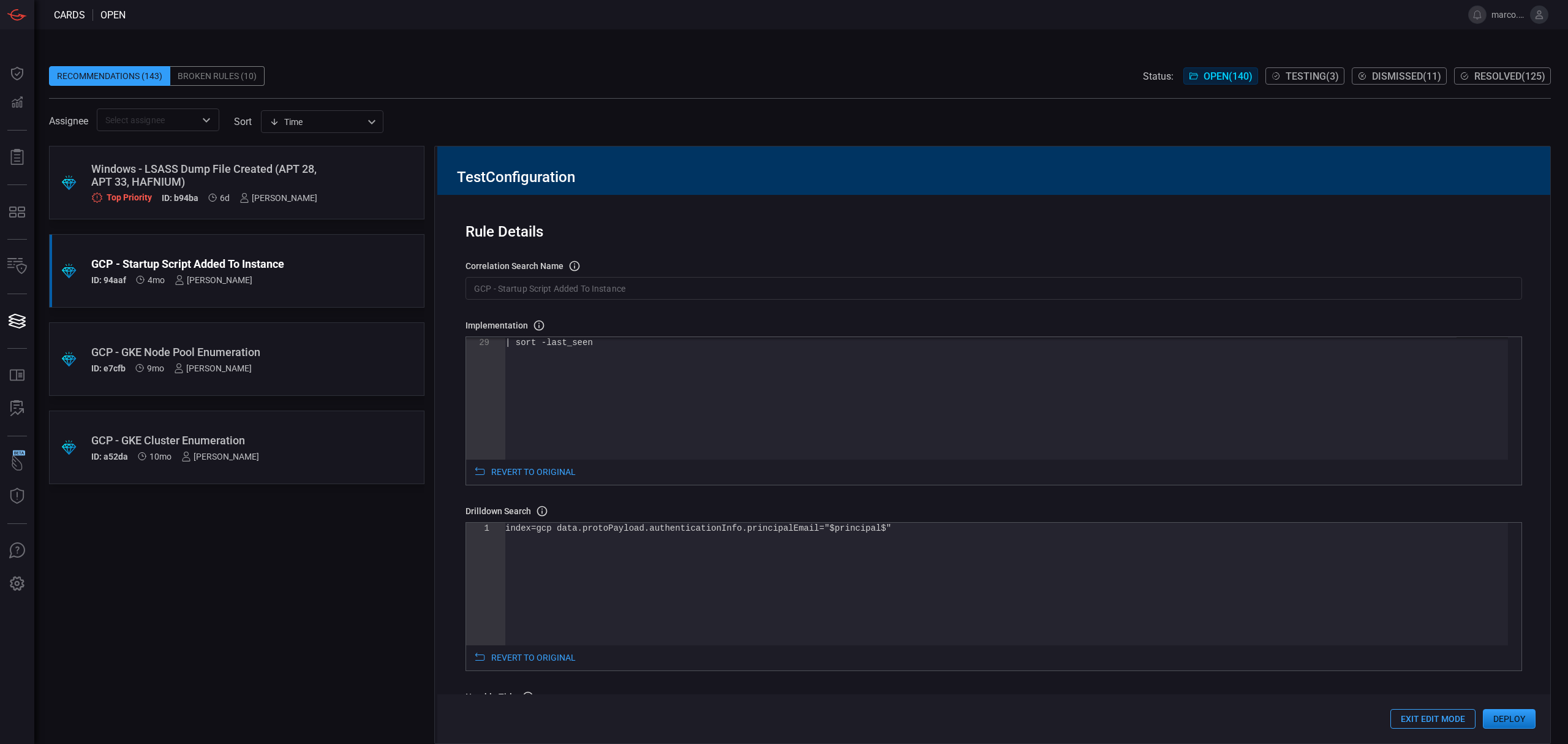
click at [750, 405] on div "| sort -last_seen" at bounding box center [1006, 235] width 1003 height 448
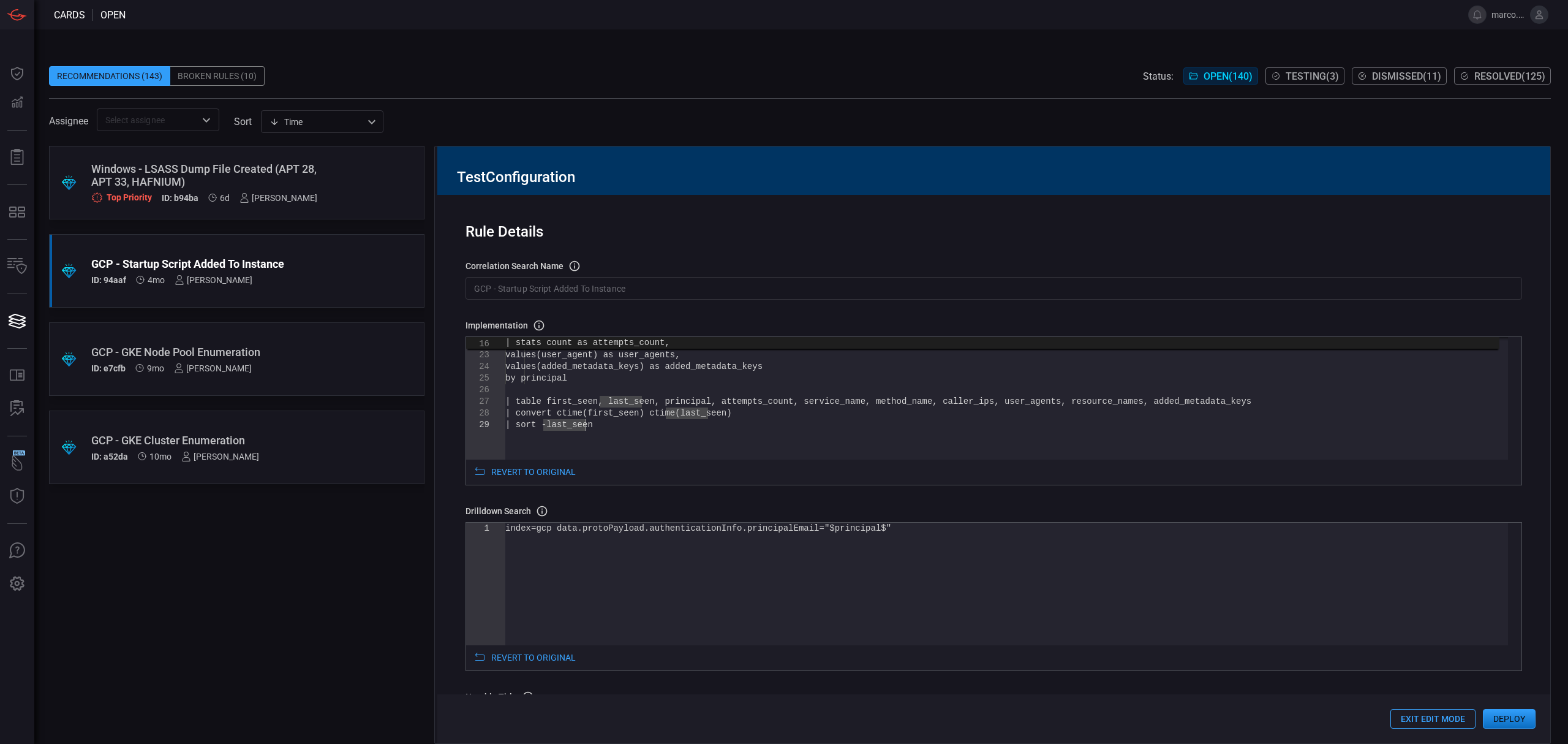
click at [759, 398] on div "| sort -last_seen by principal | table first_seen, last_seen, principal, attemp…" at bounding box center [1006, 317] width 1003 height 448
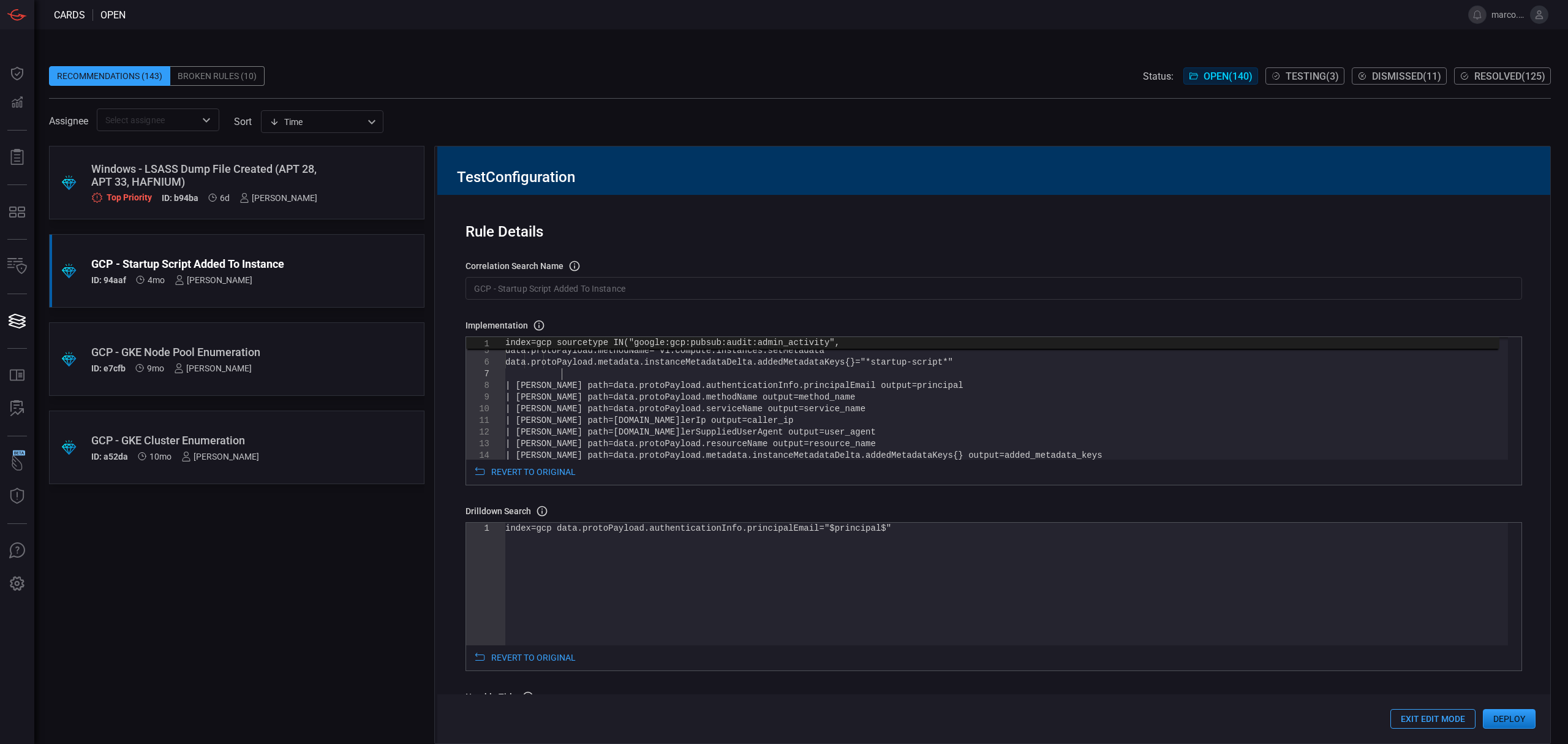
click at [885, 378] on div "| [PERSON_NAME] path=data.protoPayload.metadata.[PERSON_NAME].addedMetadataKeys…" at bounding box center [1006, 522] width 1003 height 448
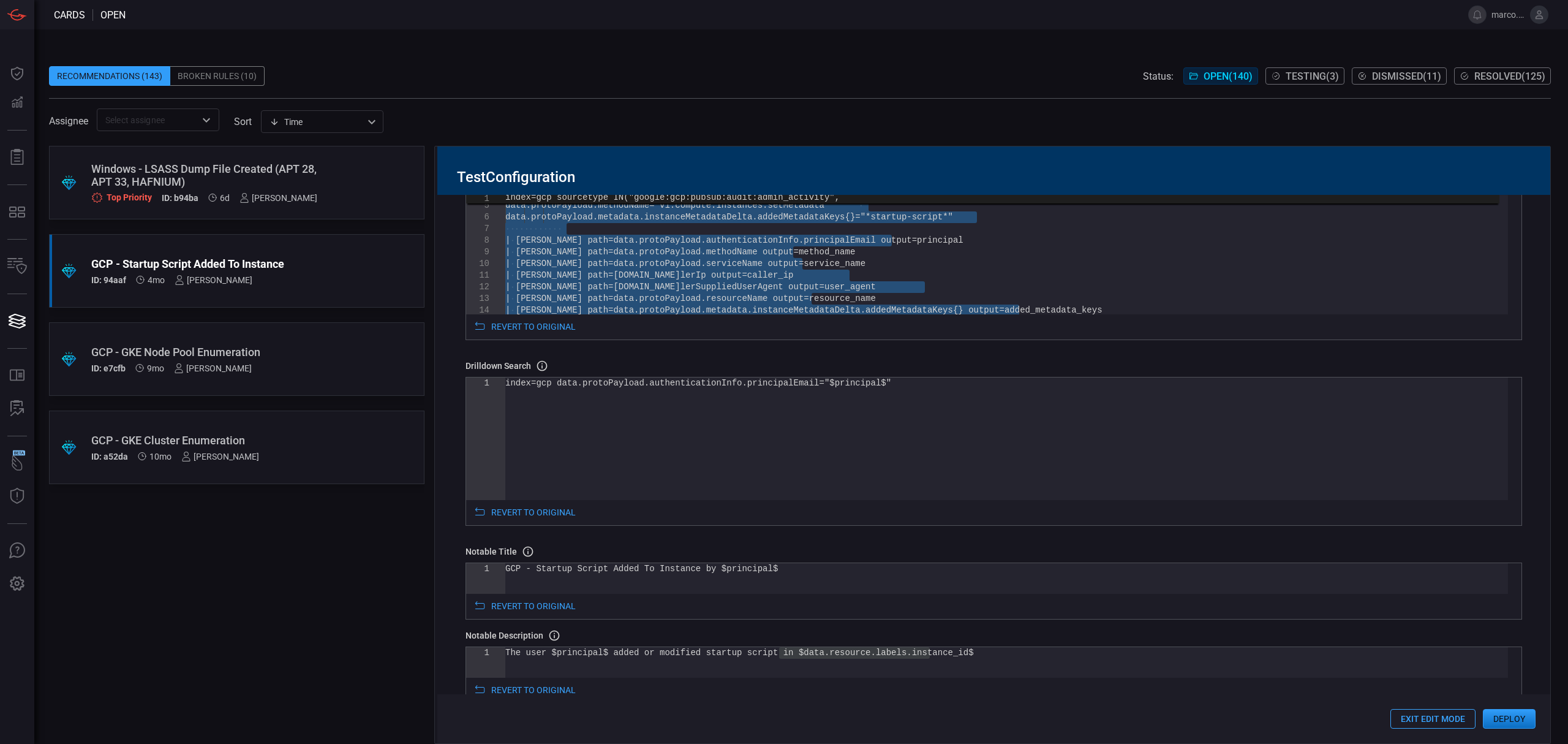
scroll to position [408, 0]
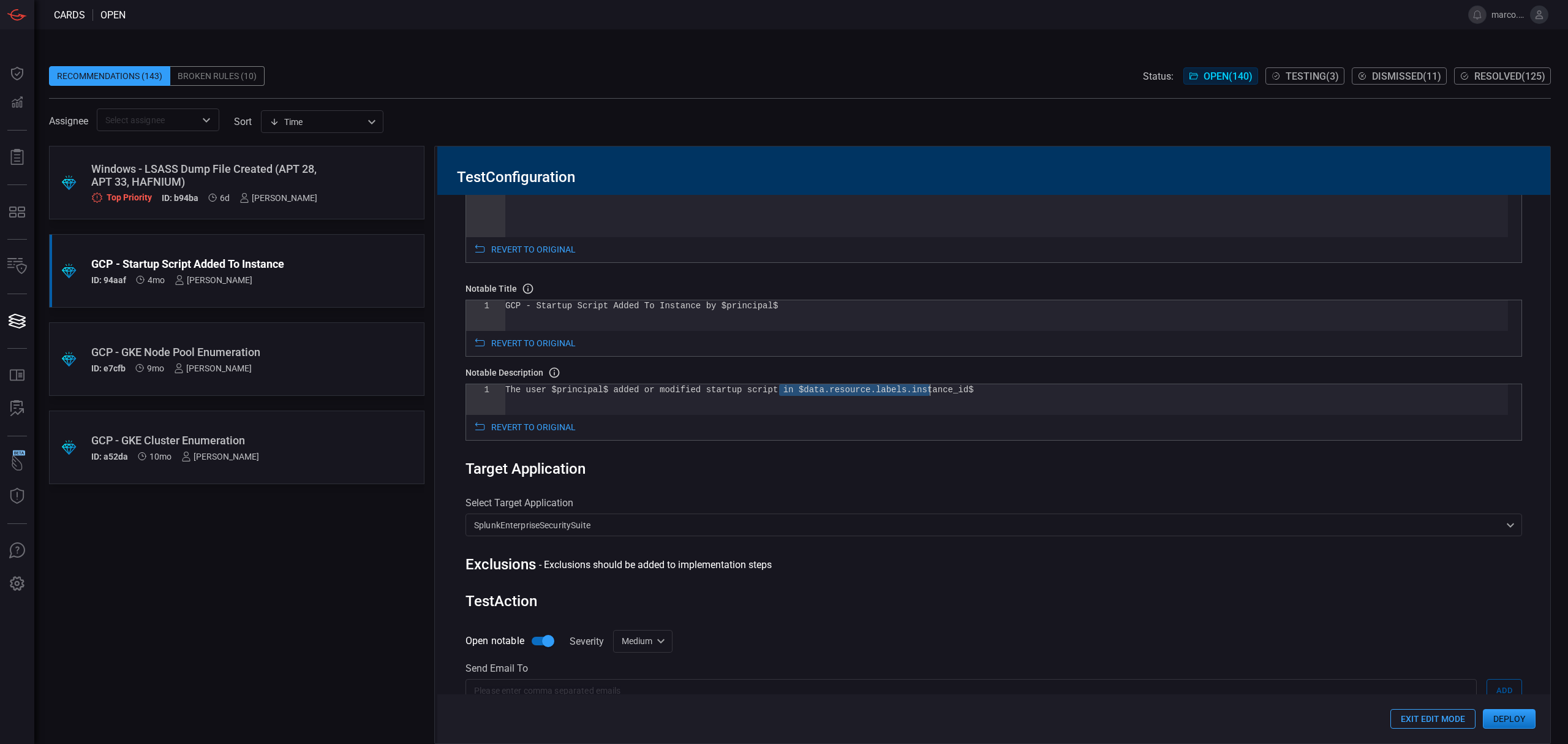
click at [927, 392] on div "The user $principal$ added or modified startup scr ipt in $data.resource.labels…" at bounding box center [1006, 399] width 1003 height 30
drag, startPoint x: 928, startPoint y: 395, endPoint x: 779, endPoint y: 396, distance: 149.0
click at [779, 396] on div "The user $principal$ added or modified startup scr ipt in $data.resource.labels…" at bounding box center [1006, 399] width 1003 height 30
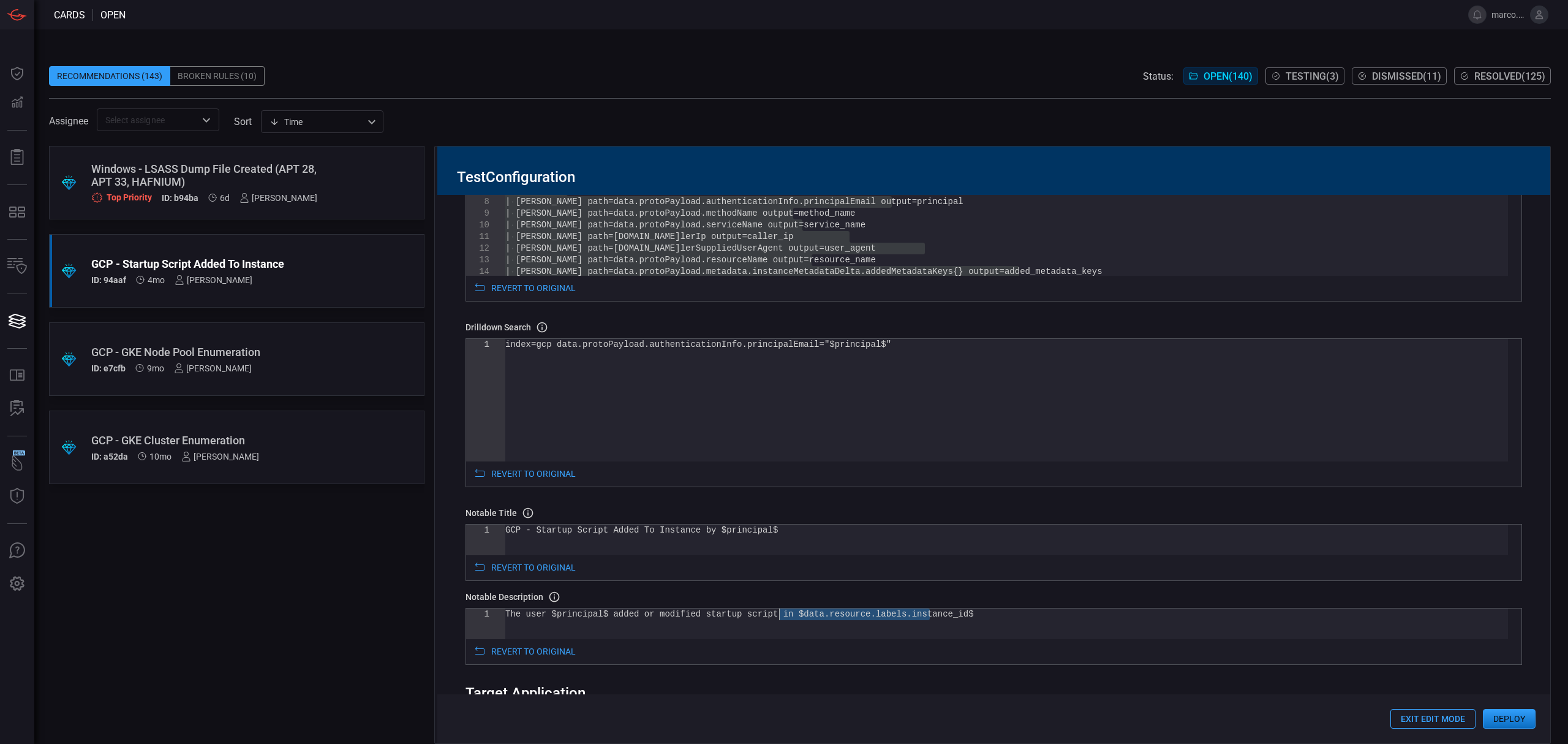
scroll to position [81, 0]
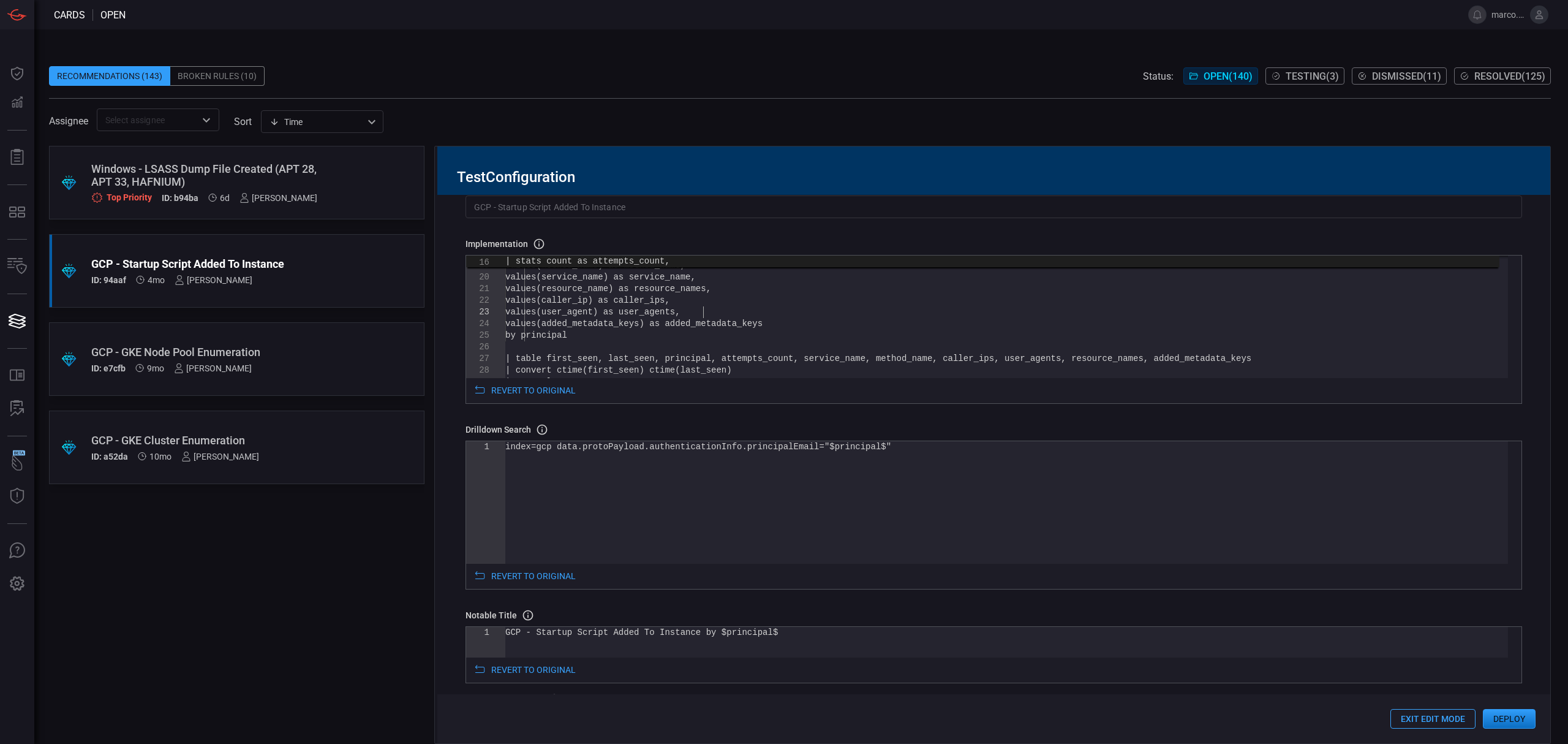
click at [876, 309] on div "max(_time) as last_seen, values(method_name) as method_name, values(service_nam…" at bounding box center [1006, 274] width 1003 height 448
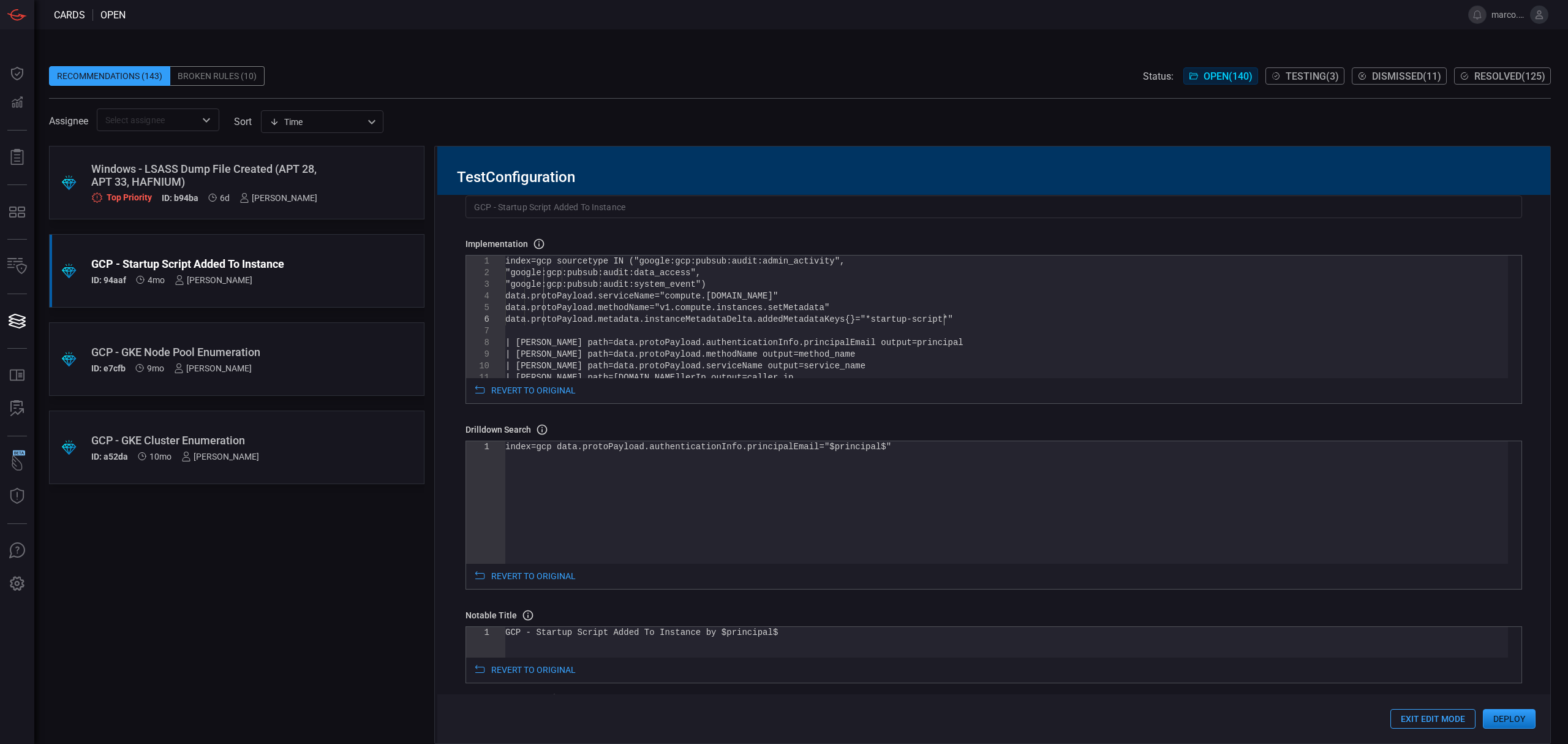
click at [946, 327] on div "| [PERSON_NAME] path=[DOMAIN_NAME] lerIp output=caller_ip | [PERSON_NAME] path=…" at bounding box center [1006, 479] width 1003 height 448
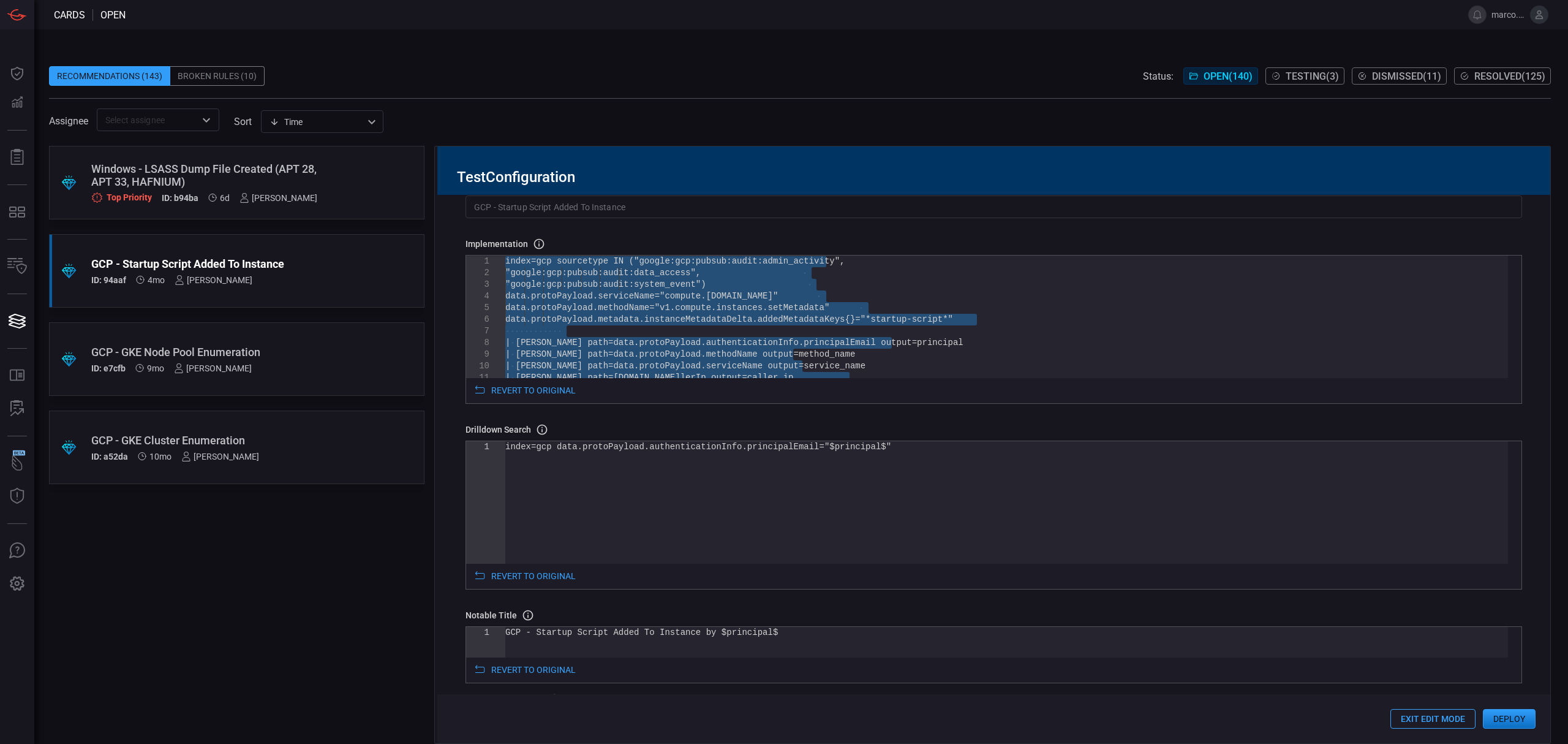
type textarea "values(caller_ip) as caller_ips, values(user_agent) as user_agents, values(adde…"
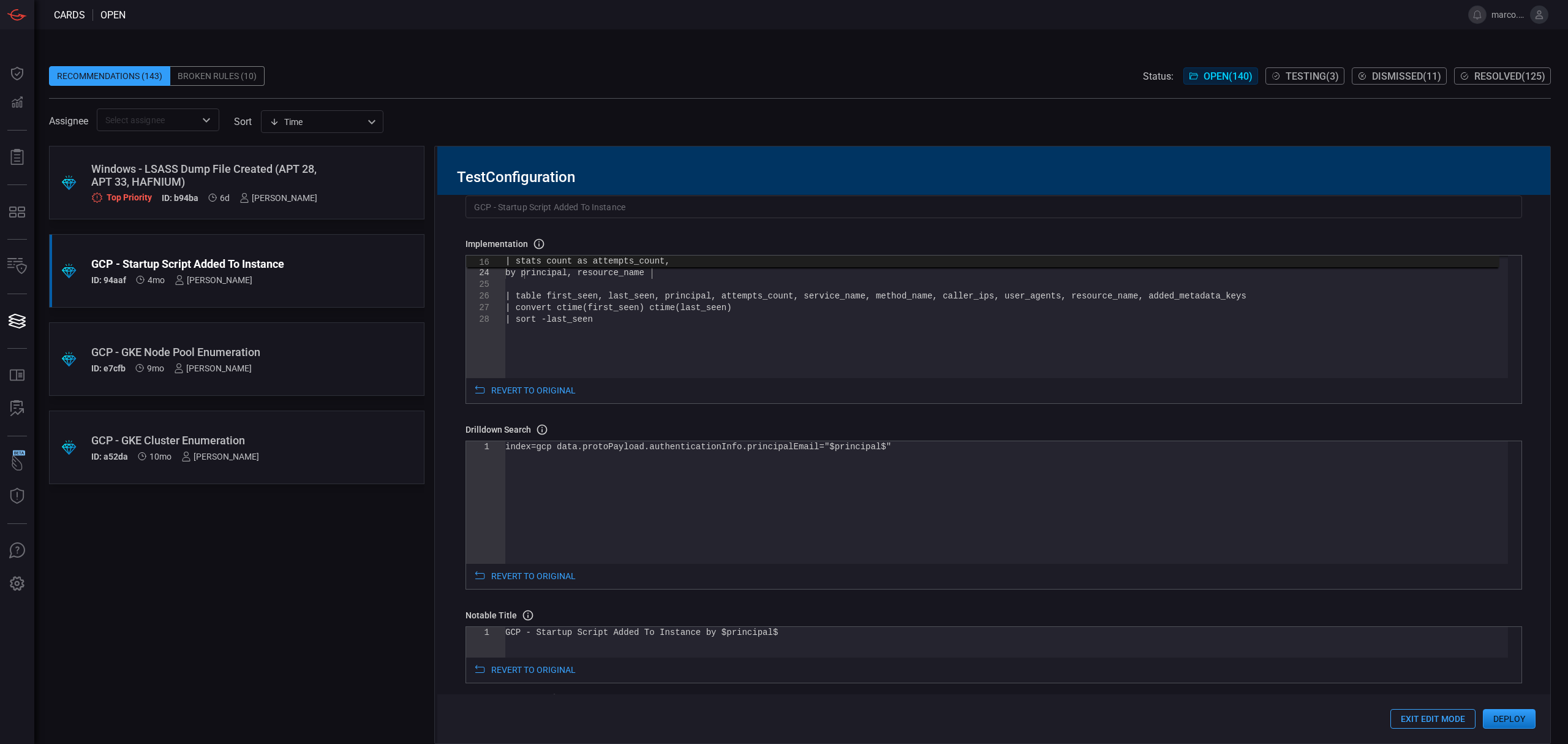
click at [651, 275] on div "values(added_metadata_keys) as added_metadata_ke ys by principal, resource_name…" at bounding box center [1006, 218] width 1003 height 437
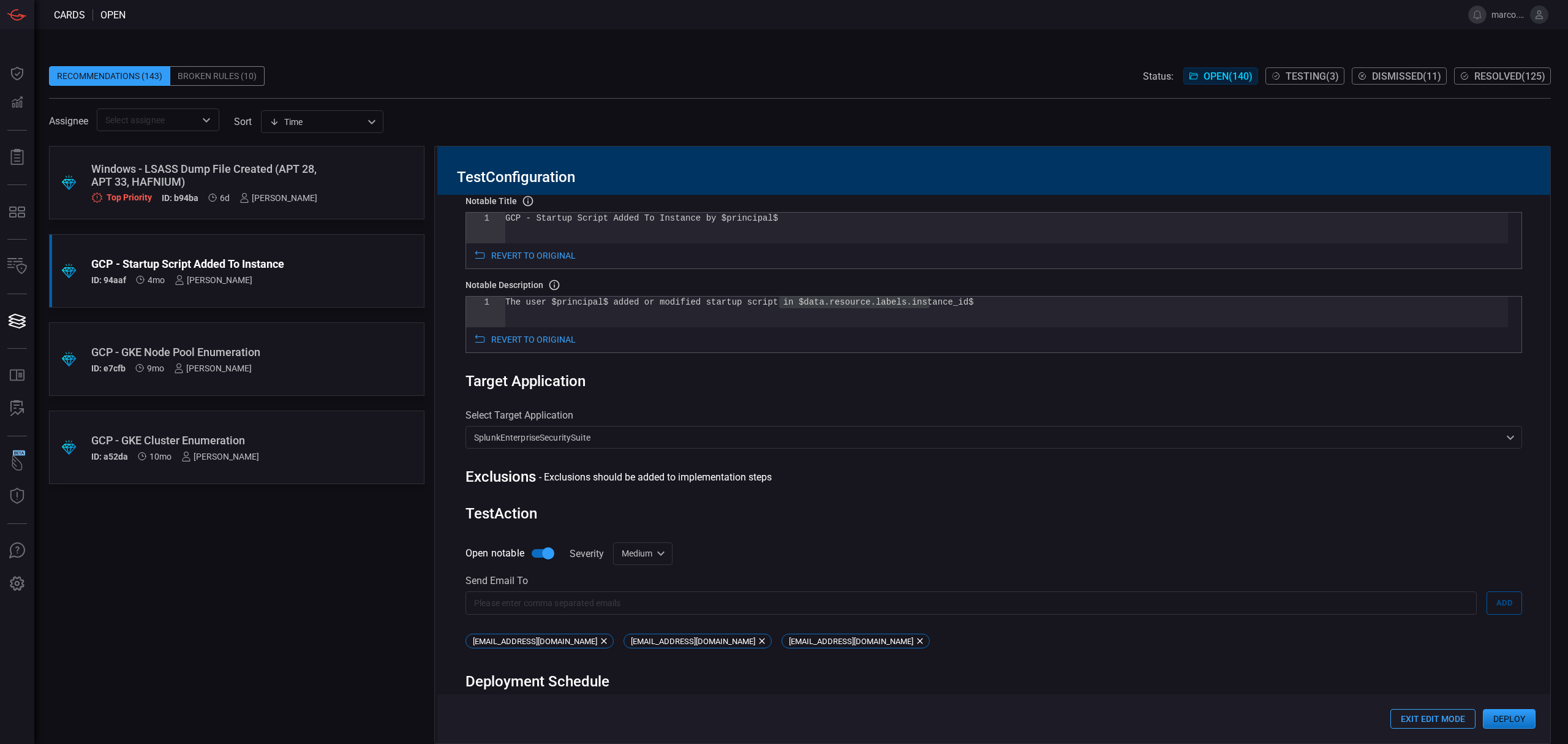
scroll to position [500, 0]
click at [926, 304] on div "The user $principal$ added or modified startup scr ipt in $data.resource.labels…" at bounding box center [1006, 307] width 1003 height 30
drag, startPoint x: 928, startPoint y: 301, endPoint x: 780, endPoint y: 299, distance: 148.0
click at [780, 299] on div "The user $principal$ added or modified startup scr ipt in $data.resource.labels…" at bounding box center [1006, 307] width 1003 height 30
type textarea "The user $principal$ added or modified startup script in $resource_name$"
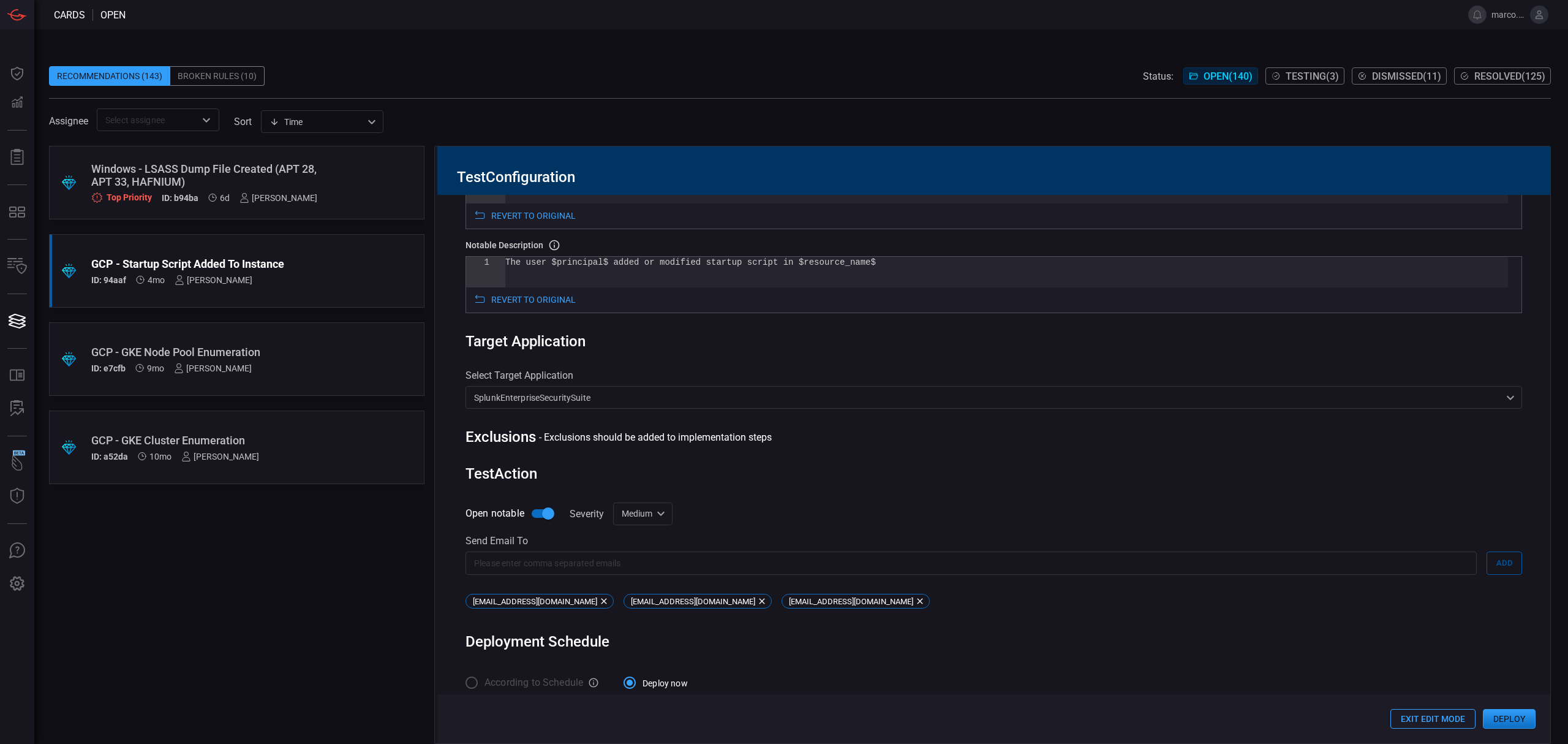
scroll to position [555, 0]
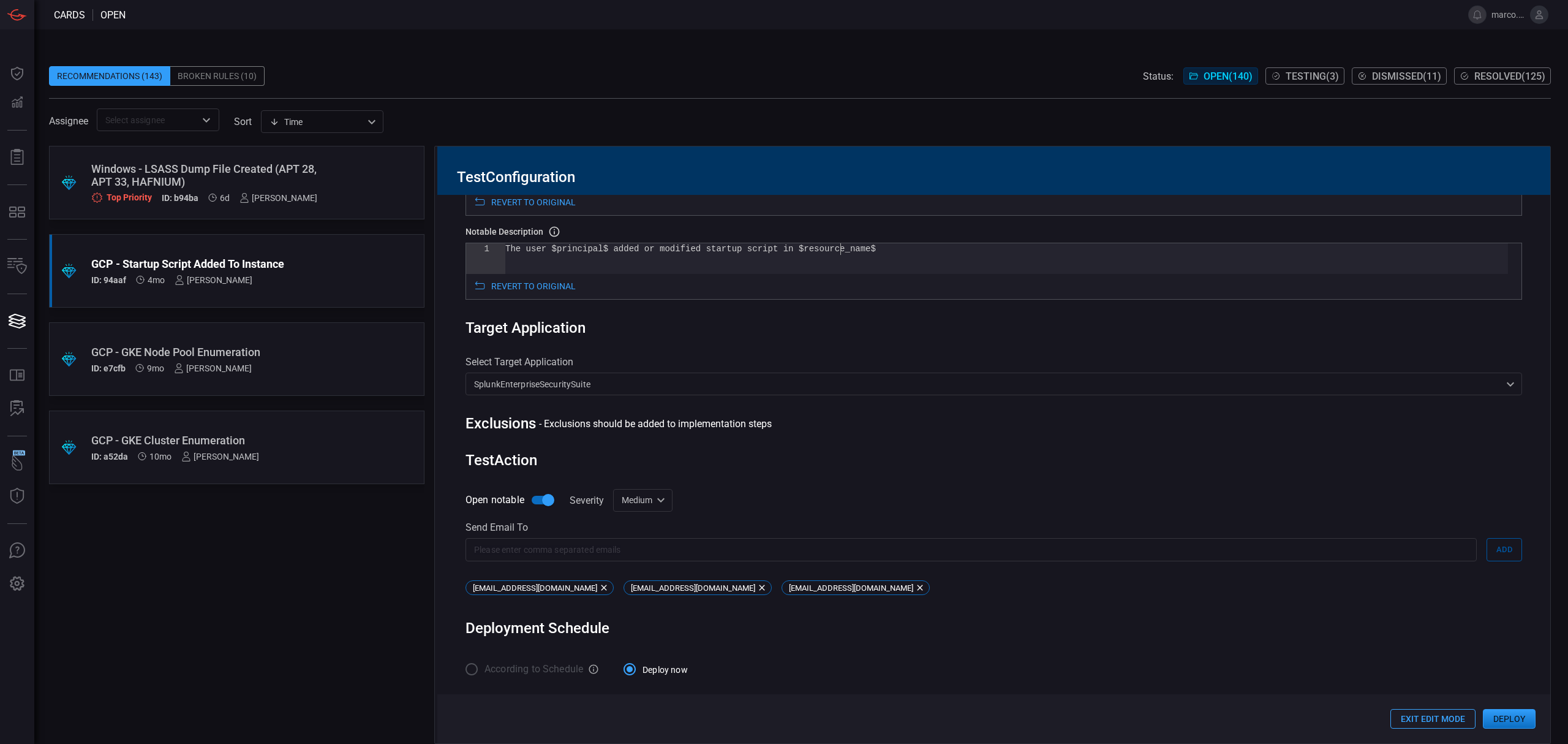
click at [1505, 714] on button "Deploy" at bounding box center [1509, 719] width 53 height 20
